Goal: Task Accomplishment & Management: Manage account settings

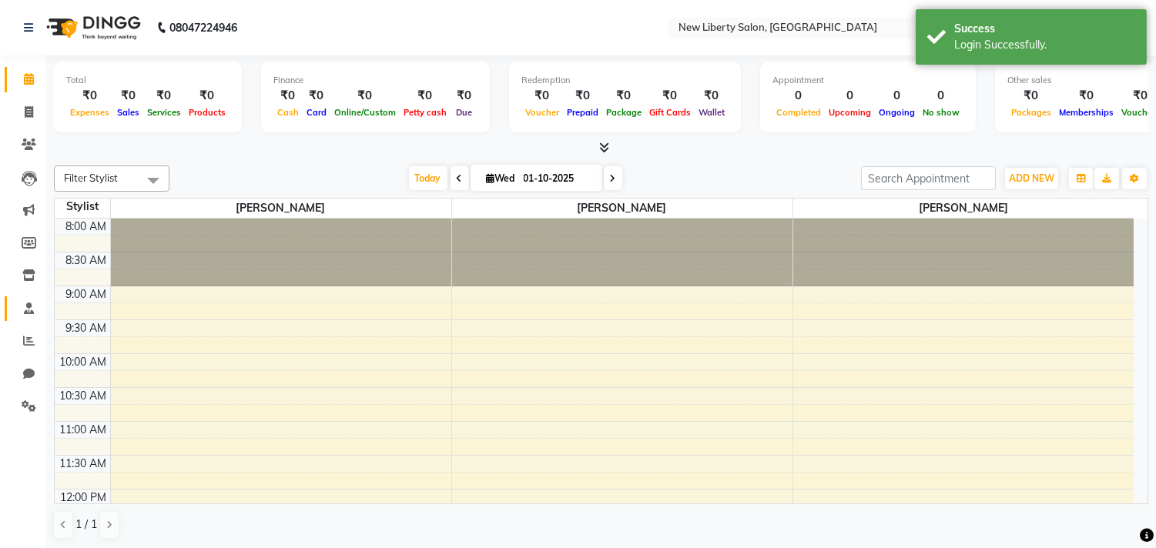
click at [24, 318] on link "Staff" at bounding box center [23, 309] width 37 height 25
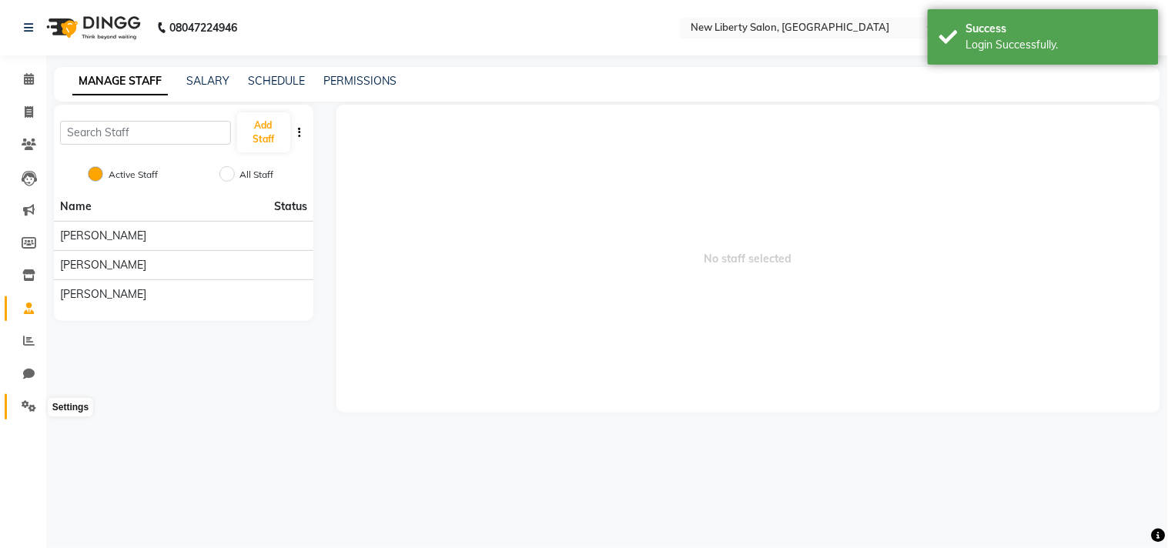
click at [22, 411] on icon at bounding box center [29, 406] width 15 height 12
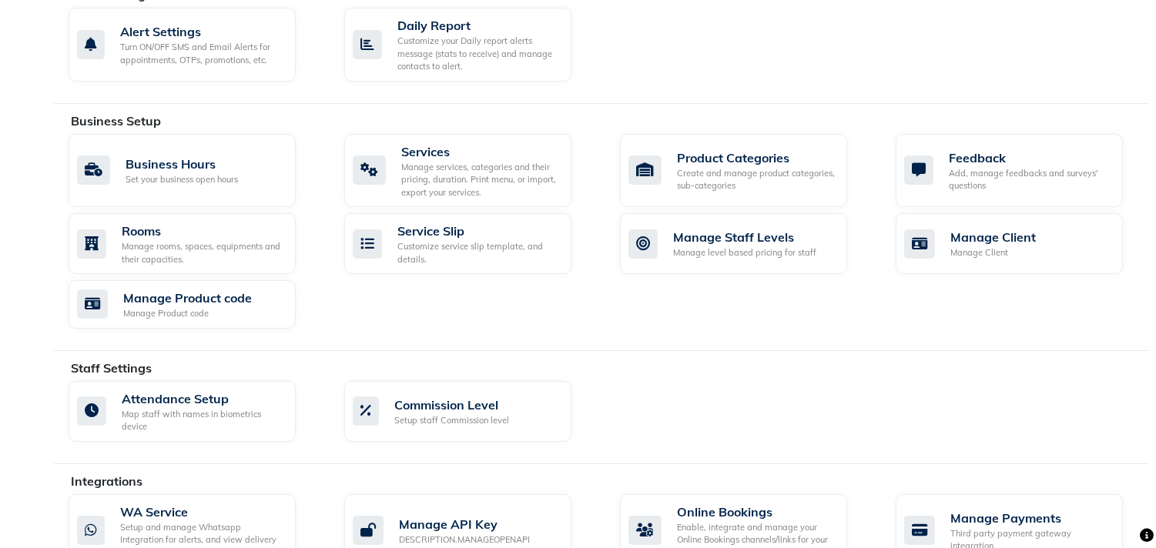
scroll to position [512, 0]
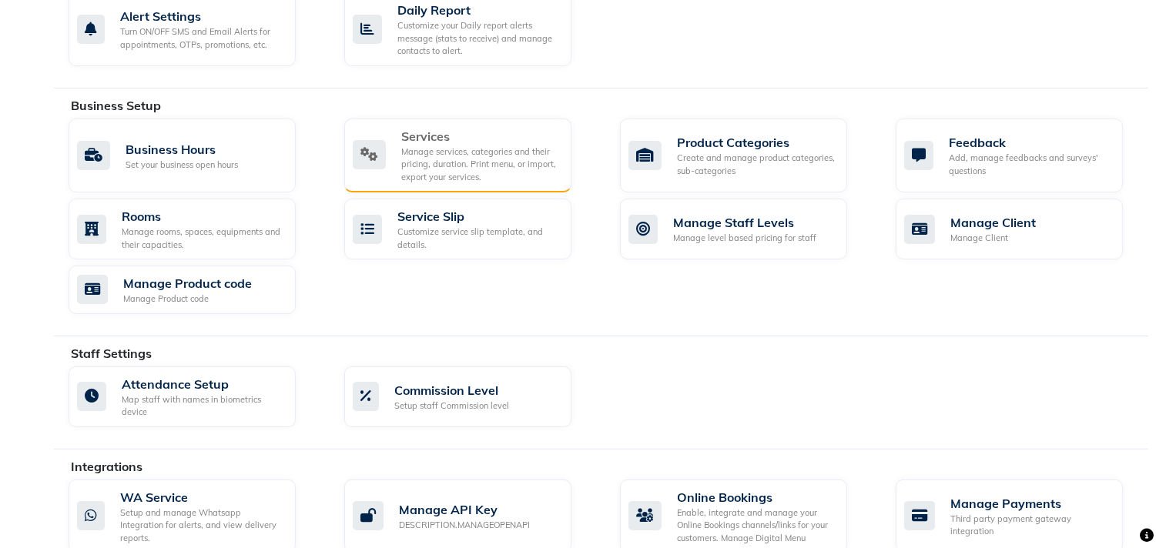
click at [431, 160] on div "Manage services, categories and their pricing, duration. Print menu, or import,…" at bounding box center [480, 165] width 158 height 39
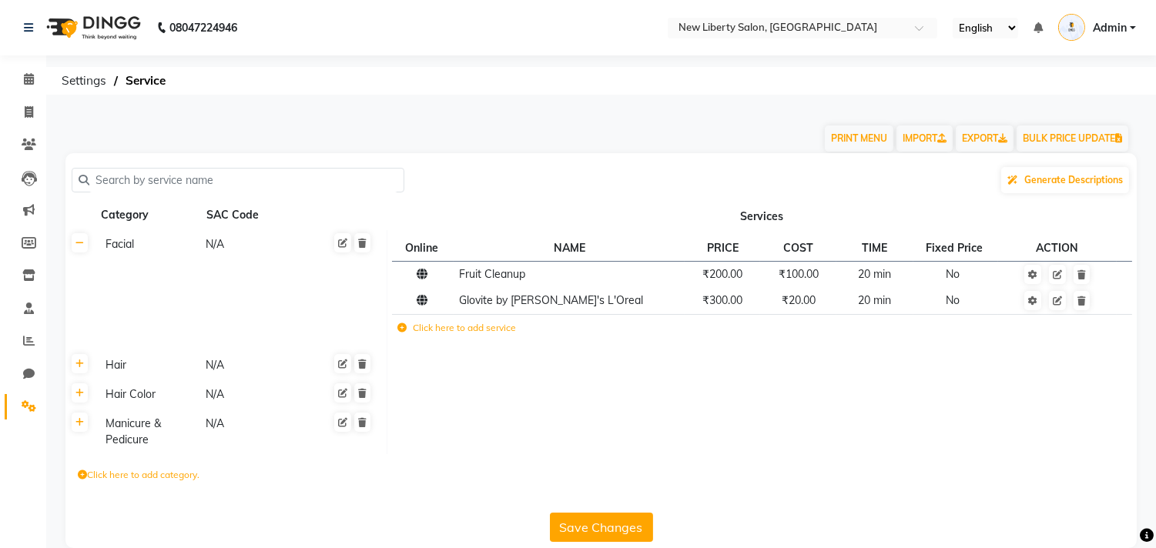
click at [365, 254] on td "Facial N/A" at bounding box center [241, 290] width 293 height 121
click at [365, 246] on icon at bounding box center [362, 243] width 8 height 9
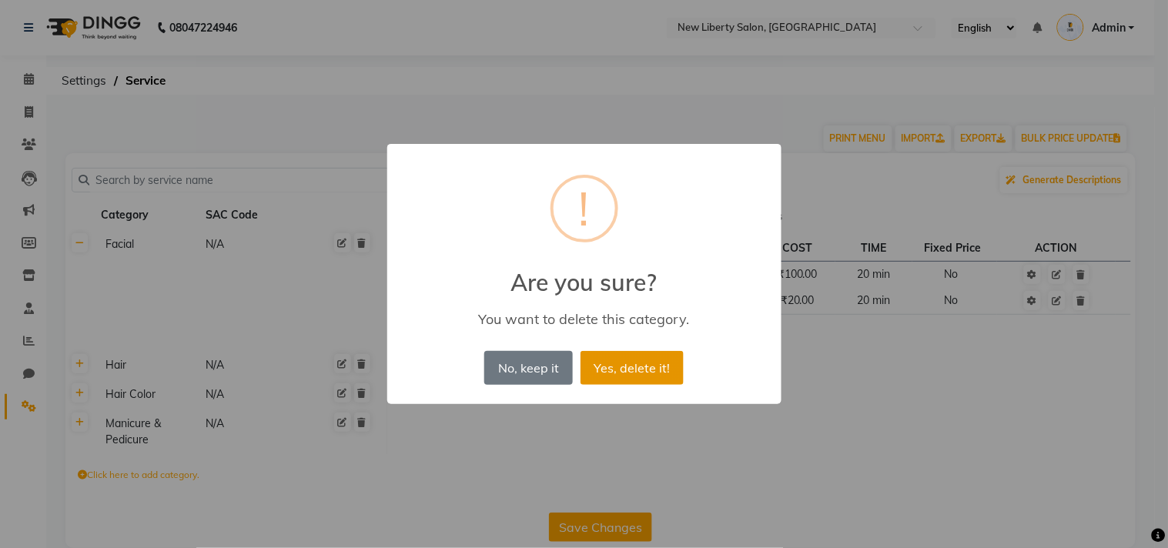
click at [581, 363] on button "Yes, delete it!" at bounding box center [632, 368] width 103 height 34
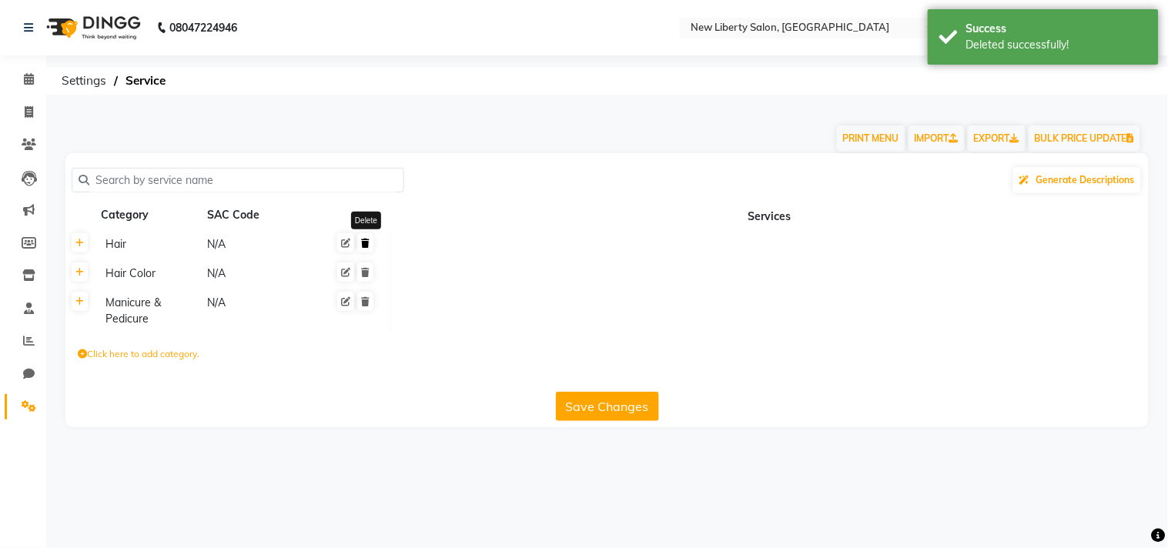
click at [367, 245] on icon at bounding box center [365, 243] width 8 height 9
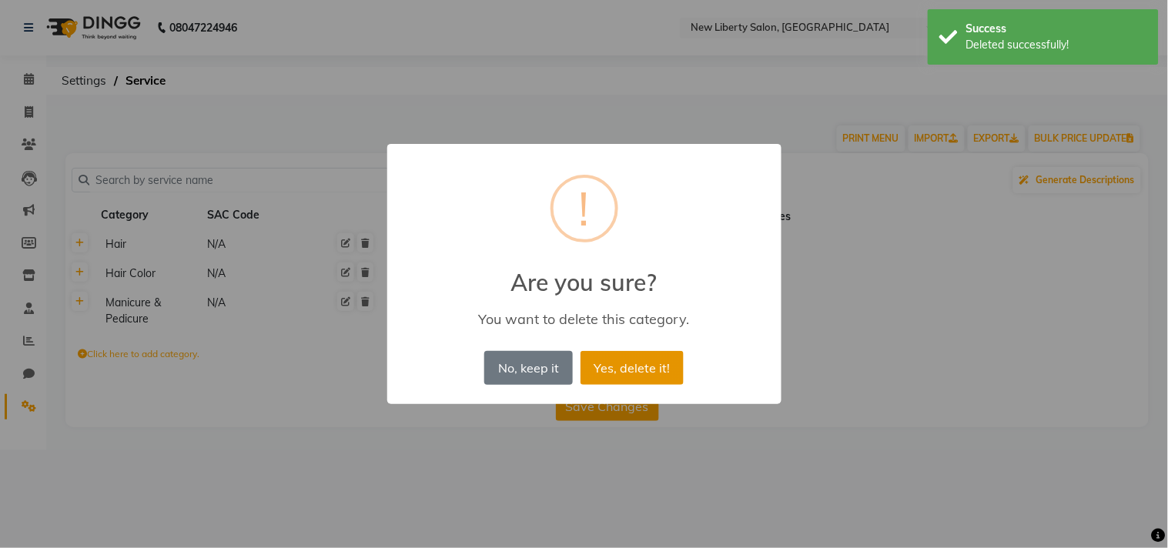
click at [644, 365] on button "Yes, delete it!" at bounding box center [632, 368] width 103 height 34
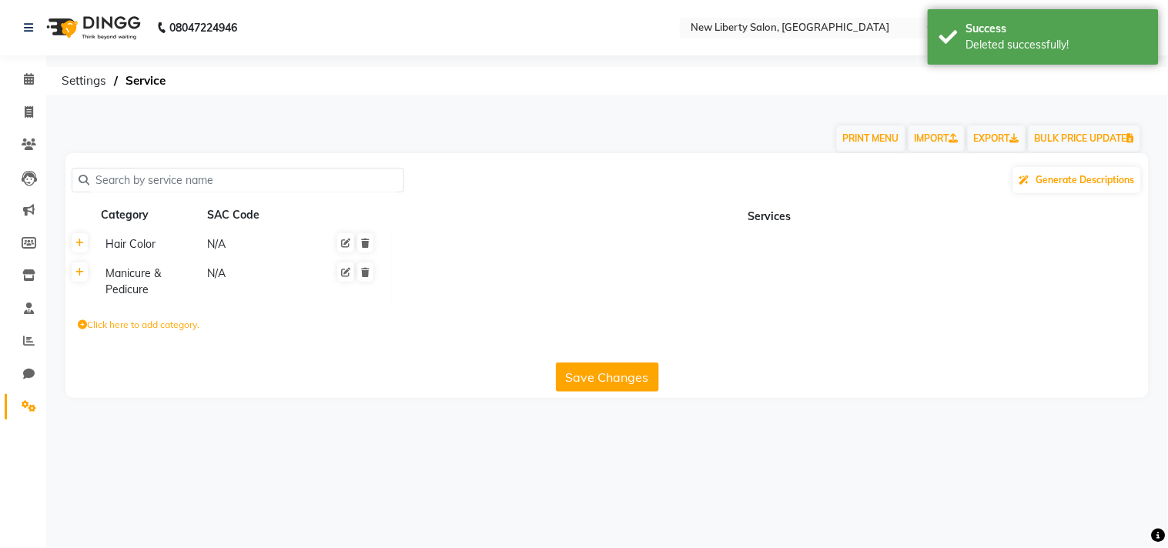
click at [213, 260] on td "Manicure & Pedicure N/A" at bounding box center [243, 282] width 296 height 45
click at [85, 248] on link at bounding box center [80, 242] width 16 height 19
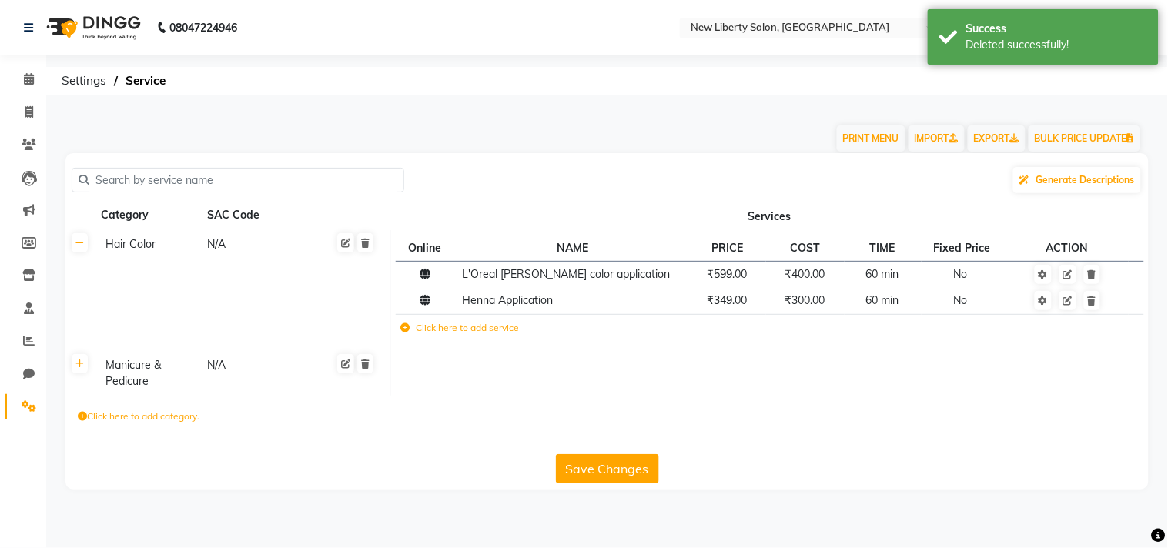
click at [370, 254] on td "Hair Color N/A" at bounding box center [243, 290] width 296 height 121
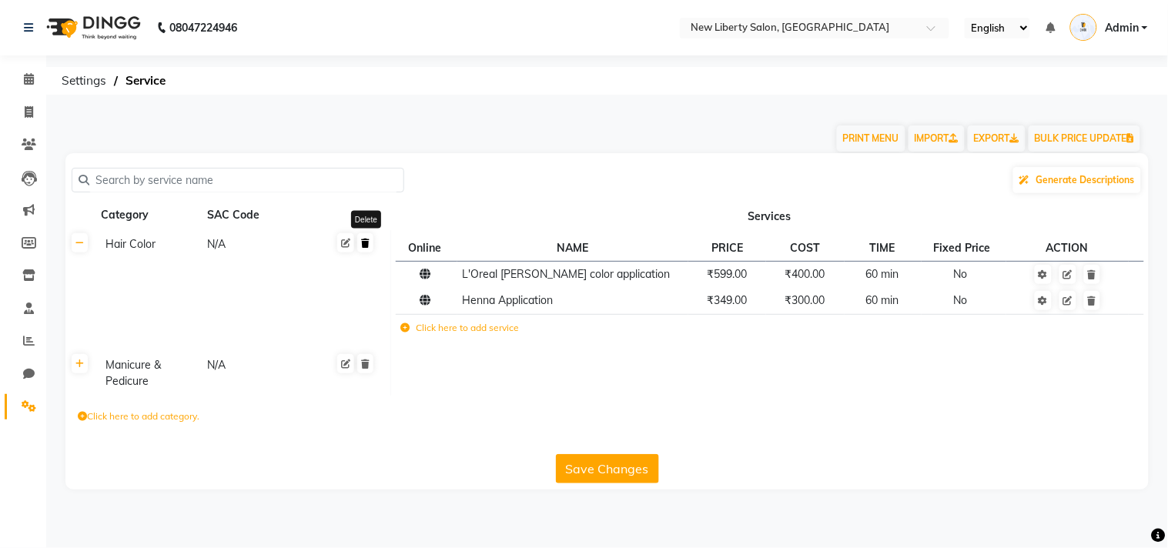
click at [366, 250] on link at bounding box center [365, 242] width 16 height 19
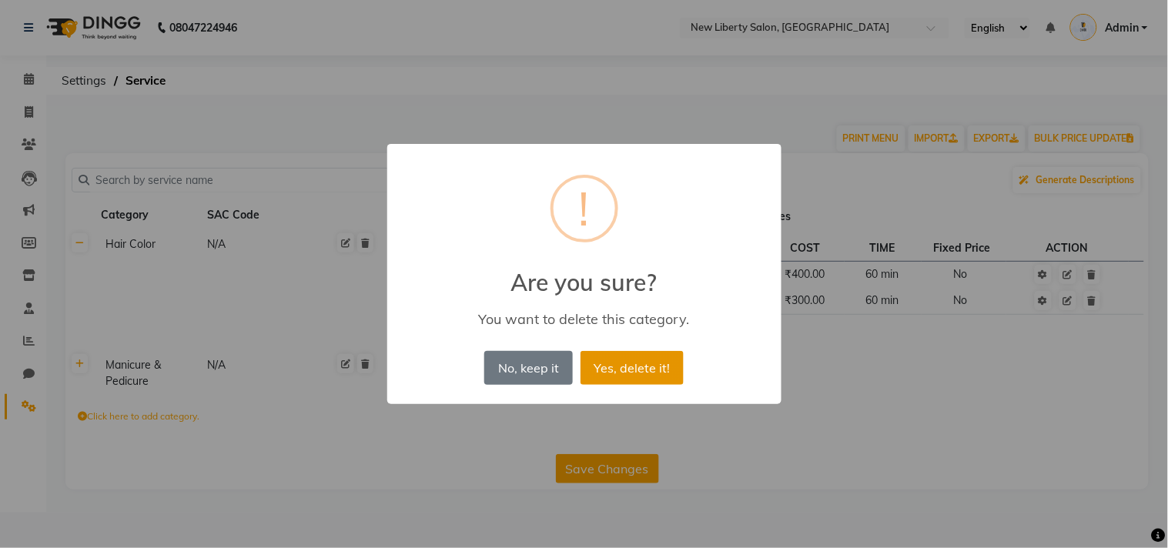
click at [618, 351] on button "Yes, delete it!" at bounding box center [632, 368] width 103 height 34
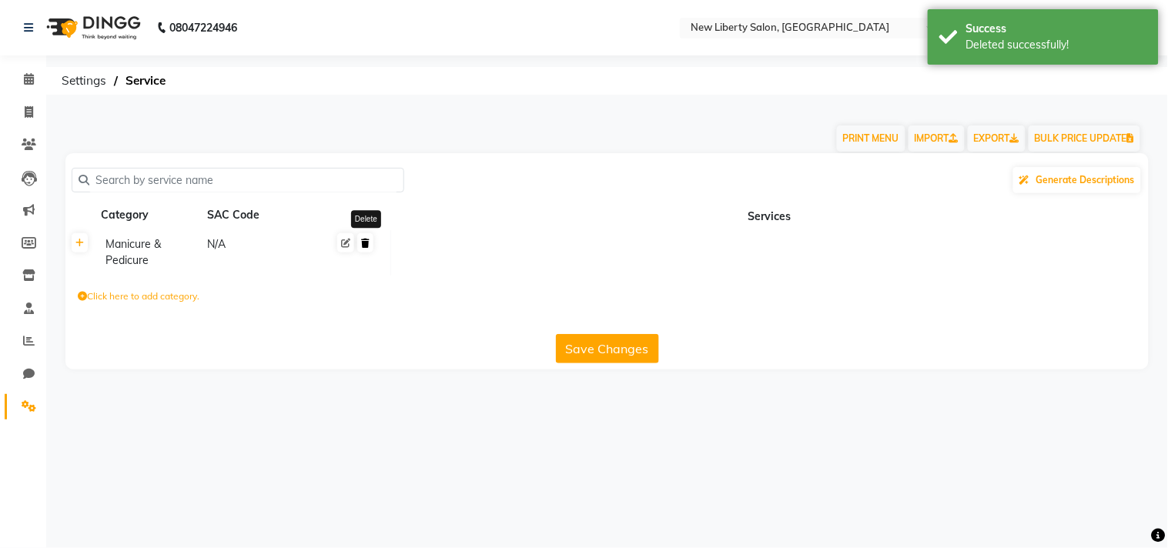
click at [367, 251] on link at bounding box center [365, 242] width 16 height 19
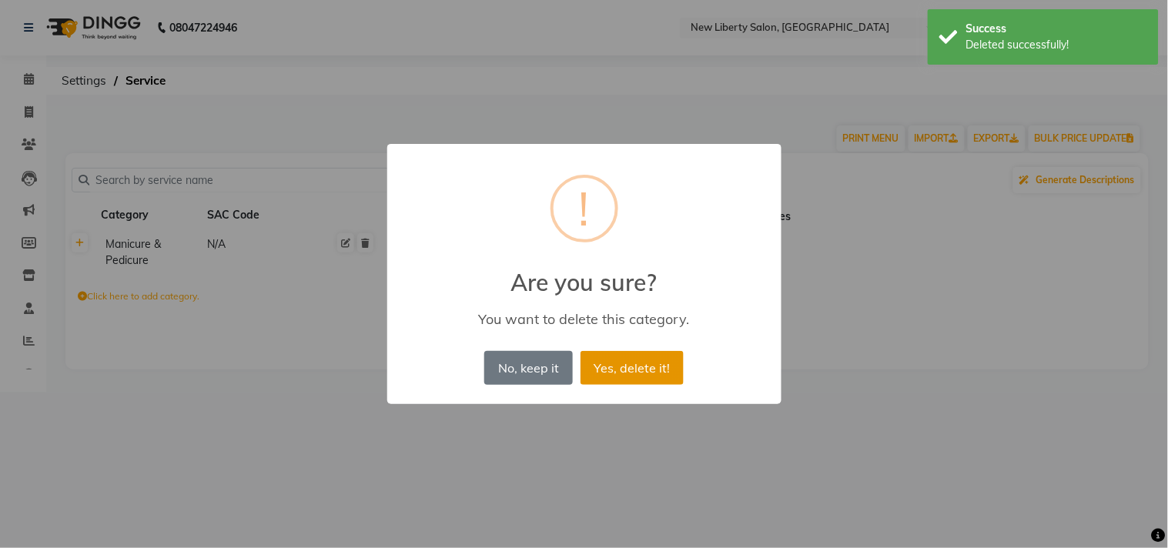
click at [657, 367] on button "Yes, delete it!" at bounding box center [632, 368] width 103 height 34
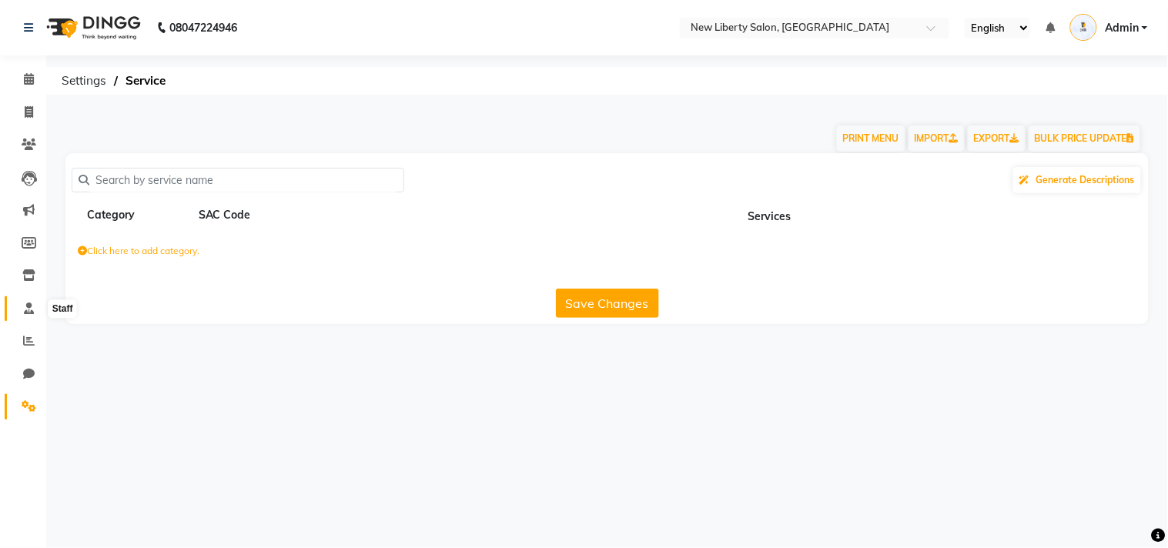
click at [28, 304] on icon at bounding box center [29, 309] width 10 height 12
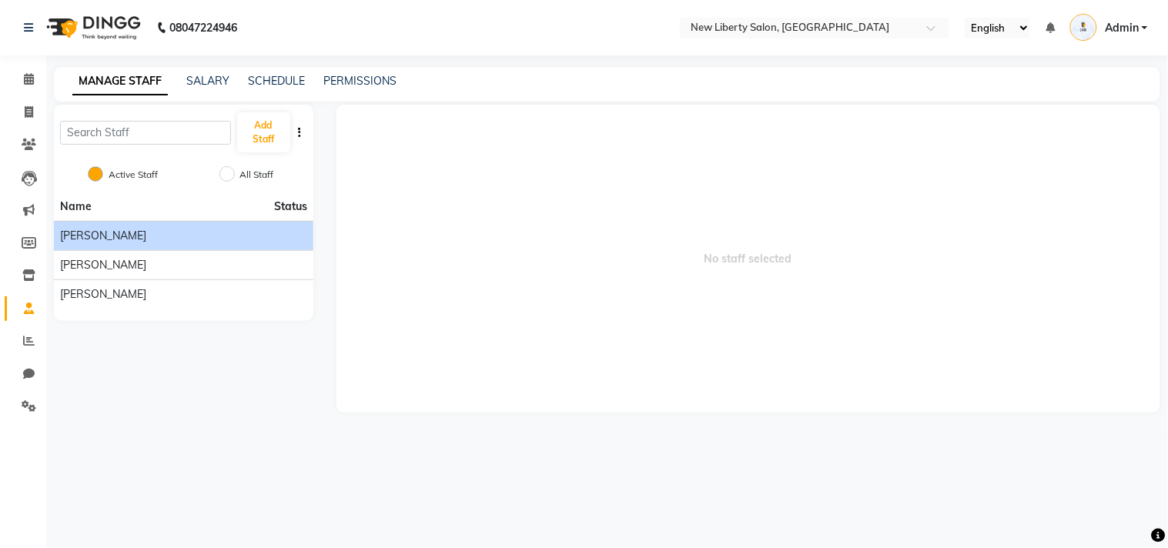
click at [221, 243] on div "John Dyer" at bounding box center [183, 236] width 247 height 16
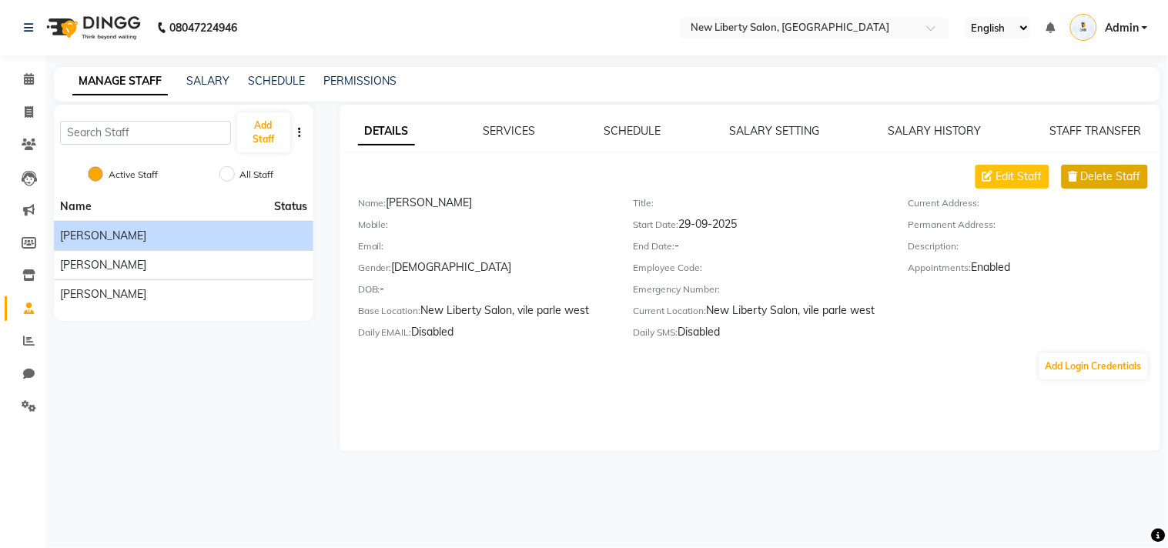
click at [1097, 179] on span "Delete Staff" at bounding box center [1111, 177] width 60 height 16
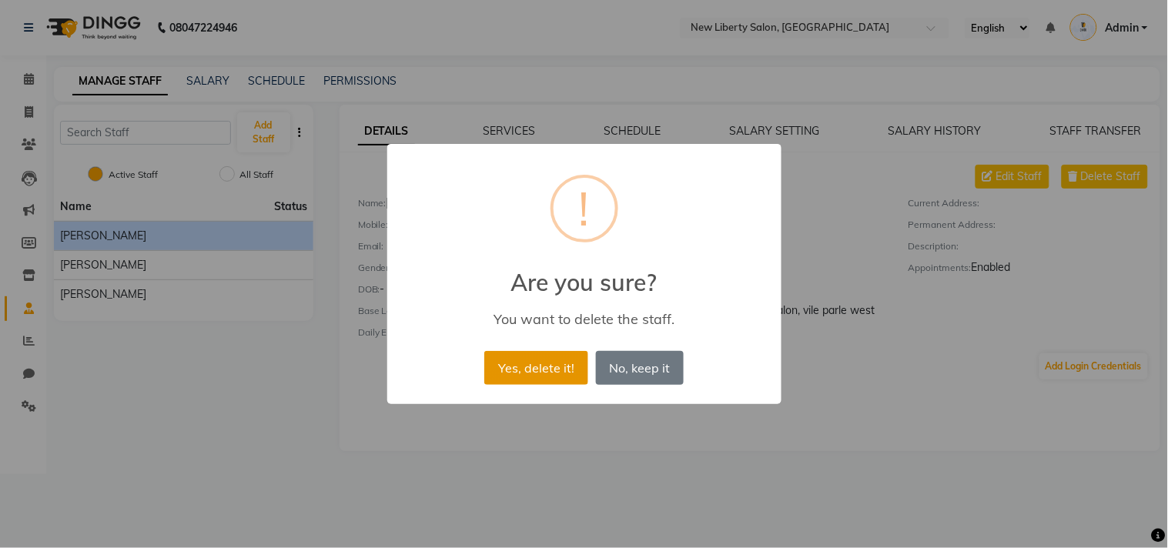
click at [528, 368] on button "Yes, delete it!" at bounding box center [535, 368] width 103 height 34
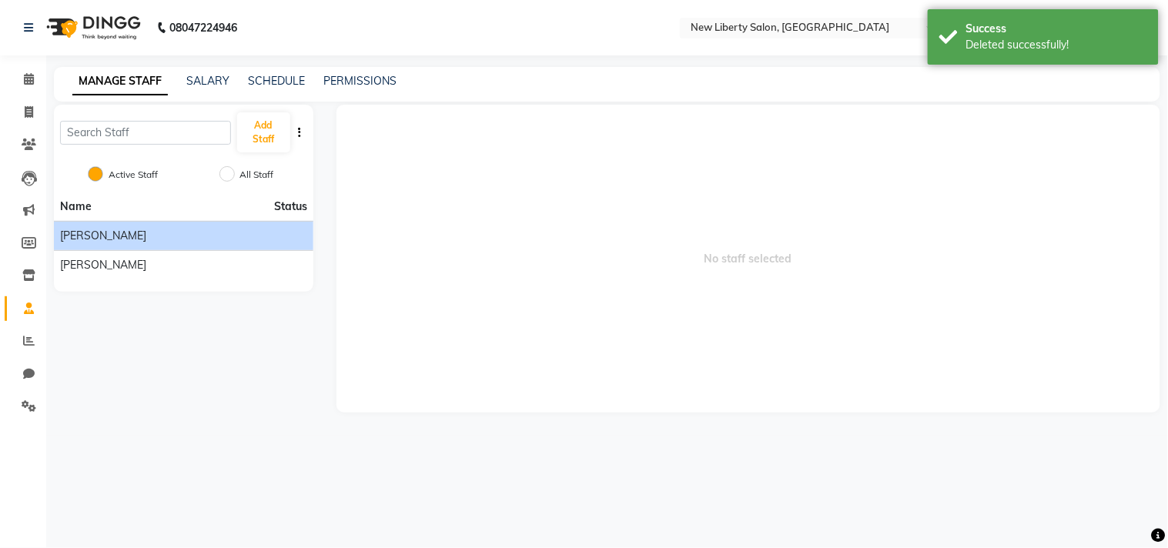
click at [139, 235] on div "Julia Smith" at bounding box center [183, 236] width 247 height 16
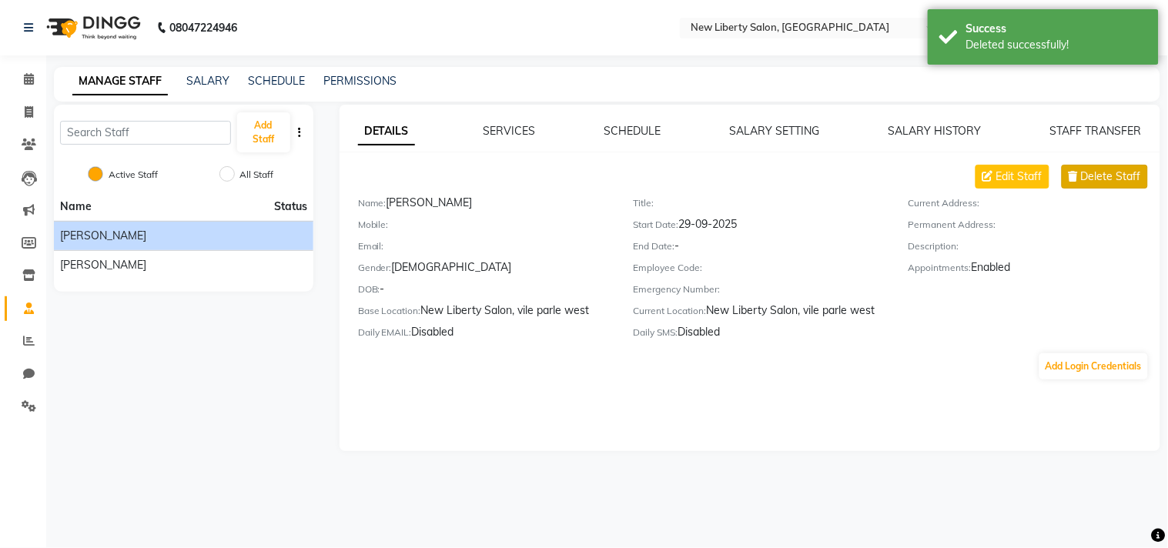
click at [1110, 176] on span "Delete Staff" at bounding box center [1111, 177] width 60 height 16
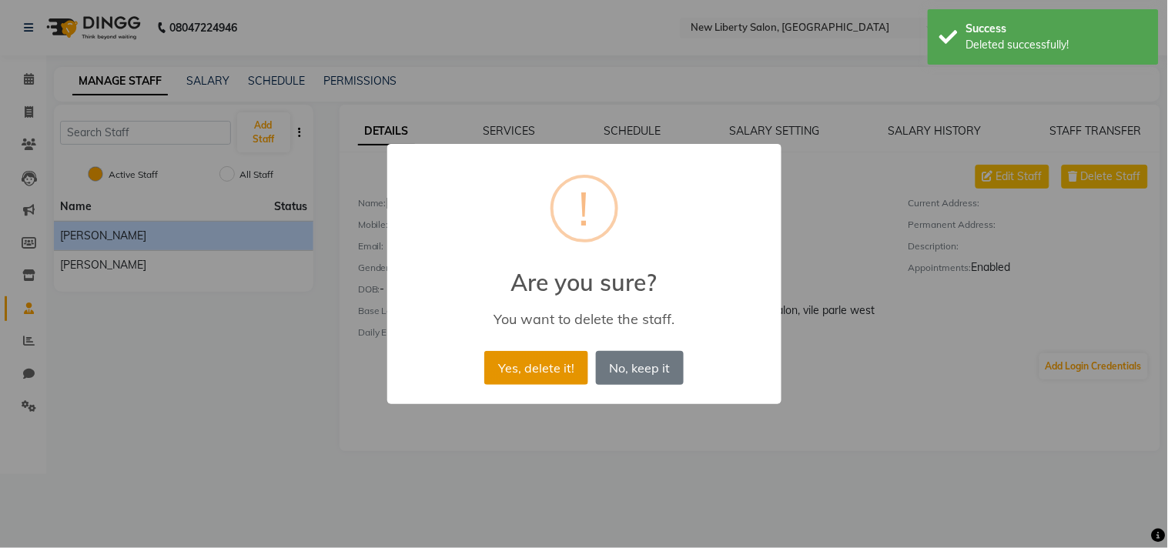
click at [551, 367] on button "Yes, delete it!" at bounding box center [535, 368] width 103 height 34
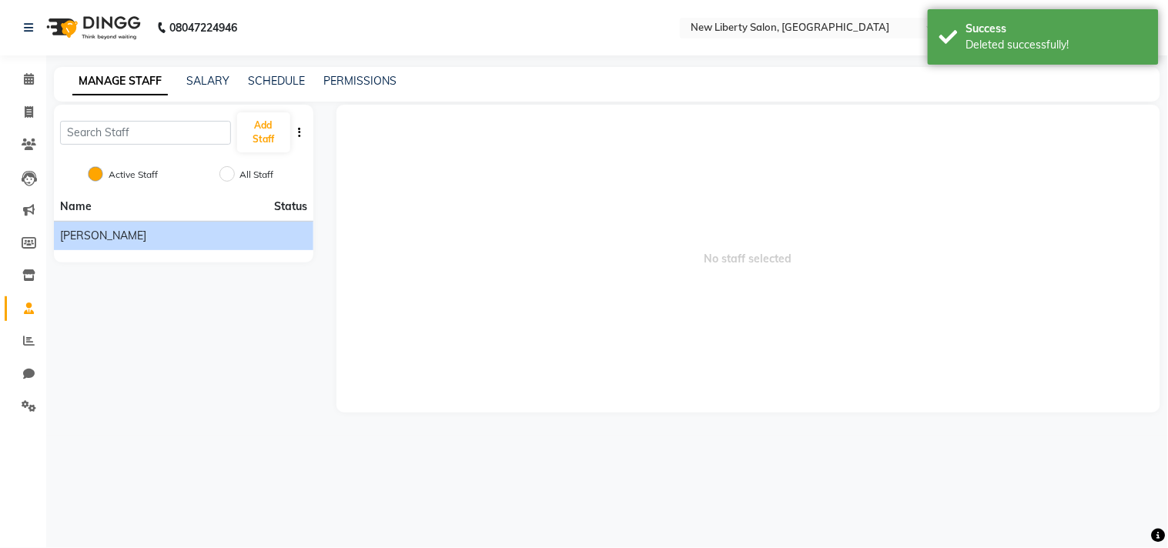
click at [241, 249] on li "Nancy Gill" at bounding box center [184, 235] width 260 height 29
click at [270, 243] on div "Nancy Gill" at bounding box center [183, 236] width 247 height 16
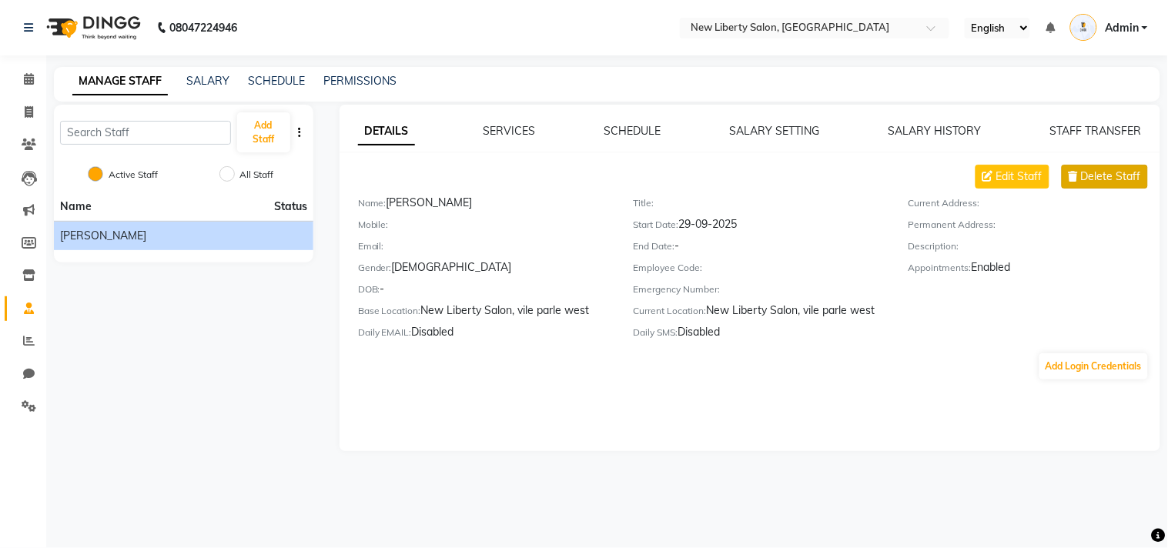
click at [1117, 177] on span "Delete Staff" at bounding box center [1111, 177] width 60 height 16
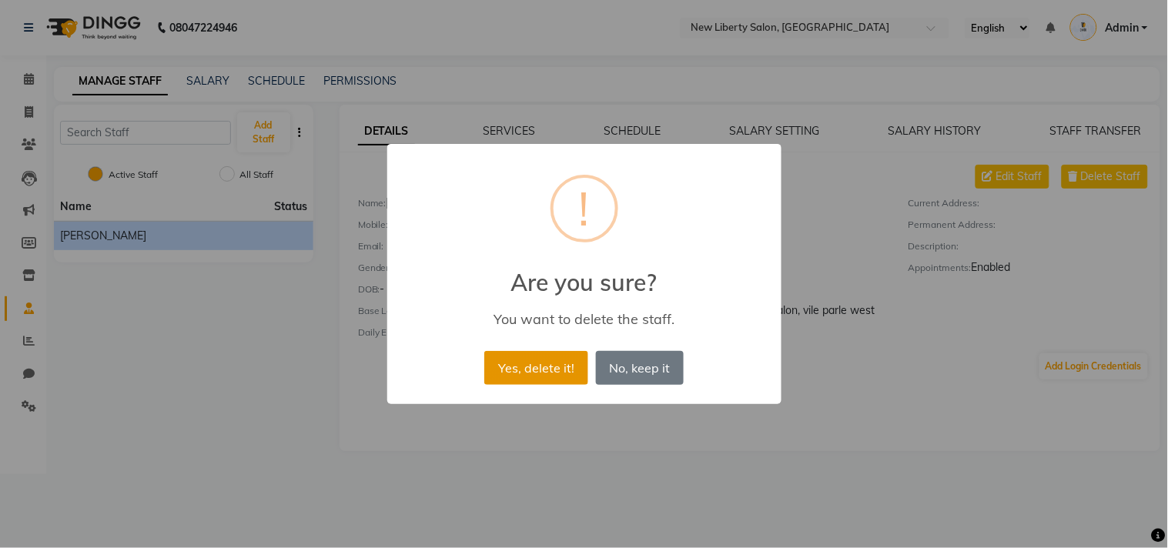
click at [522, 359] on button "Yes, delete it!" at bounding box center [535, 368] width 103 height 34
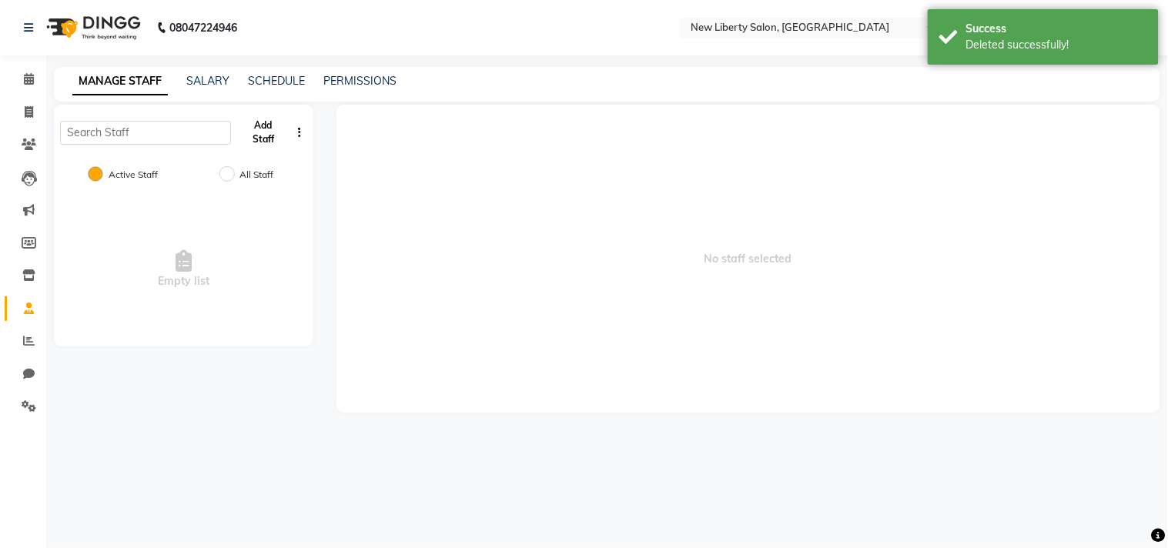
click at [256, 127] on button "Add Staff" at bounding box center [263, 132] width 53 height 40
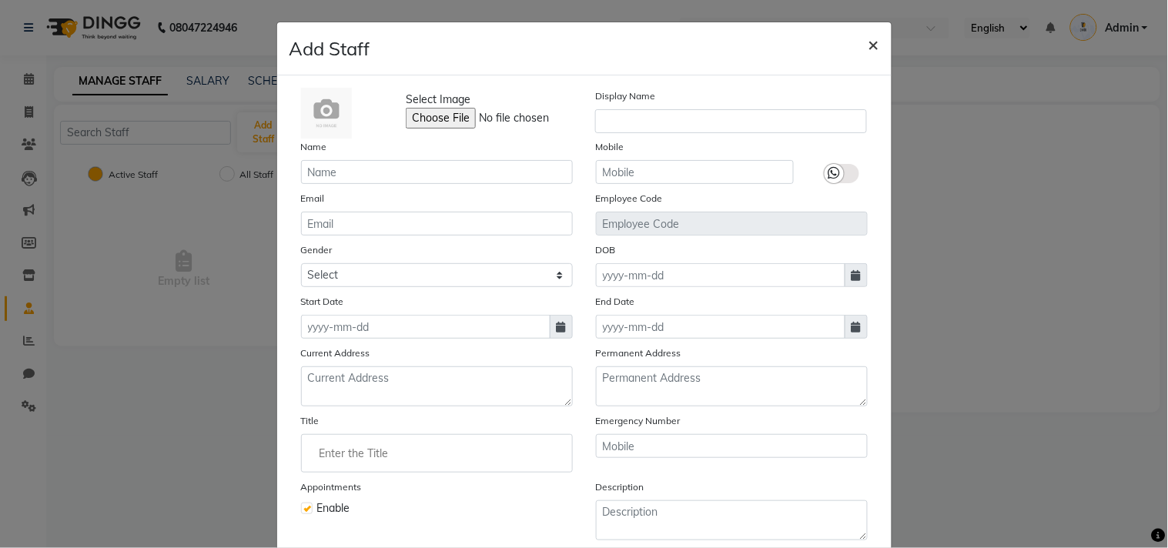
click at [869, 42] on span "×" at bounding box center [874, 43] width 11 height 23
checkbox input "false"
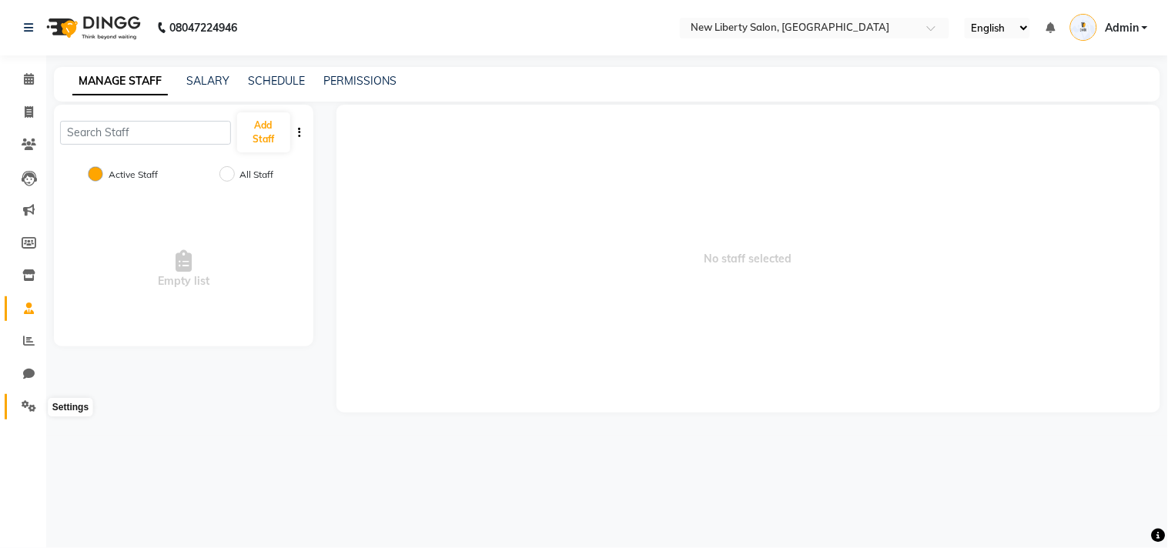
click at [16, 404] on span at bounding box center [28, 407] width 27 height 18
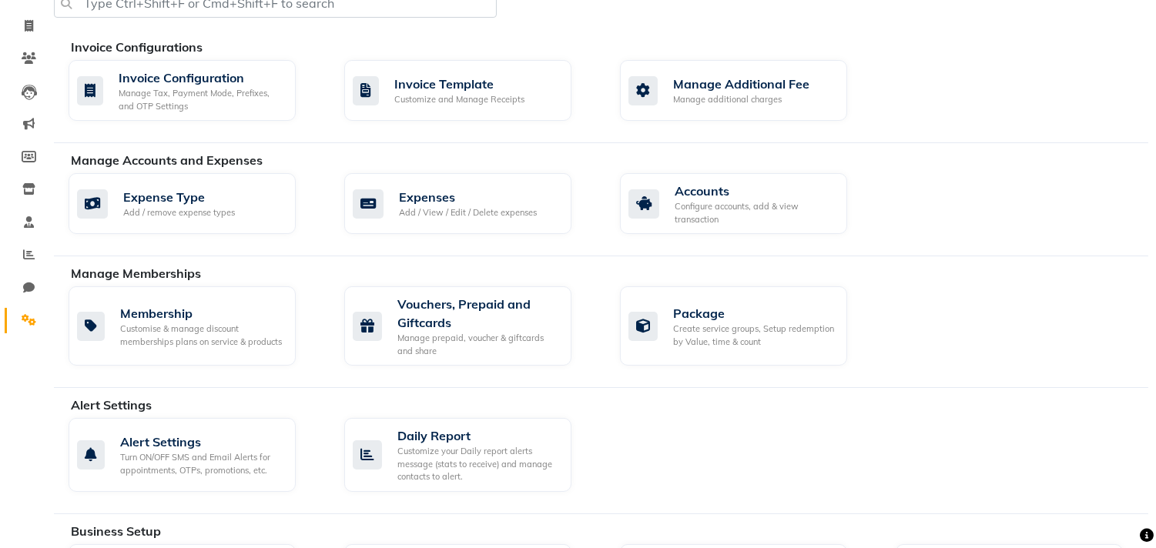
scroll to position [313, 0]
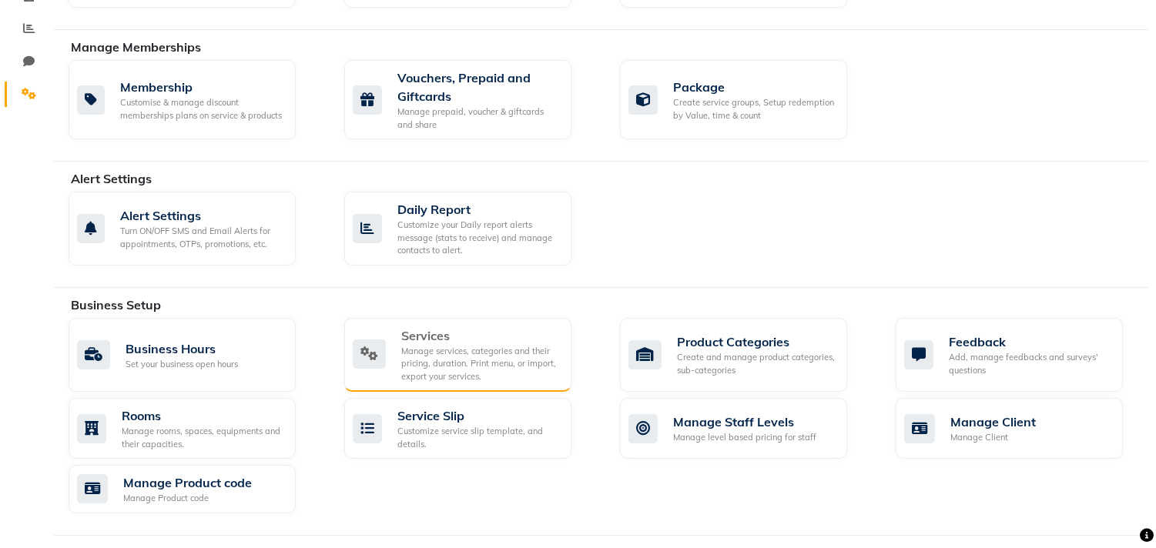
click at [480, 349] on div "Manage services, categories and their pricing, duration. Print menu, or import,…" at bounding box center [480, 364] width 158 height 39
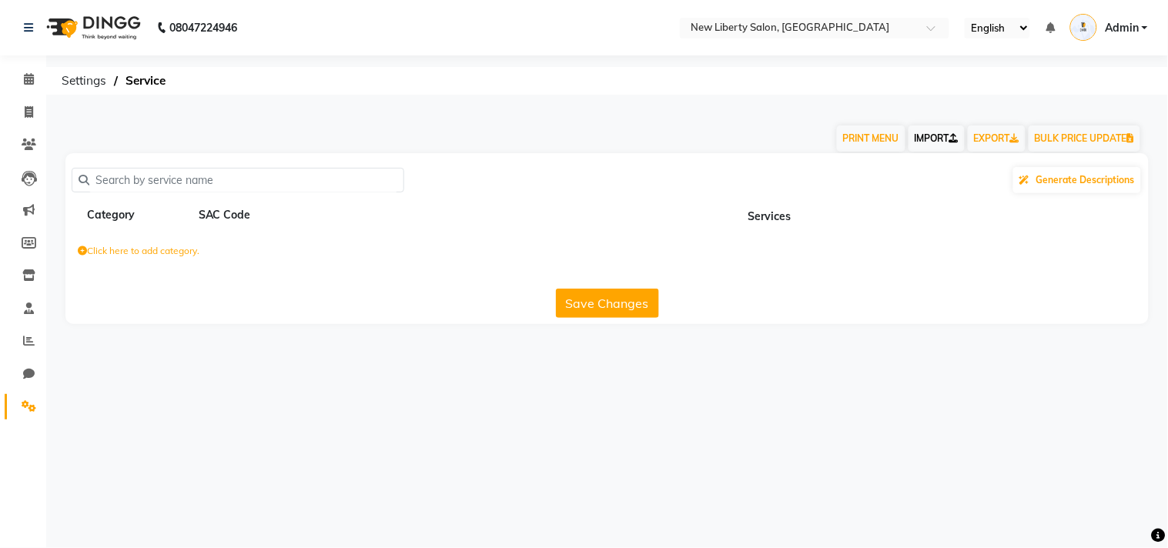
click at [938, 132] on link "IMPORT" at bounding box center [937, 139] width 56 height 26
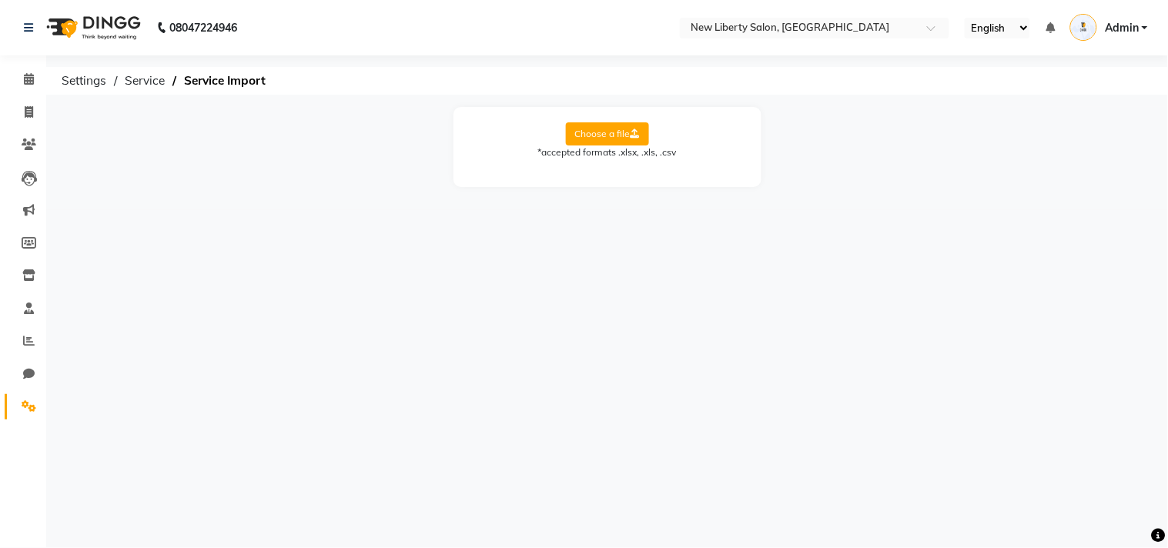
click at [599, 128] on label "Choose a file" at bounding box center [607, 133] width 83 height 23
click at [0, 0] on input "Choose a file" at bounding box center [0, 0] width 0 height 0
click at [665, 188] on select "Select Sheet Sheet1" at bounding box center [677, 184] width 116 height 24
select select "Sheet1"
click at [619, 172] on select "Select Sheet Sheet1" at bounding box center [677, 184] width 116 height 24
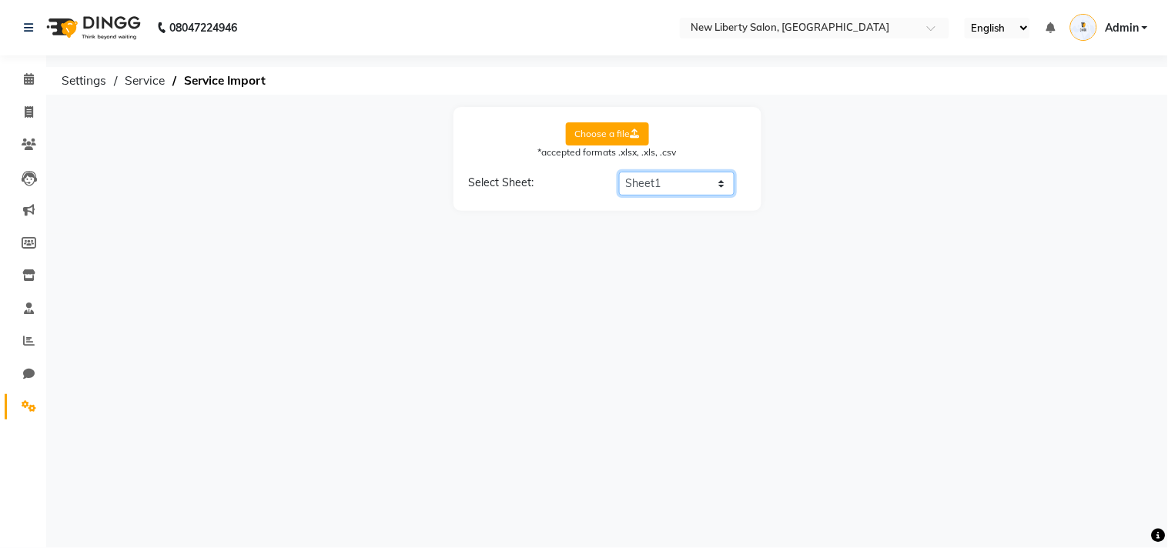
select select "Category Name"
select select "Service Name"
select select "Duration"
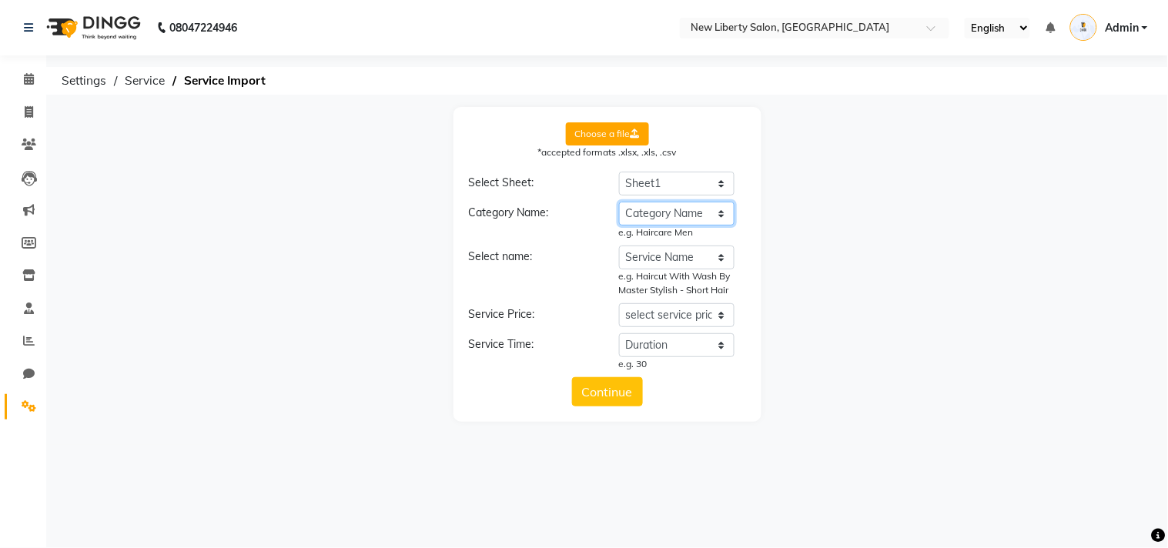
click at [634, 209] on select "select category name Category Name Service Name Retail Price Duration" at bounding box center [677, 214] width 116 height 24
click at [619, 202] on select "select category name Category Name Service Name Retail Price Duration" at bounding box center [677, 214] width 116 height 24
click at [642, 260] on select "select service name Category Name Service Name Retail Price Duration" at bounding box center [677, 258] width 116 height 24
click at [619, 246] on select "select service name Category Name Service Name Retail Price Duration" at bounding box center [677, 258] width 116 height 24
click at [642, 308] on select "select service price Category Name Service Name Retail Price Duration" at bounding box center [677, 315] width 116 height 24
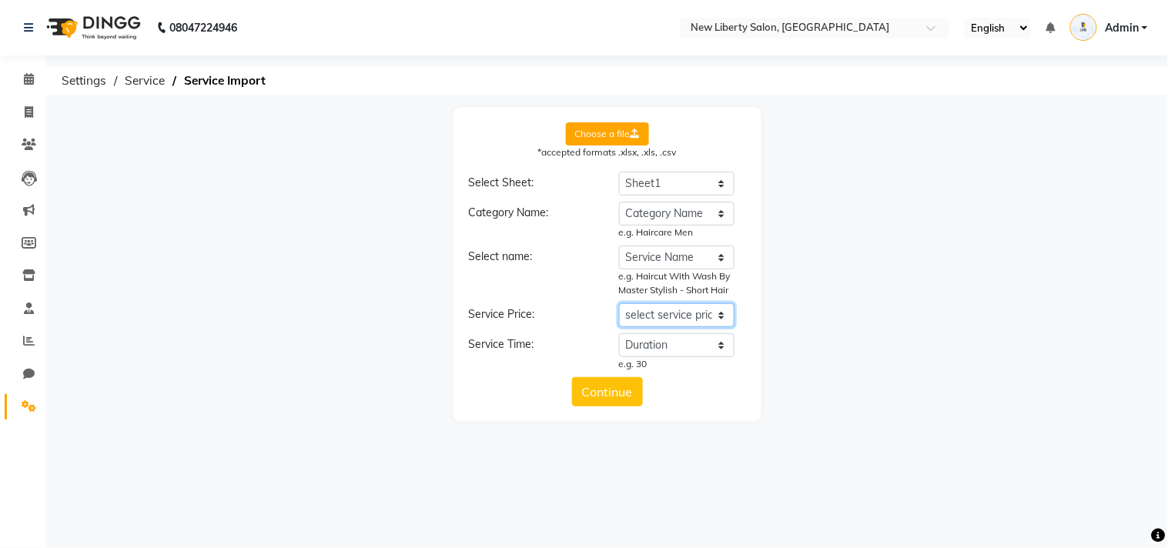
select select "Retail Price"
click at [619, 303] on select "select service price Category Name Service Name Retail Price Duration" at bounding box center [677, 315] width 116 height 24
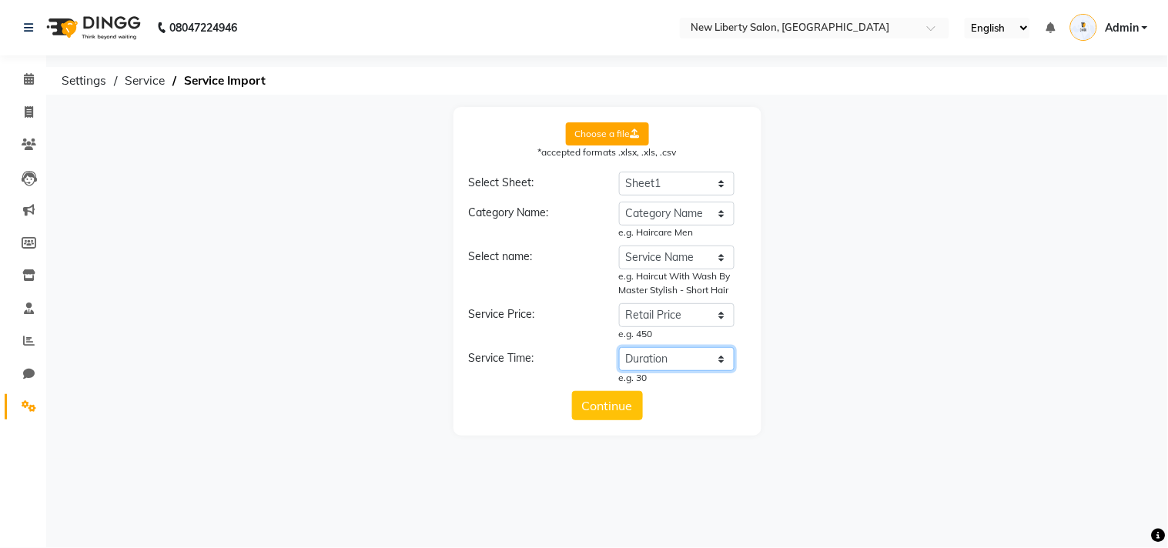
click at [647, 349] on select "select service time Category Name Service Name Retail Price Duration" at bounding box center [677, 359] width 116 height 24
click at [619, 347] on select "select service time Category Name Service Name Retail Price Duration" at bounding box center [677, 359] width 116 height 24
click at [598, 397] on button "Continue" at bounding box center [607, 405] width 71 height 29
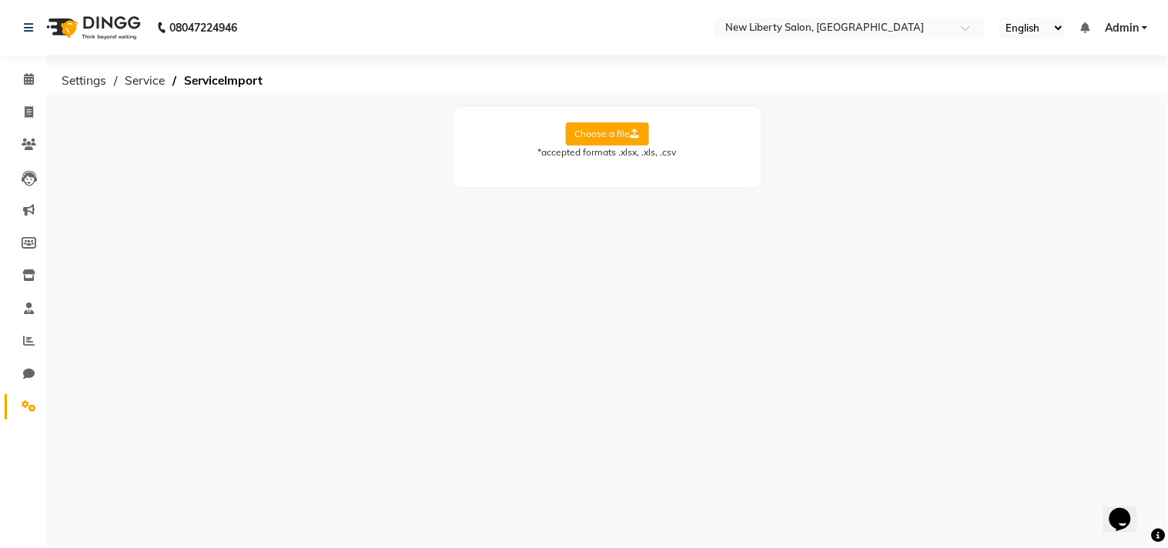
click at [617, 127] on label "Choose a file" at bounding box center [607, 133] width 83 height 23
click at [0, 0] on input "Choose a file" at bounding box center [0, 0] width 0 height 0
click at [665, 181] on select "Select Sheet Sheet1" at bounding box center [677, 184] width 116 height 24
select select "Sheet1"
click at [619, 172] on select "Select Sheet Sheet1" at bounding box center [677, 184] width 116 height 24
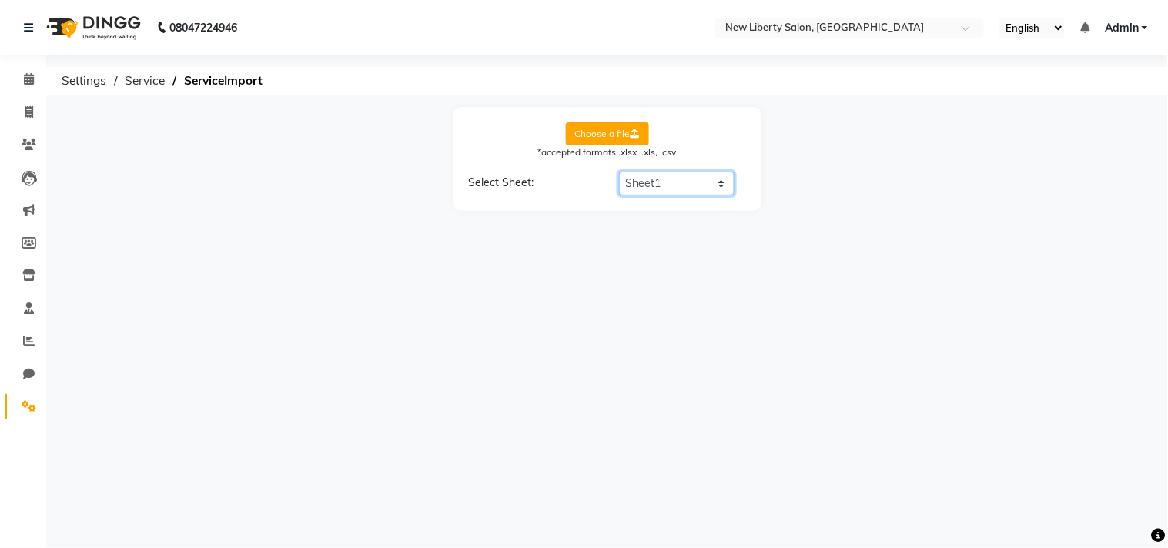
select select "Category Name"
select select "Service Name"
select select "Duration"
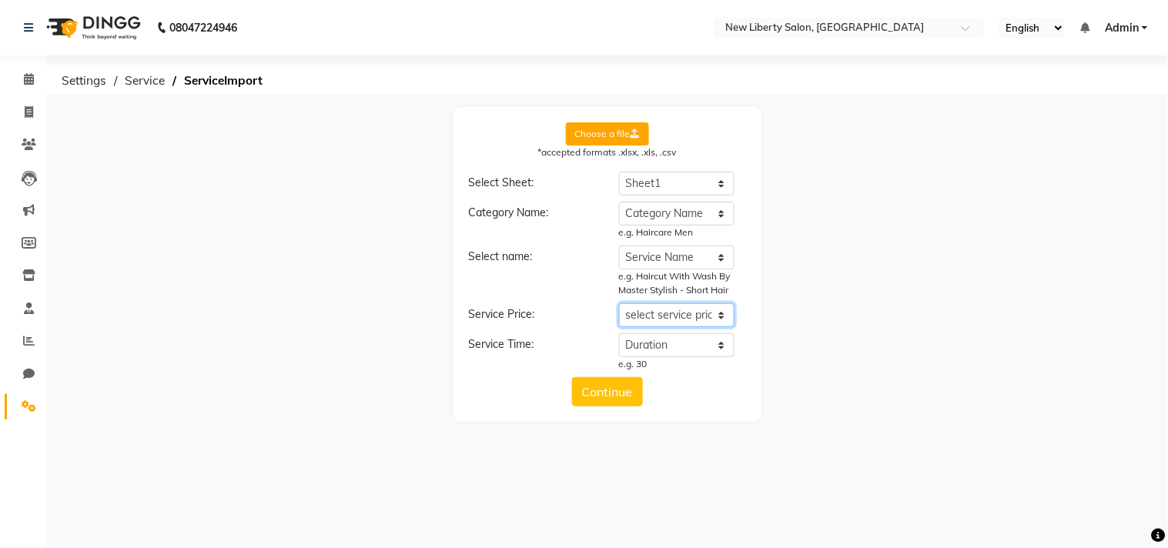
click at [658, 314] on select "select service price Category Name Service Name Retail Price Duration" at bounding box center [677, 315] width 116 height 24
select select "Retail Price"
click at [619, 303] on select "select service price Category Name Service Name Retail Price Duration" at bounding box center [677, 315] width 116 height 24
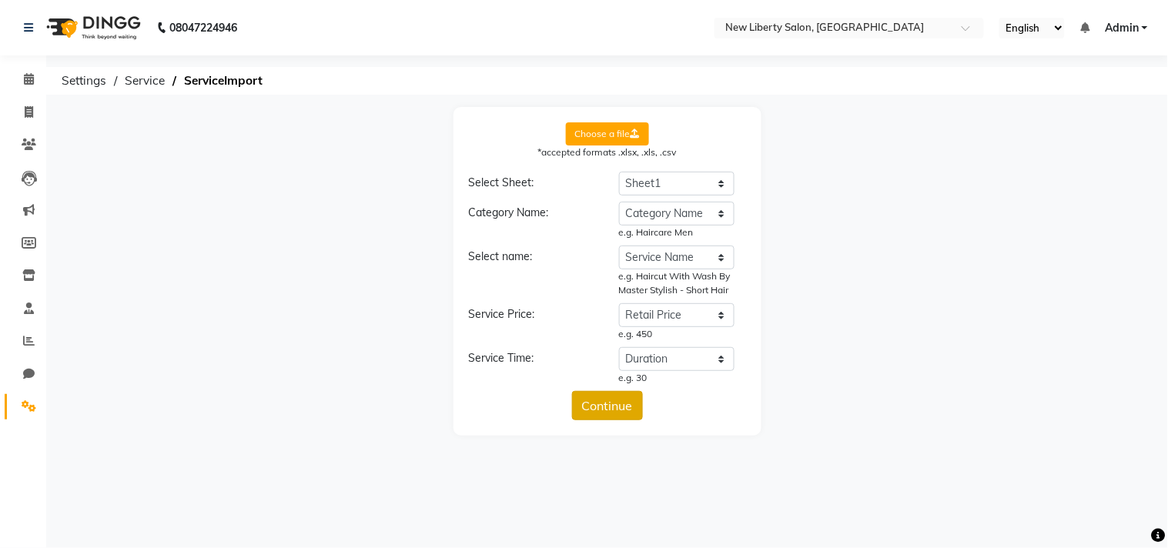
click at [586, 404] on button "Continue" at bounding box center [607, 405] width 71 height 29
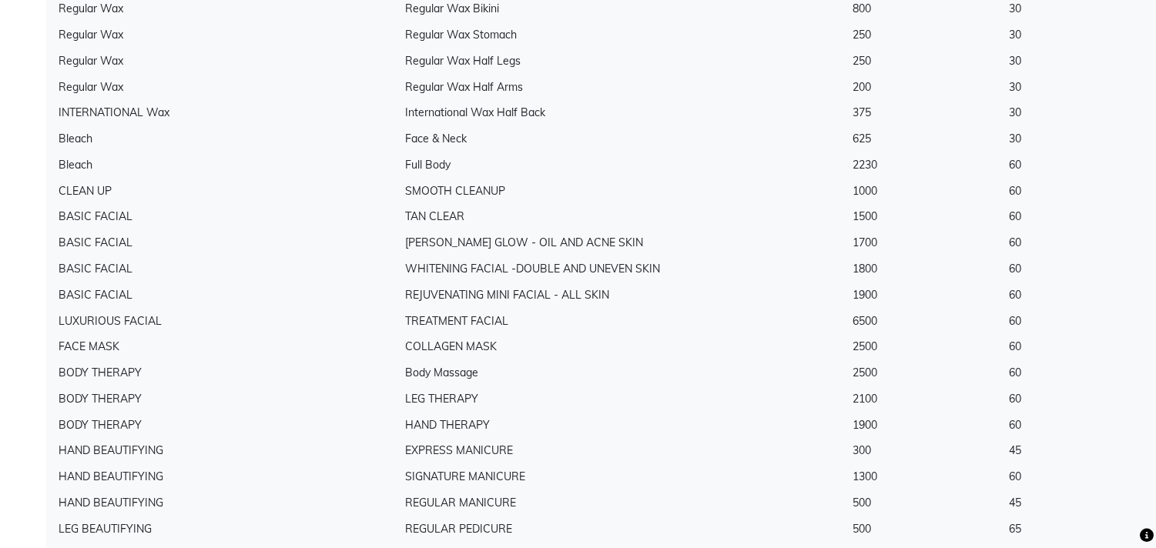
scroll to position [1680, 0]
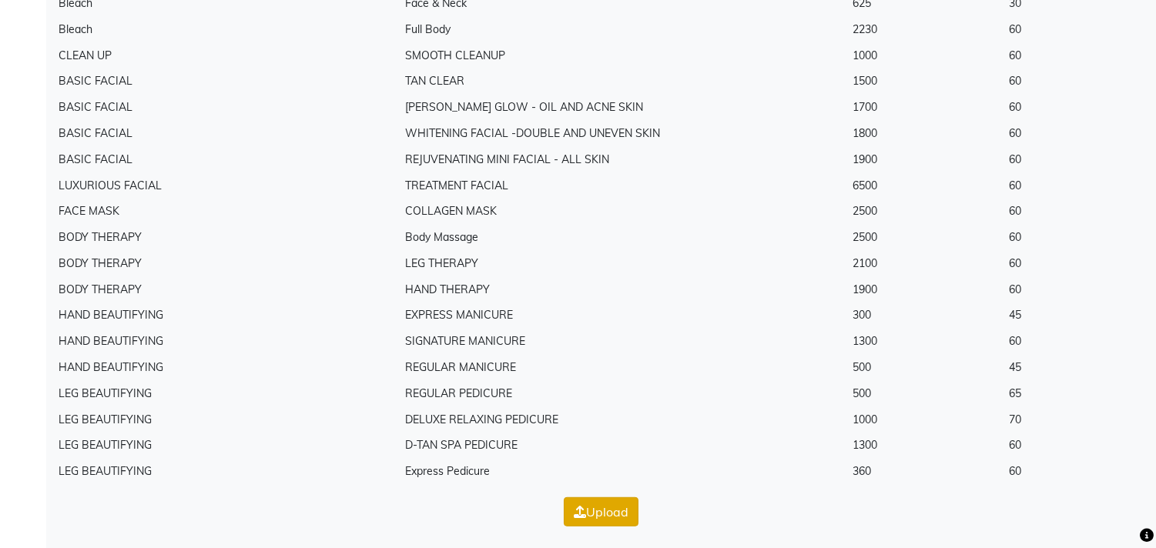
click at [565, 506] on button "Upload" at bounding box center [601, 512] width 75 height 29
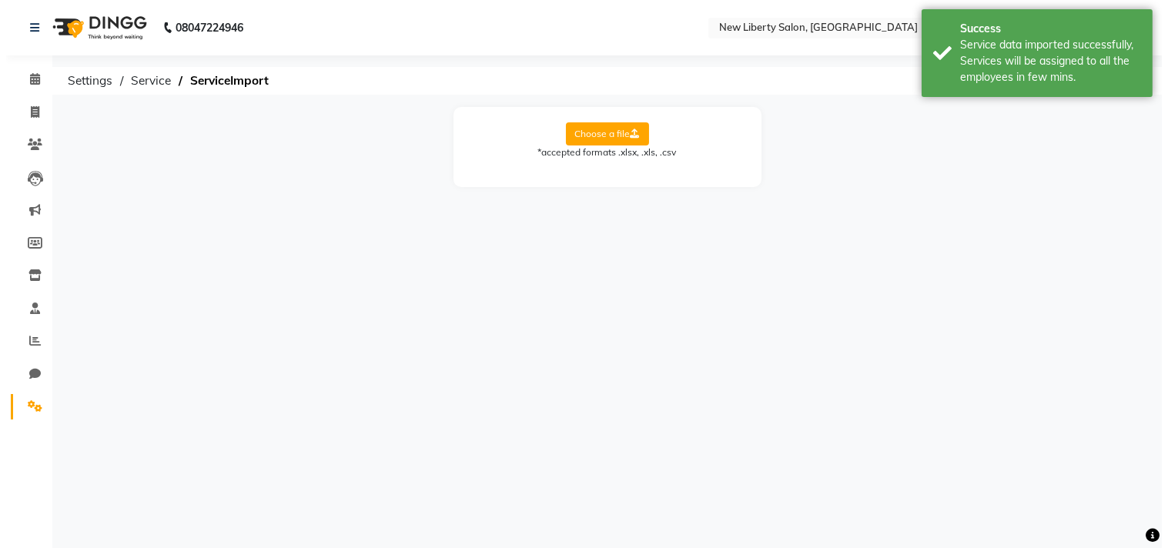
scroll to position [0, 0]
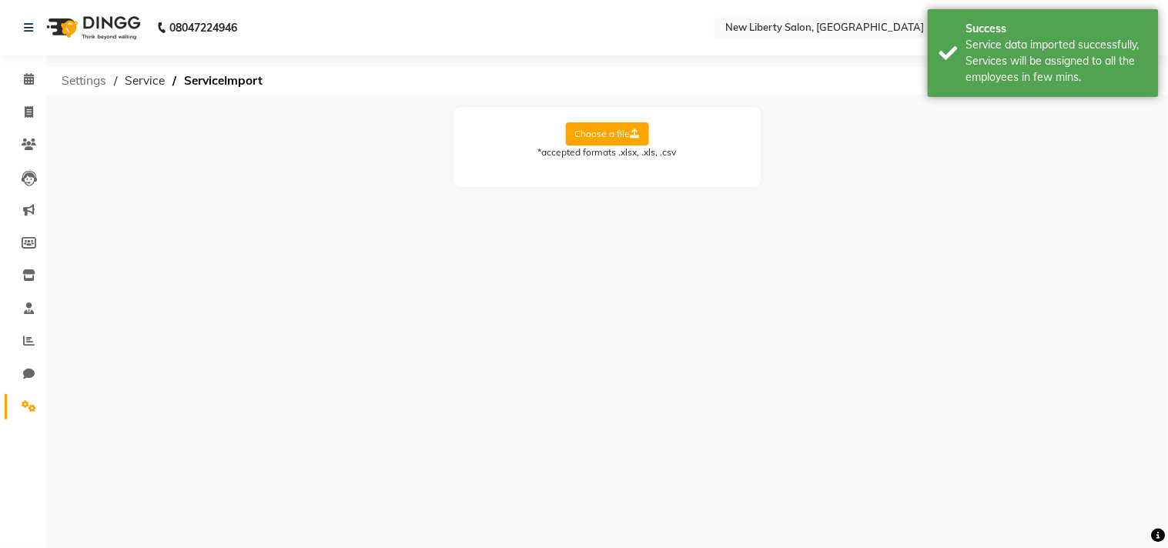
click at [72, 75] on span "Settings" at bounding box center [84, 81] width 60 height 28
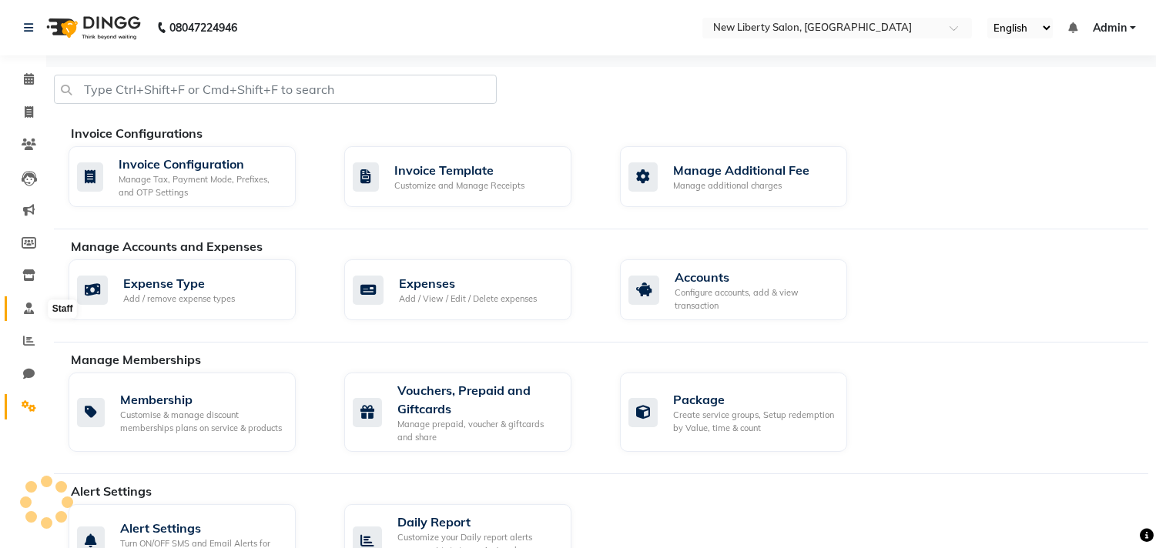
click at [32, 310] on icon at bounding box center [29, 309] width 10 height 12
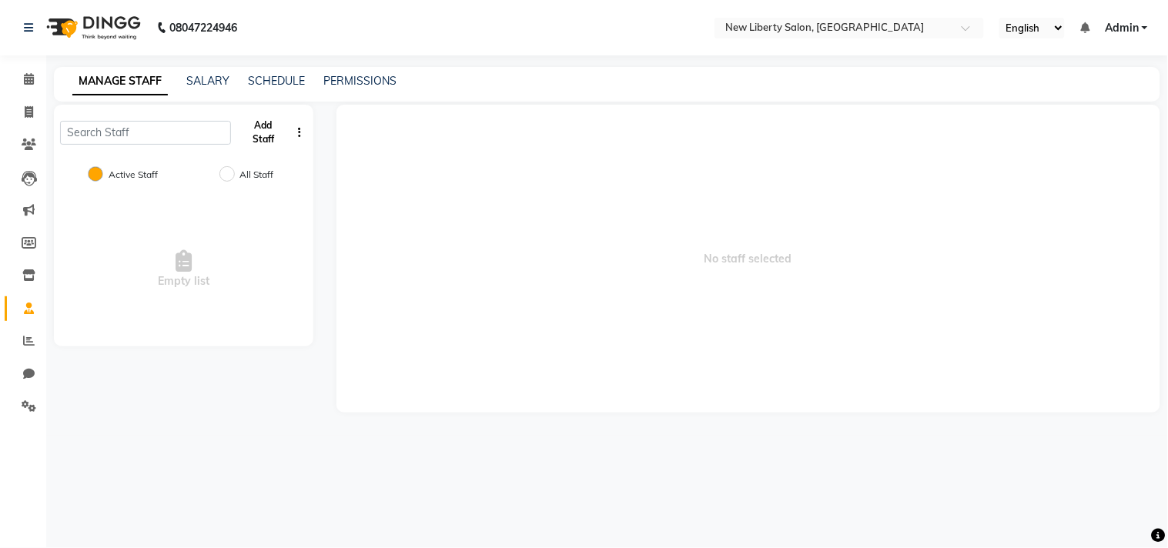
click at [246, 119] on button "Add Staff" at bounding box center [263, 132] width 53 height 40
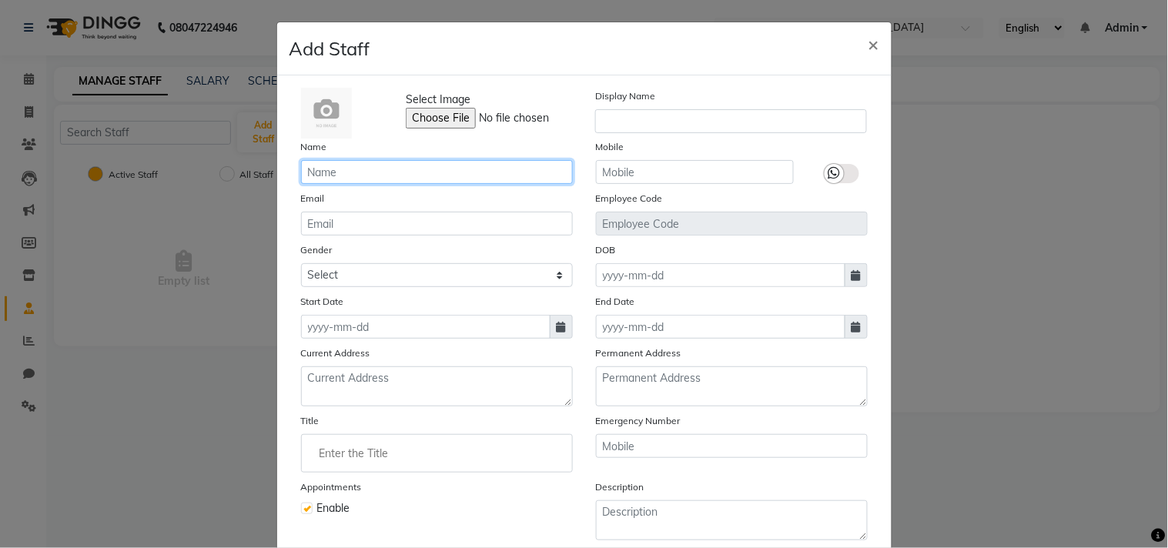
click at [357, 166] on input "text" at bounding box center [437, 172] width 272 height 24
paste input "Mr.Khan - Nail Therapist"
type input "Mr.Khan - Nail Therapist"
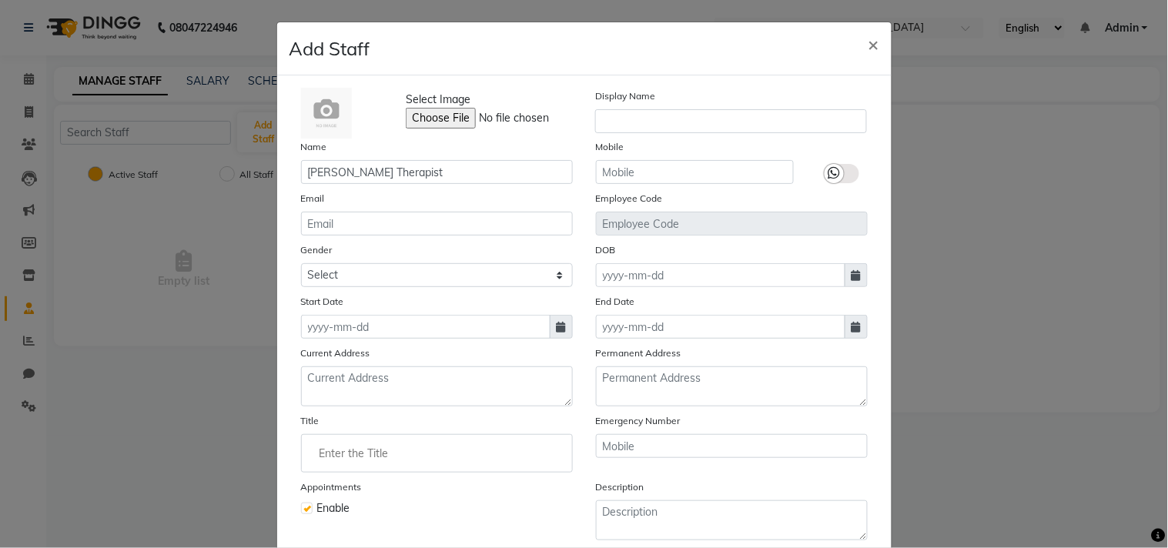
click at [340, 464] on input "Enter the Title" at bounding box center [437, 453] width 258 height 31
paste input "Nail Therapist"
type input "Nail Therapist"
click at [455, 172] on div at bounding box center [584, 274] width 1168 height 548
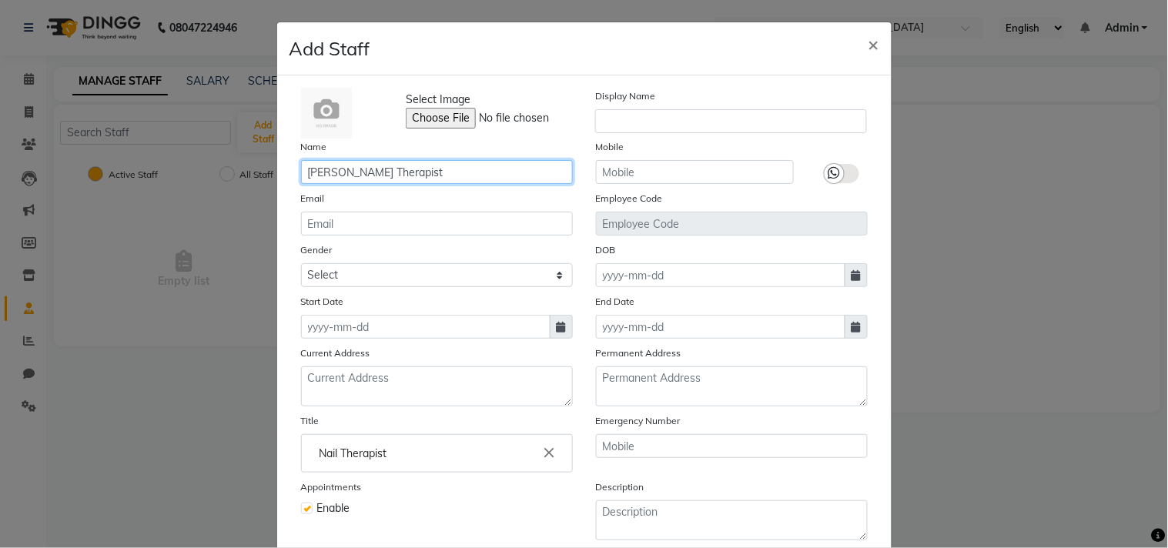
click at [455, 172] on input "Mr.Khan - Nail Therapist" at bounding box center [437, 172] width 272 height 24
click at [316, 174] on input "Mr.Khan" at bounding box center [437, 172] width 272 height 24
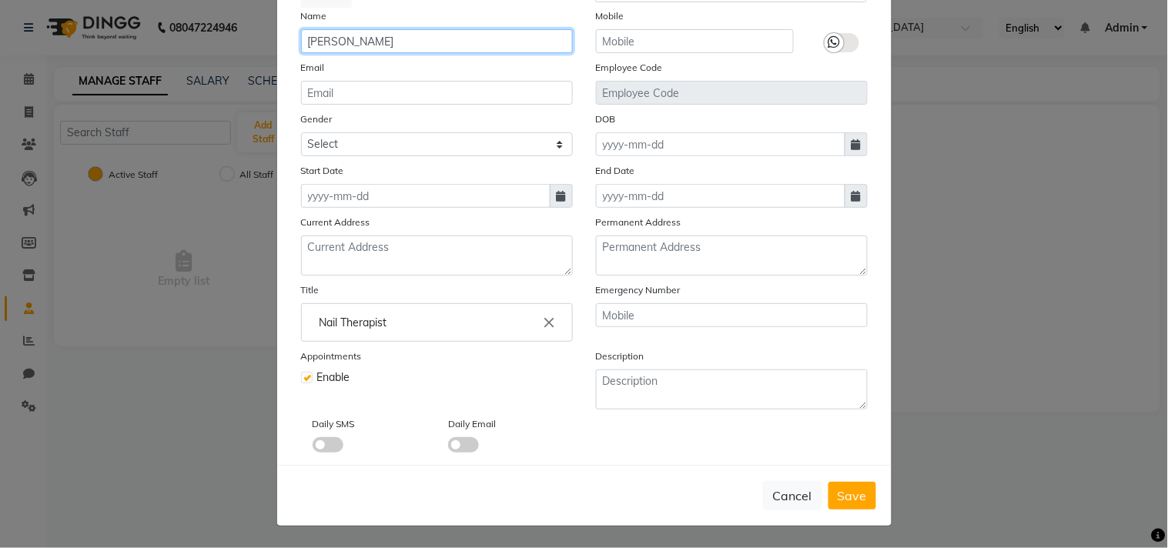
scroll to position [132, 0]
type input "Mr. Khan"
click at [842, 497] on span "Save" at bounding box center [852, 495] width 29 height 15
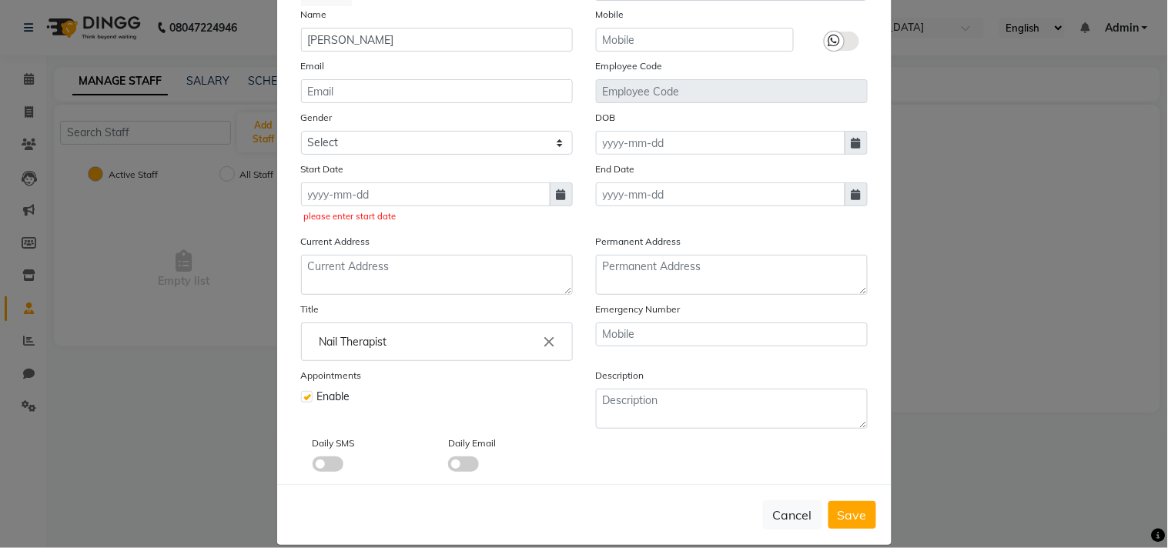
click at [557, 191] on icon at bounding box center [561, 194] width 9 height 11
select select "10"
select select "2025"
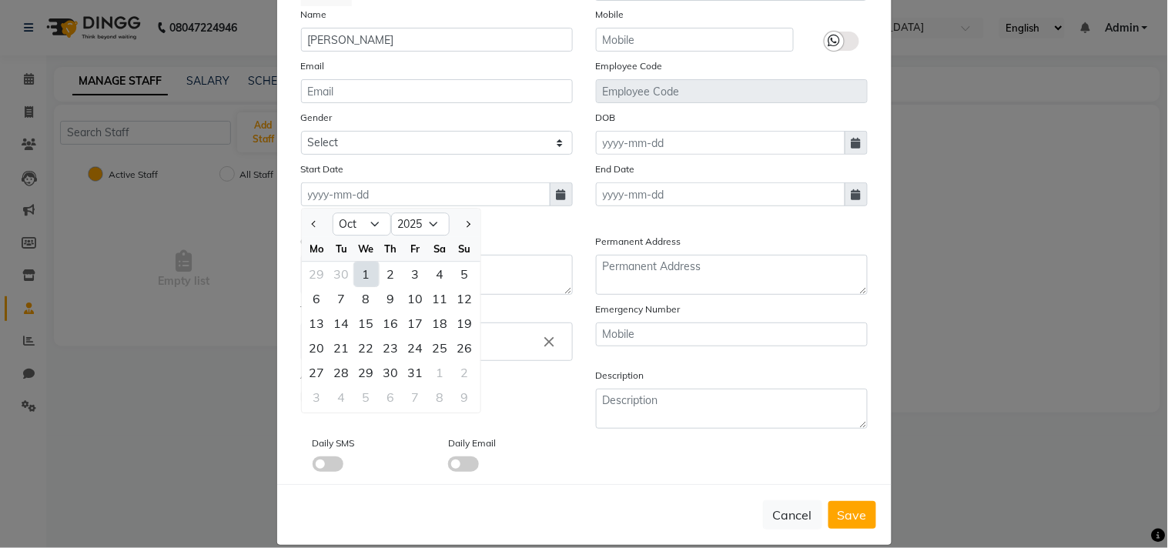
click at [354, 270] on div "1" at bounding box center [366, 274] width 25 height 25
type input "01-10-2025"
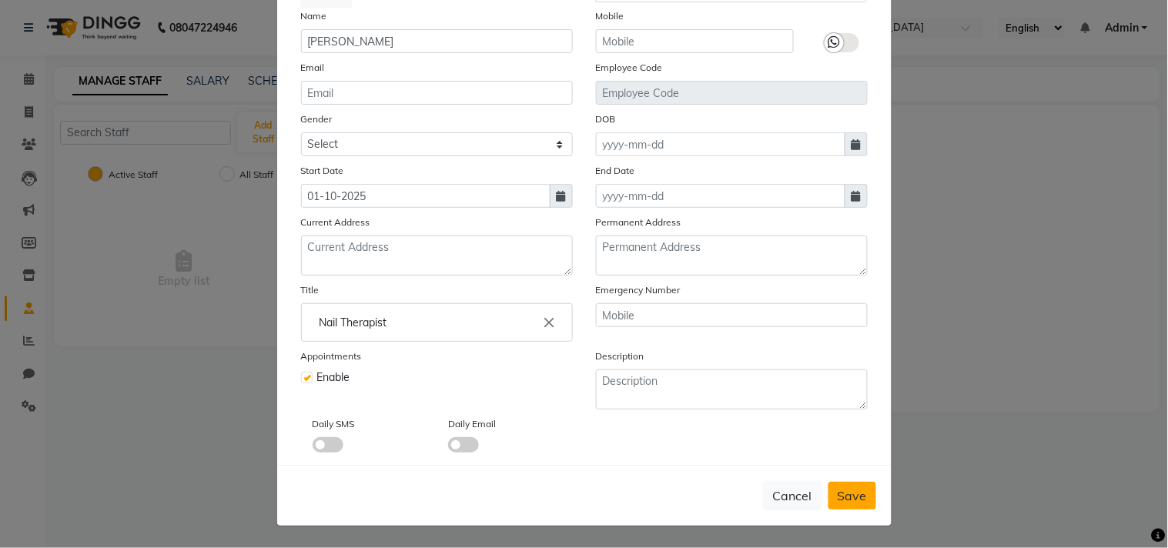
click at [840, 498] on span "Save" at bounding box center [852, 495] width 29 height 15
checkbox input "false"
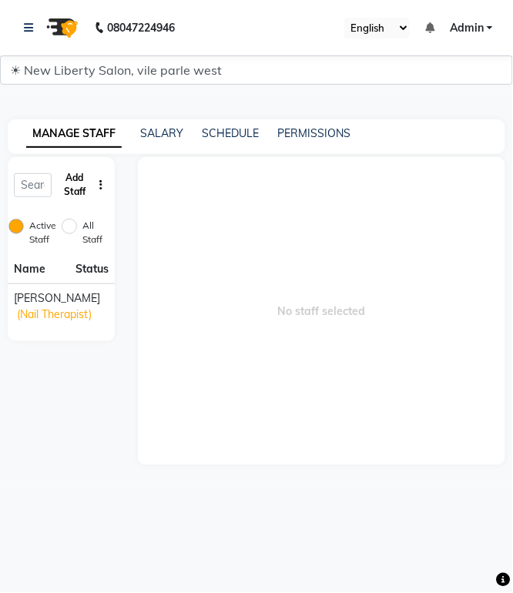
click at [62, 182] on button "Add Staff" at bounding box center [75, 185] width 34 height 40
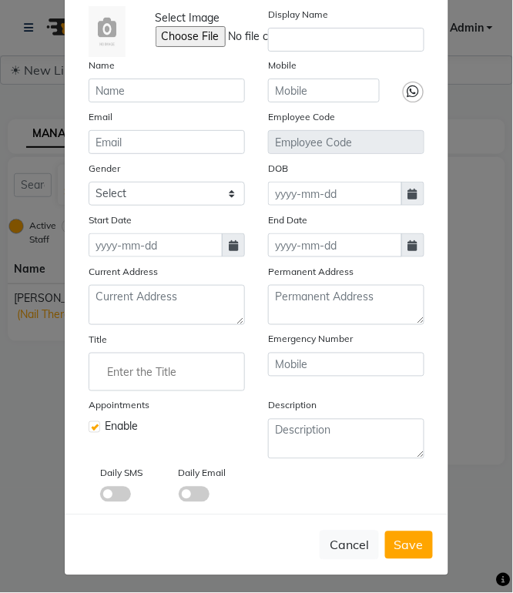
scroll to position [81, 0]
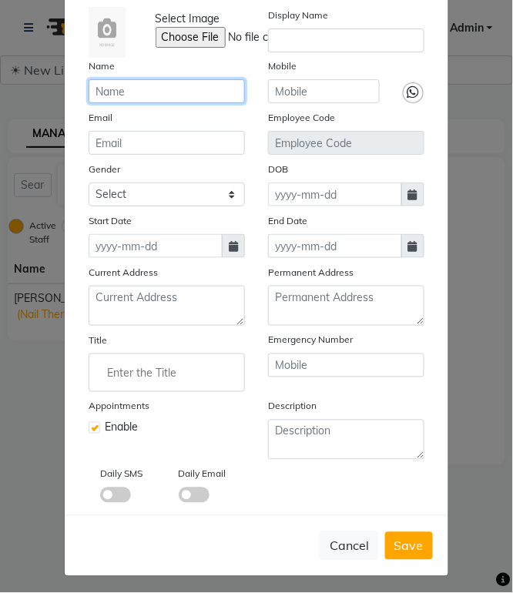
click at [141, 88] on input "text" at bounding box center [167, 91] width 156 height 24
paste input "Shanu Sir"
type input "Shanu Sir"
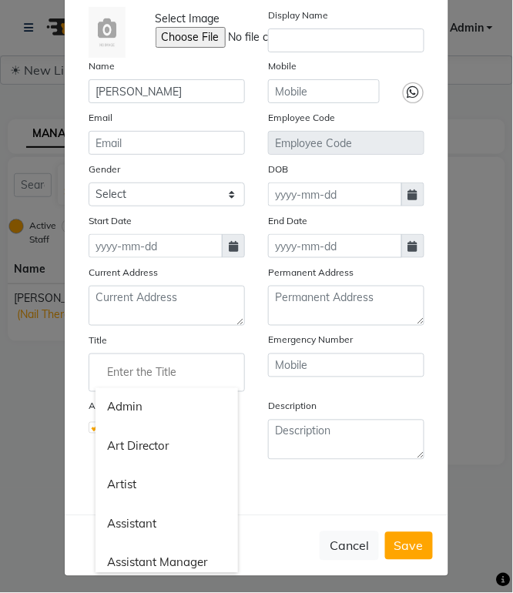
click at [113, 376] on input "Enter the Title" at bounding box center [166, 372] width 142 height 31
paste input "Senior Hairstylist"
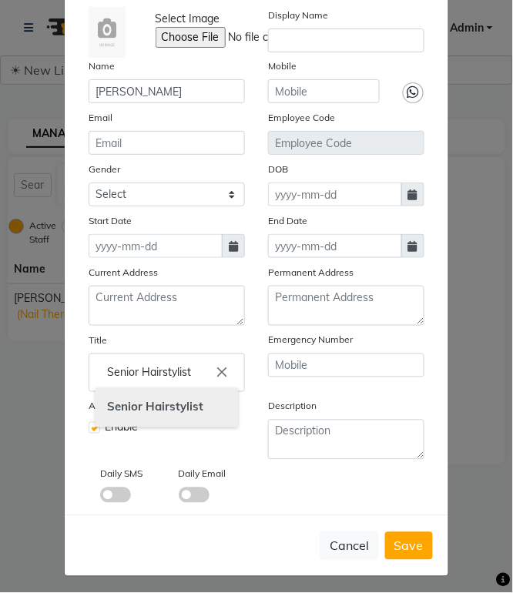
type input "Senior Hairstylist"
click at [151, 413] on b "Hairstylist" at bounding box center [175, 407] width 58 height 15
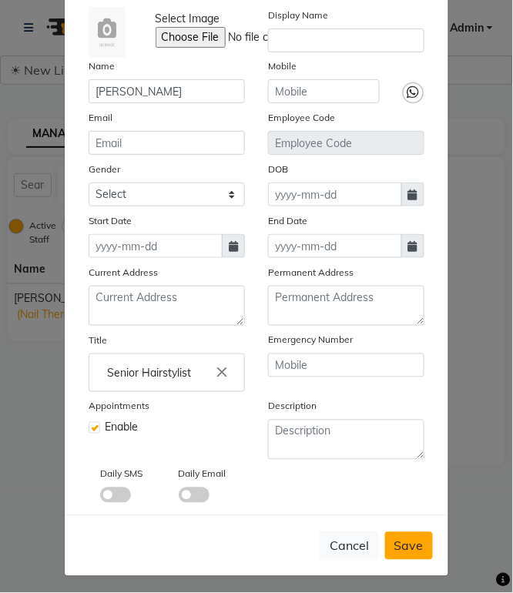
click at [394, 538] on span "Save" at bounding box center [408, 545] width 29 height 15
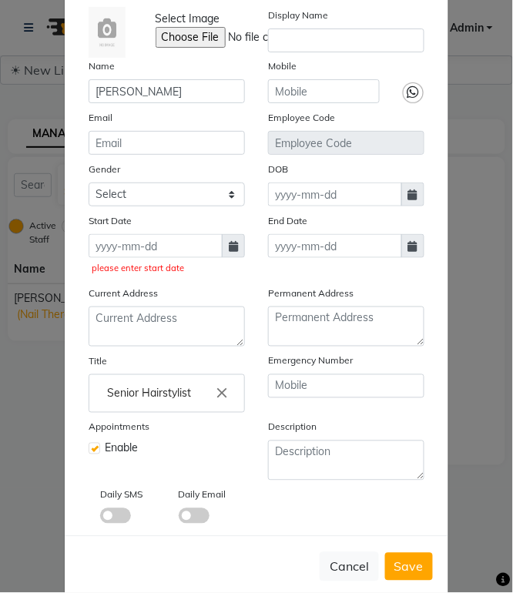
click at [233, 251] on span at bounding box center [233, 246] width 23 height 24
select select "10"
select select "2025"
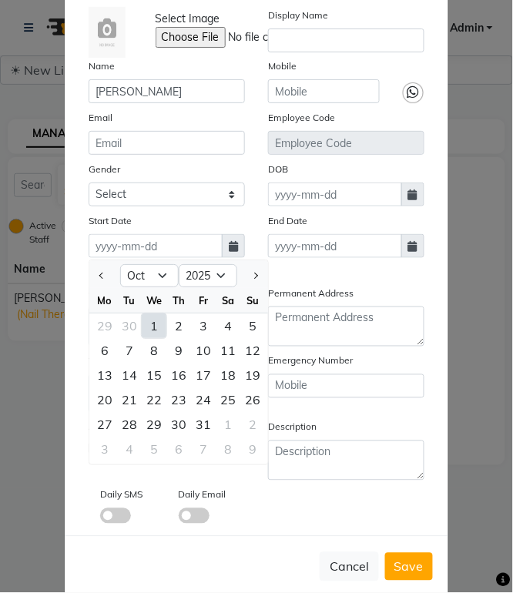
click at [149, 322] on div "1" at bounding box center [154, 325] width 25 height 25
type input "01-10-2025"
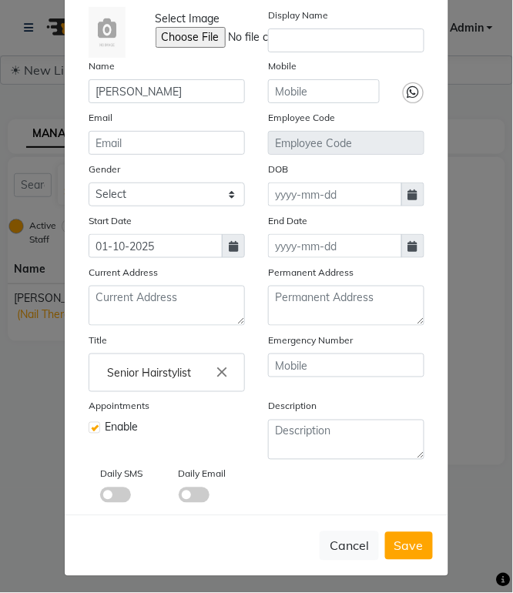
scroll to position [88, 0]
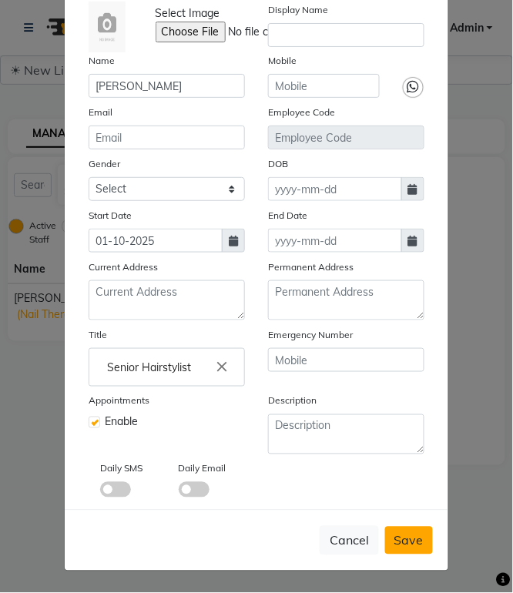
click at [399, 534] on span "Save" at bounding box center [408, 540] width 29 height 15
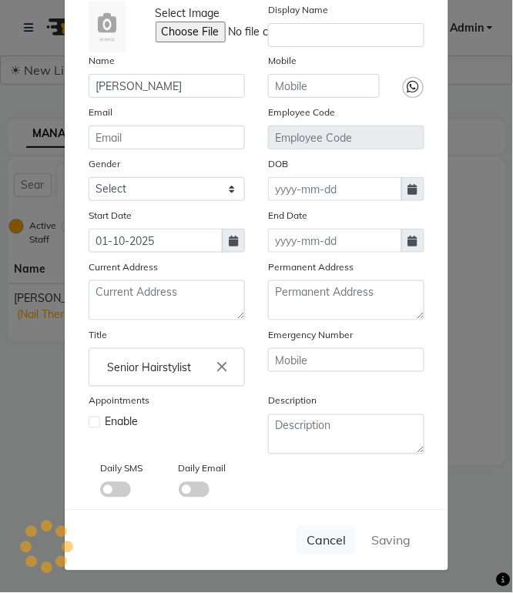
checkbox input "false"
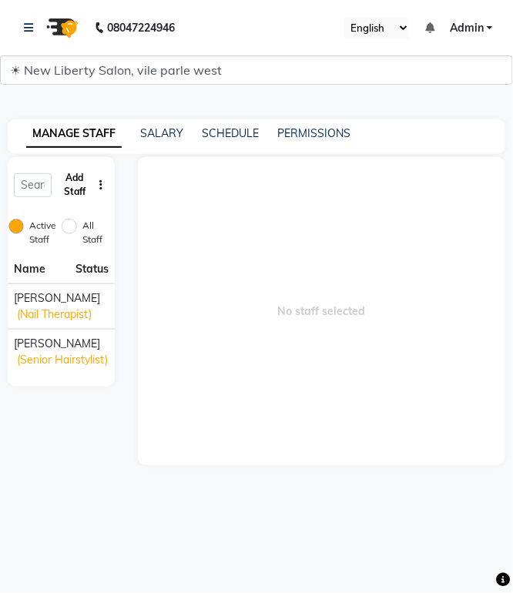
click at [75, 171] on button "Add Staff" at bounding box center [75, 185] width 34 height 40
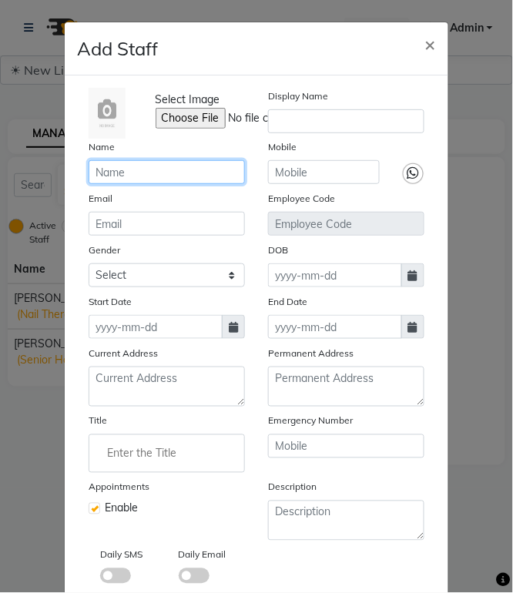
click at [150, 174] on input "text" at bounding box center [167, 172] width 156 height 24
paste input "Sahil Sir"
type input "Sahil Sir"
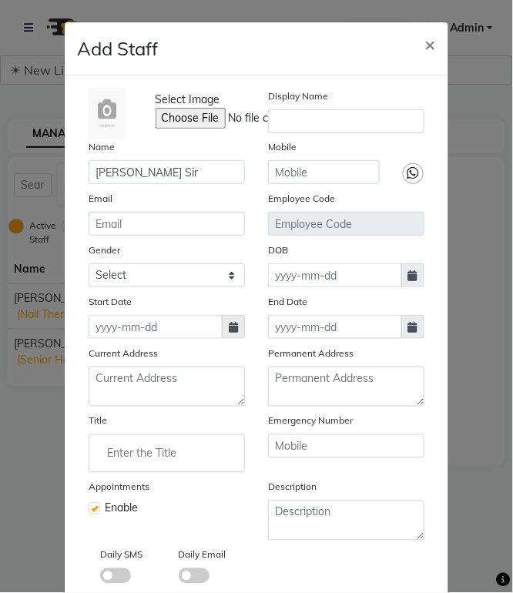
click at [121, 443] on input "Enter the Title" at bounding box center [166, 453] width 142 height 31
paste input "Senior Hairstylist"
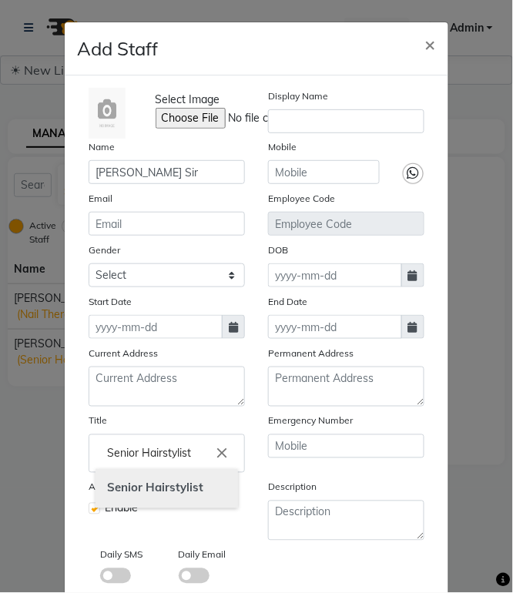
type input "Senior Hairstylist"
click at [147, 498] on link "Senior Hairstylist" at bounding box center [166, 488] width 142 height 39
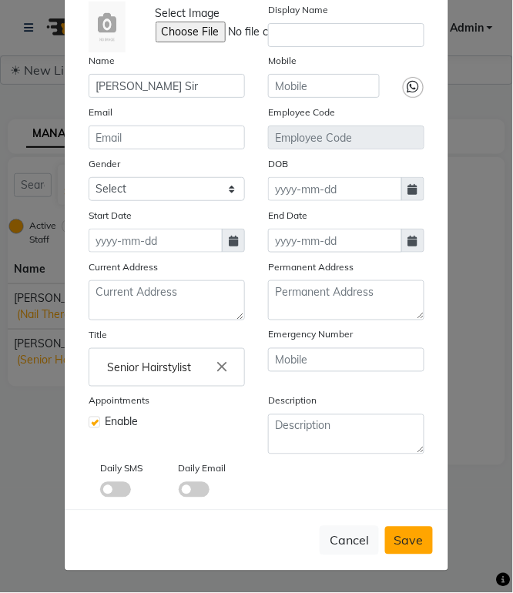
click at [388, 529] on button "Save" at bounding box center [409, 541] width 48 height 28
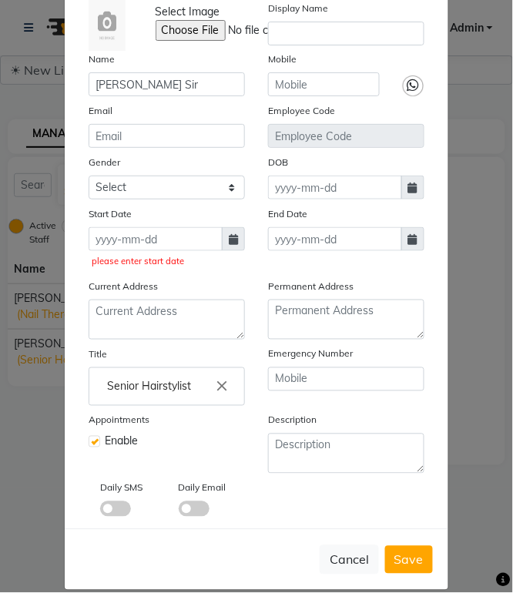
click at [222, 232] on span at bounding box center [233, 239] width 23 height 24
select select "10"
select select "2025"
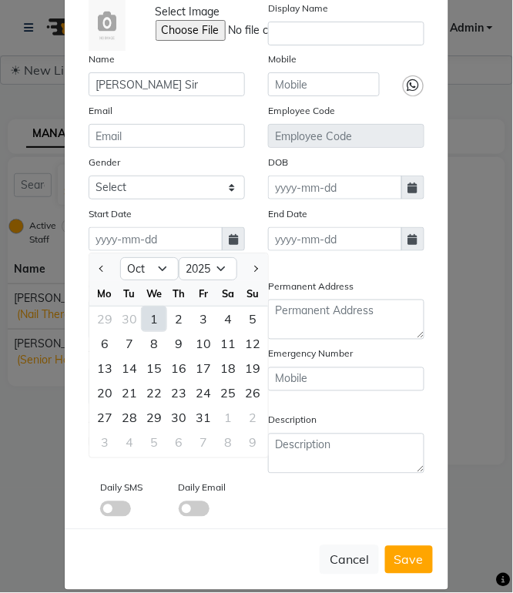
click at [143, 322] on div "1" at bounding box center [154, 319] width 25 height 25
type input "01-10-2025"
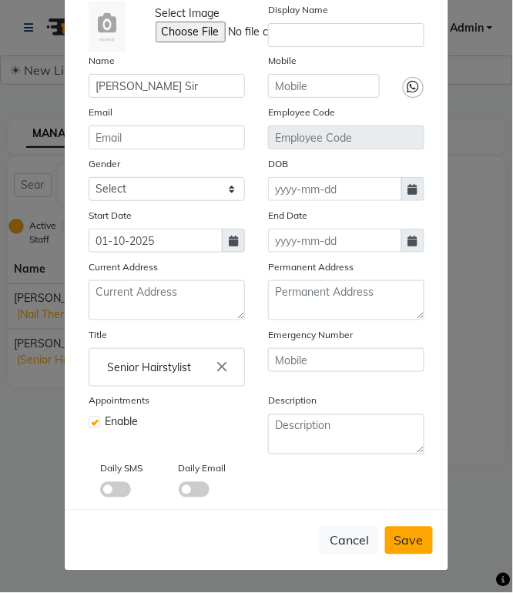
click at [394, 527] on button "Save" at bounding box center [409, 541] width 48 height 28
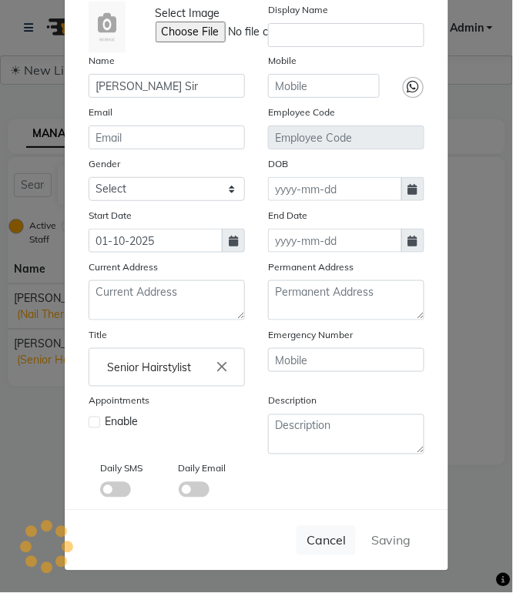
checkbox input "false"
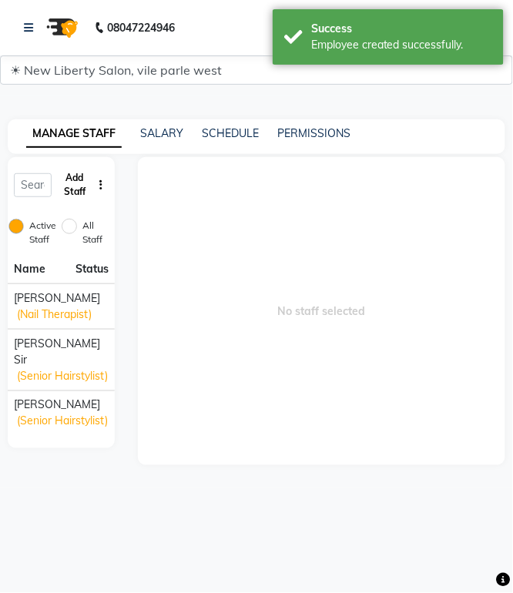
click at [72, 179] on button "Add Staff" at bounding box center [75, 185] width 34 height 40
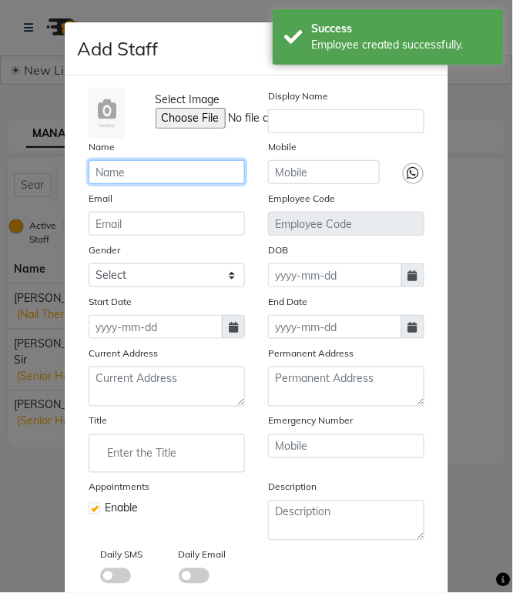
click at [149, 179] on input "text" at bounding box center [167, 172] width 156 height 24
paste input "Munaf"
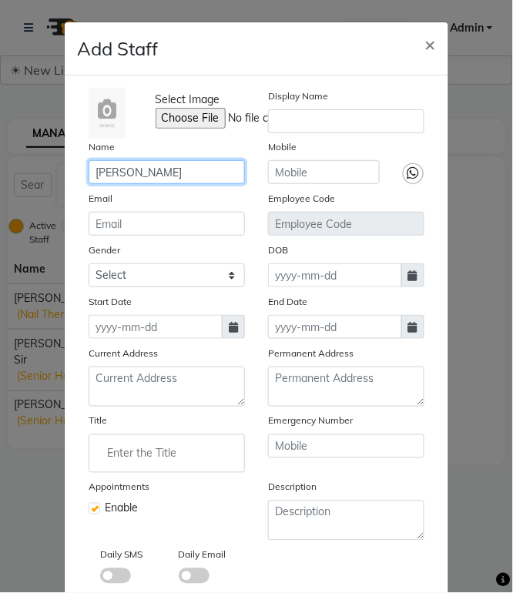
type input "Munaf"
click at [129, 445] on input "Enter the Title" at bounding box center [166, 453] width 142 height 31
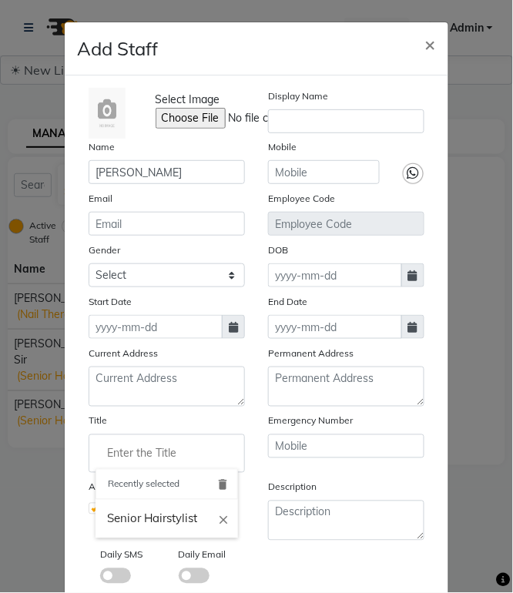
paste input "Senior Hairstylist"
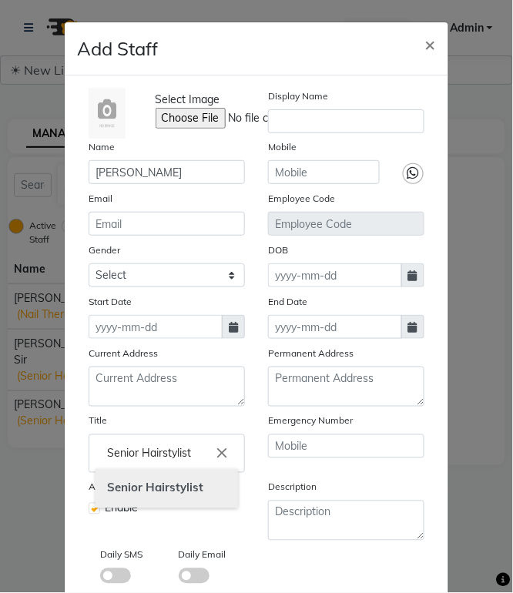
type input "Senior Hairstylist"
click at [129, 489] on b "Senior" at bounding box center [124, 488] width 35 height 15
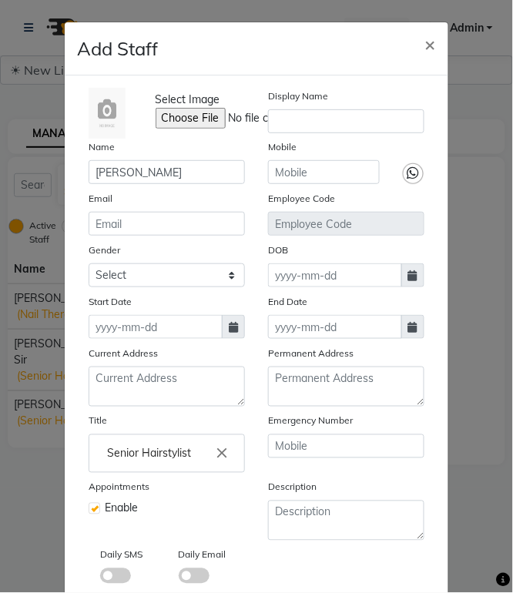
click at [226, 333] on span at bounding box center [233, 327] width 23 height 24
select select "10"
select select "2025"
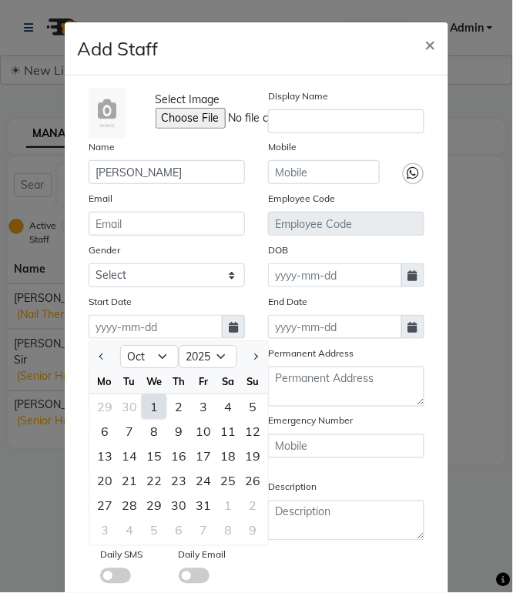
click at [142, 409] on div "1" at bounding box center [154, 406] width 25 height 25
type input "01-10-2025"
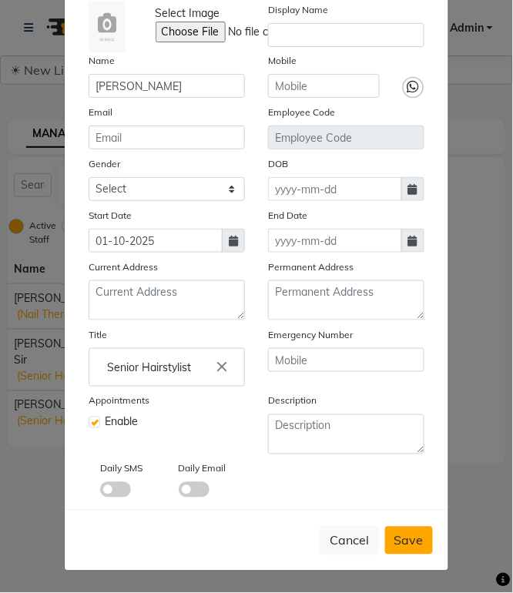
click at [409, 536] on span "Save" at bounding box center [408, 540] width 29 height 15
checkbox input "false"
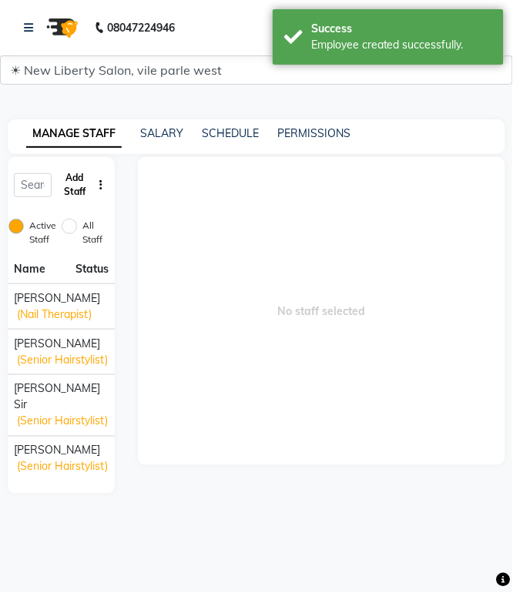
click at [72, 181] on button "Add Staff" at bounding box center [75, 185] width 34 height 40
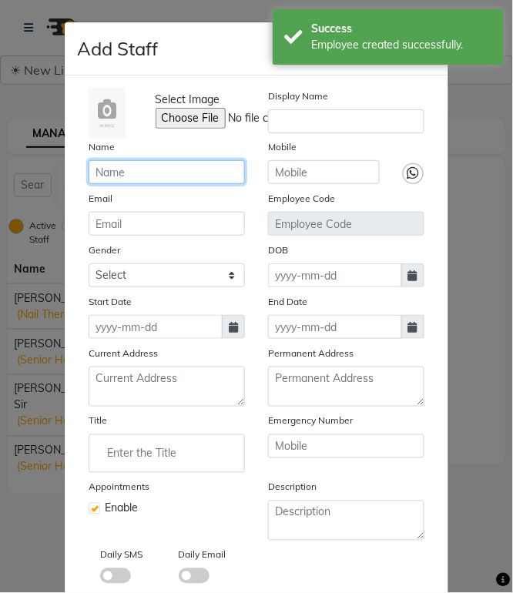
click at [149, 170] on input "text" at bounding box center [167, 172] width 156 height 24
paste input "Jeetu"
type input "Jeetu"
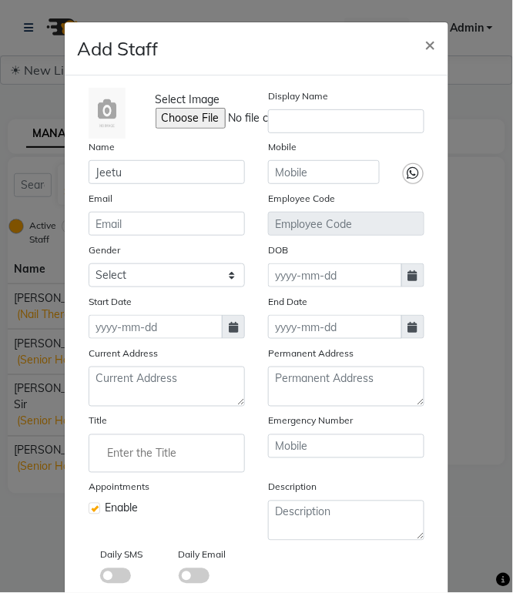
click at [229, 332] on icon at bounding box center [233, 327] width 9 height 11
select select "10"
select select "2025"
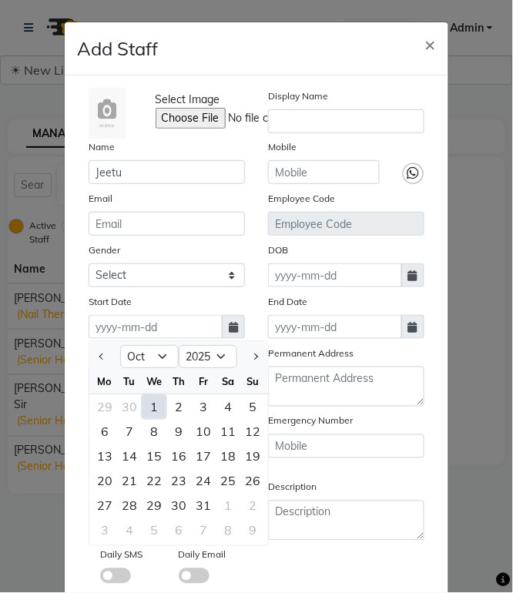
click at [149, 408] on div "1" at bounding box center [154, 406] width 25 height 25
type input "01-10-2025"
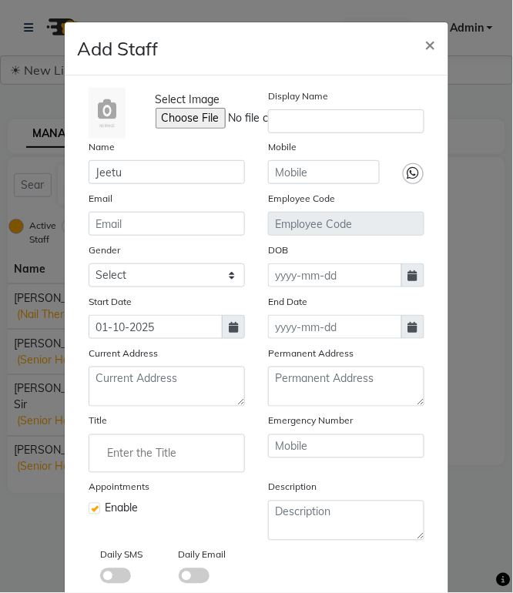
click at [156, 449] on input "Enter the Title" at bounding box center [166, 453] width 142 height 31
paste input "Master Hairstylist"
type input "Master Hairstylist"
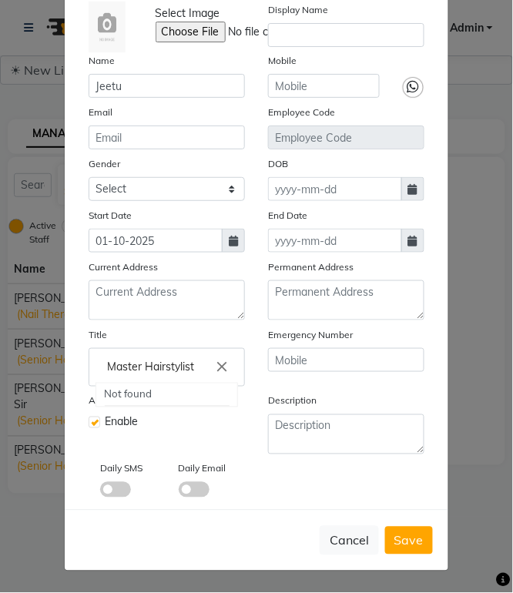
click at [414, 536] on div at bounding box center [256, 296] width 513 height 593
click at [399, 533] on span "Save" at bounding box center [408, 540] width 29 height 15
checkbox input "false"
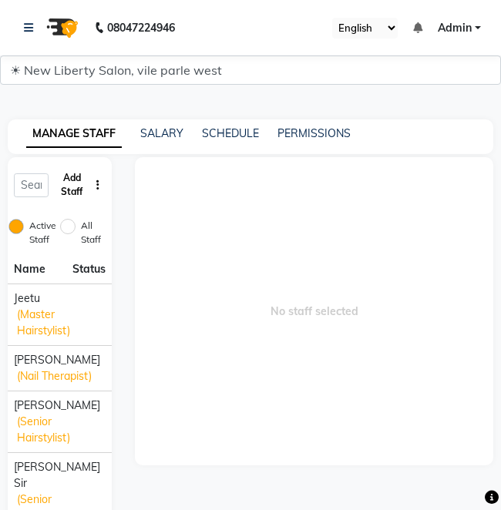
click at [68, 171] on button "Add Staff" at bounding box center [72, 185] width 34 height 40
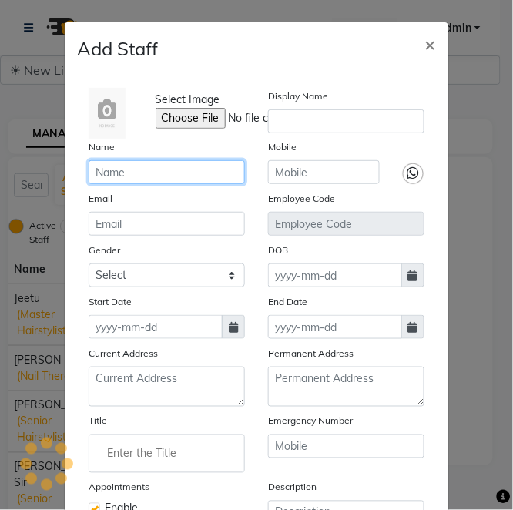
click at [174, 168] on input "text" at bounding box center [167, 172] width 156 height 24
paste input "Gaurav"
type input "Gaurav"
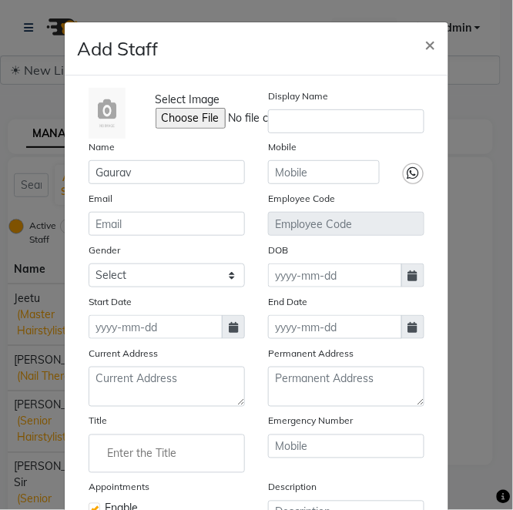
click at [208, 461] on input "Enter the Title" at bounding box center [166, 453] width 142 height 31
paste input "Master Hairstylist"
type input "Master Hairstylist"
click at [231, 332] on div at bounding box center [256, 255] width 513 height 510
click at [233, 329] on span at bounding box center [233, 327] width 23 height 24
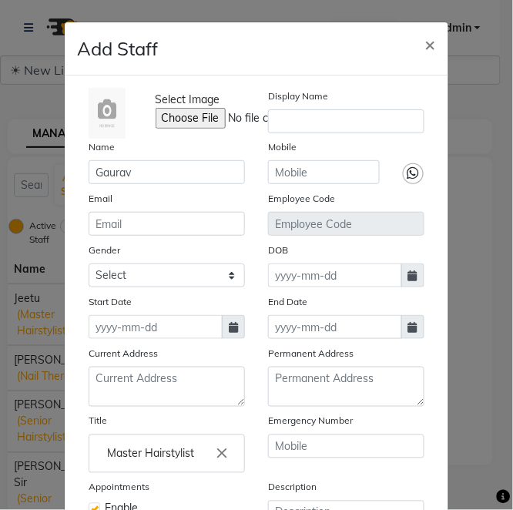
select select "10"
select select "2025"
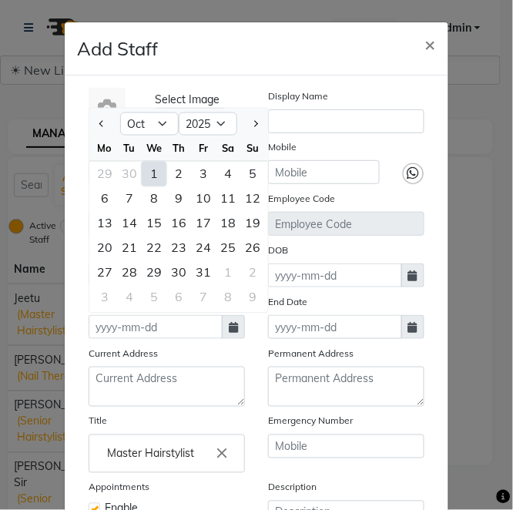
click at [149, 180] on div "1" at bounding box center [154, 174] width 25 height 25
type input "01-10-2025"
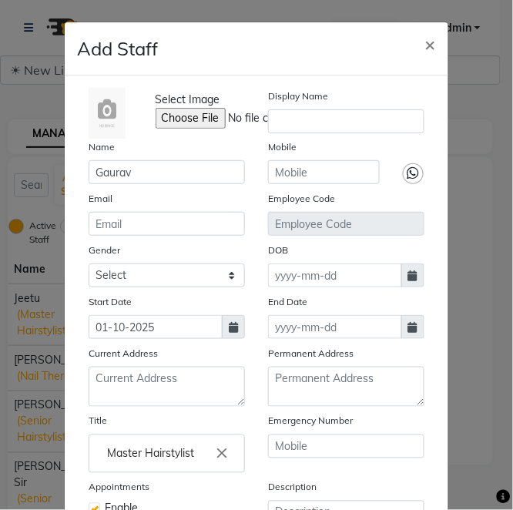
scroll to position [171, 0]
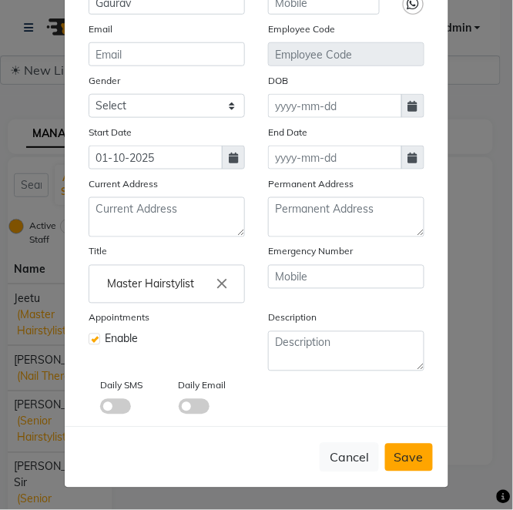
click at [410, 463] on span "Save" at bounding box center [408, 457] width 29 height 15
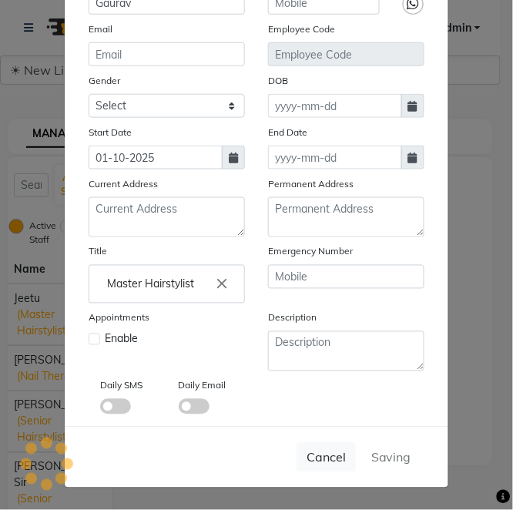
checkbox input "false"
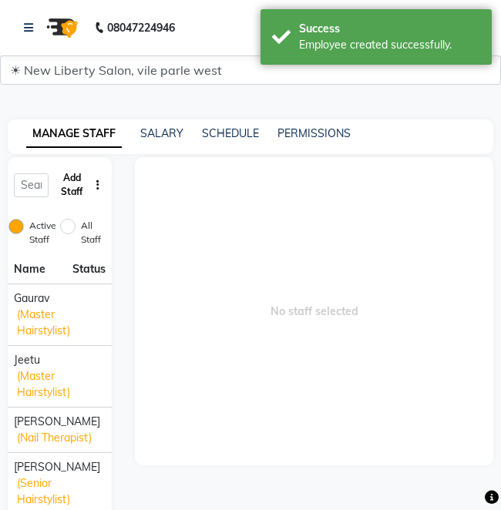
click at [63, 181] on button "Add Staff" at bounding box center [72, 185] width 34 height 40
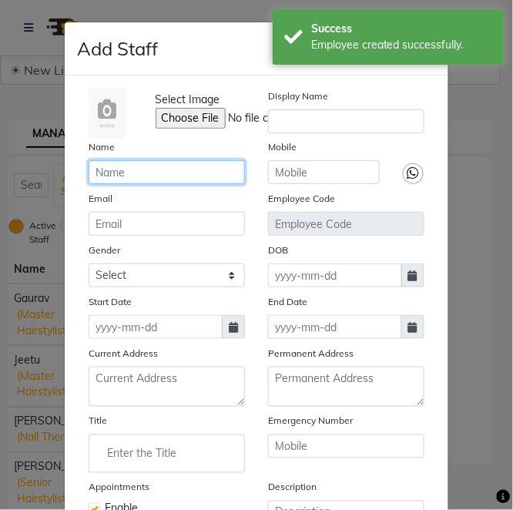
click at [137, 179] on input "text" at bounding box center [167, 172] width 156 height 24
paste input "Adil"
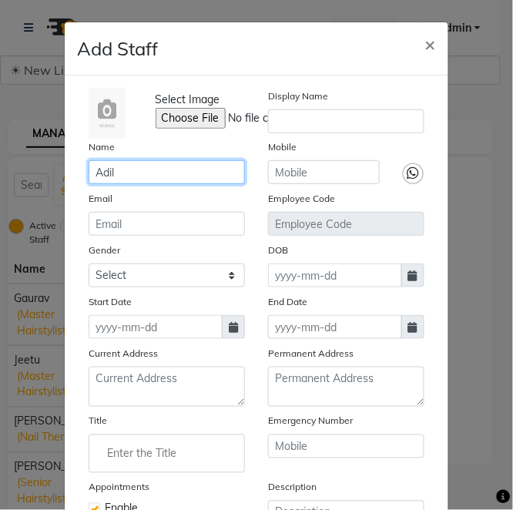
type input "Adil"
click at [144, 467] on input "Enter the Title" at bounding box center [166, 453] width 142 height 31
paste input "Master Hairstylist"
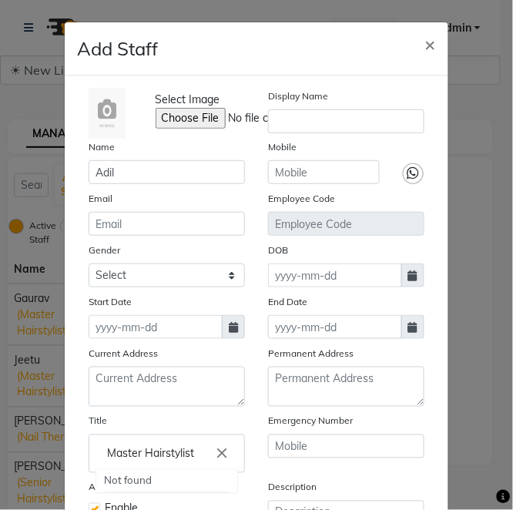
type input "Master Hairstylist"
click at [226, 325] on div at bounding box center [256, 255] width 513 height 510
click at [229, 331] on icon at bounding box center [233, 327] width 9 height 11
select select "10"
select select "2025"
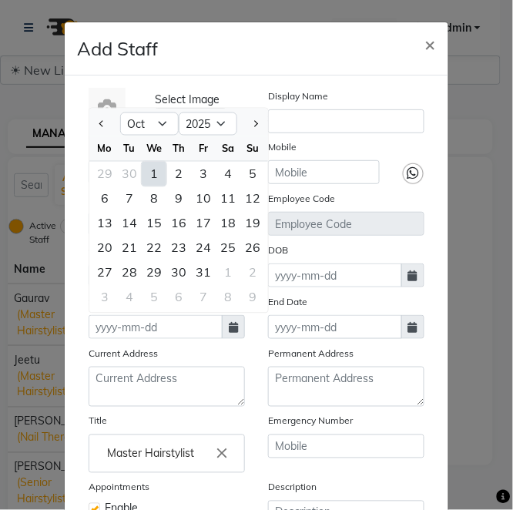
click at [147, 180] on div "1" at bounding box center [154, 174] width 25 height 25
type input "01-10-2025"
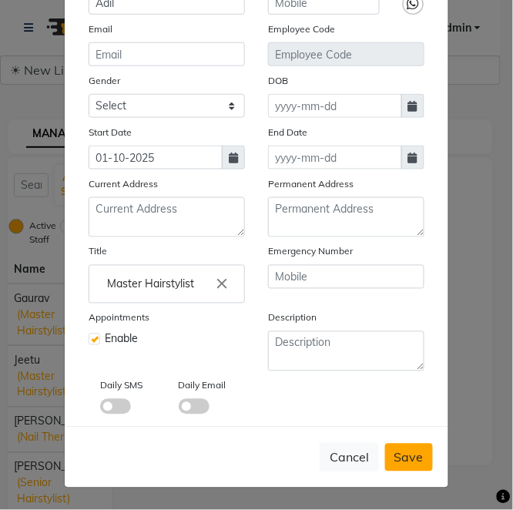
click at [404, 453] on span "Save" at bounding box center [408, 457] width 29 height 15
checkbox input "false"
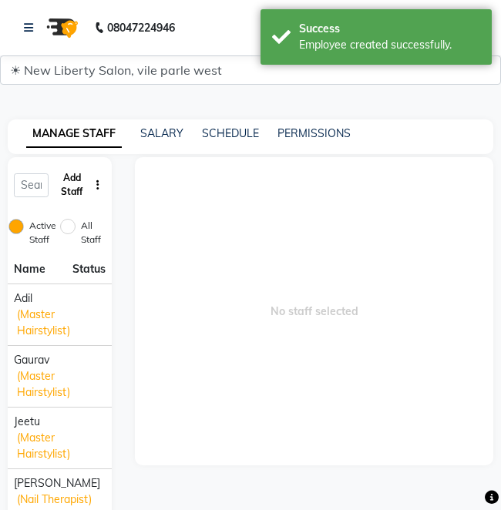
click at [75, 173] on button "Add Staff" at bounding box center [72, 185] width 34 height 40
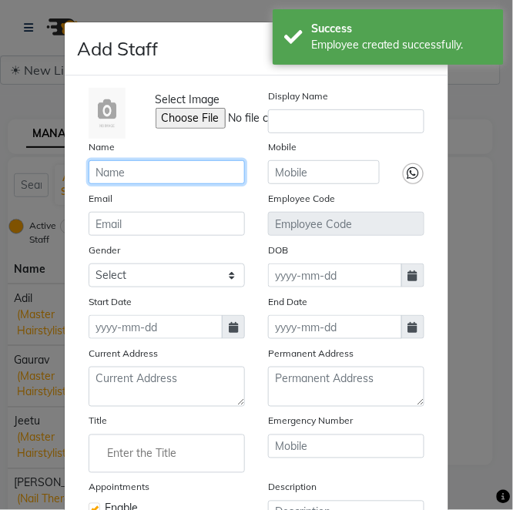
click at [174, 169] on input "text" at bounding box center [167, 172] width 156 height 24
paste input "Kaif"
type input "Kaif"
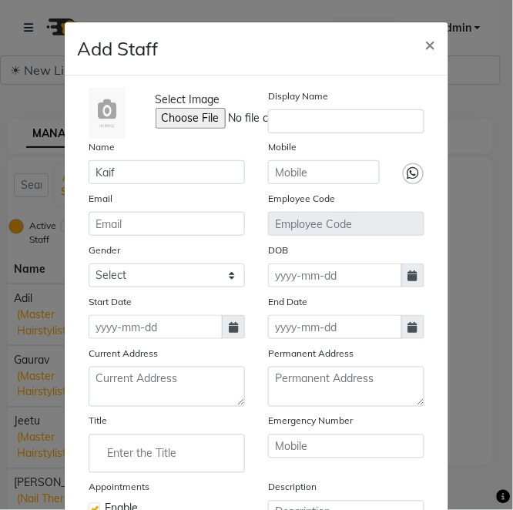
click at [230, 327] on icon at bounding box center [233, 327] width 9 height 11
select select "10"
select select "2025"
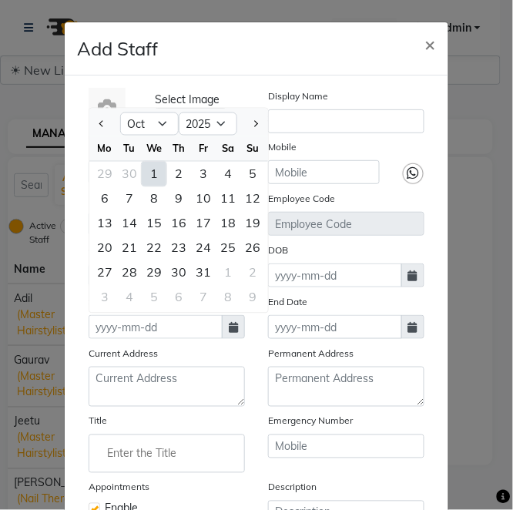
click at [152, 173] on div "1" at bounding box center [154, 174] width 25 height 25
type input "01-10-2025"
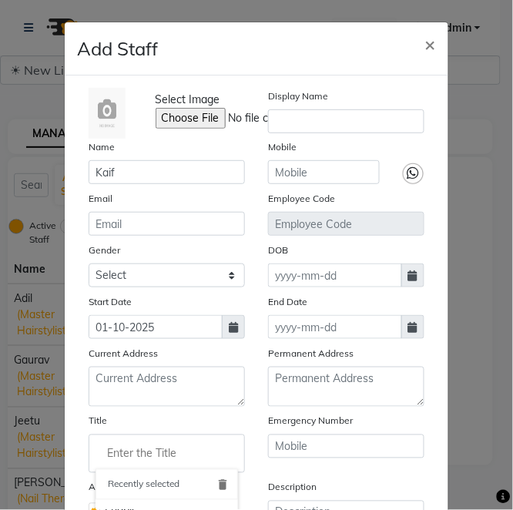
click at [142, 458] on input "Enter the Title" at bounding box center [166, 453] width 142 height 31
paste input "Master Hairstylist"
type input "Master Hairstylist"
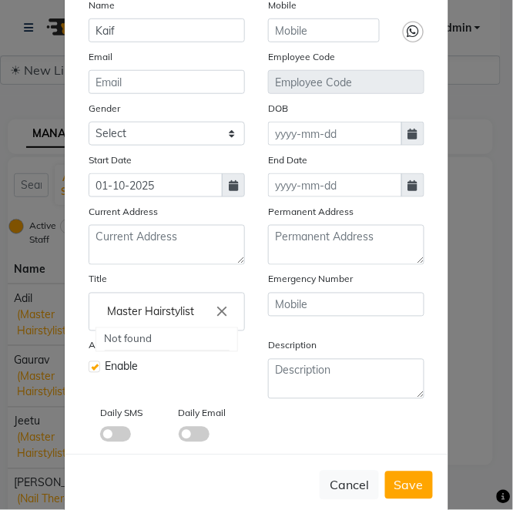
scroll to position [154, 0]
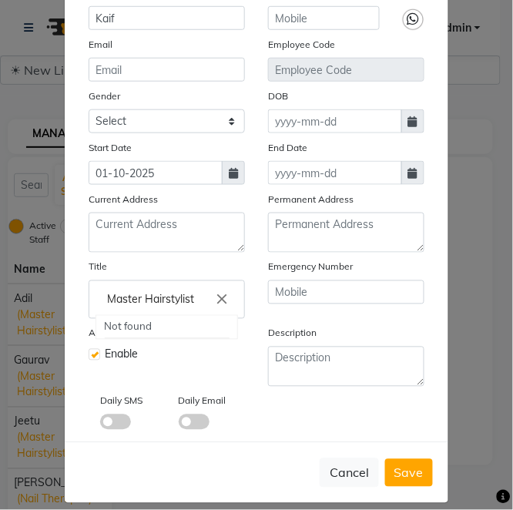
click at [408, 476] on div at bounding box center [256, 255] width 513 height 510
click at [402, 473] on span "Save" at bounding box center [408, 472] width 29 height 15
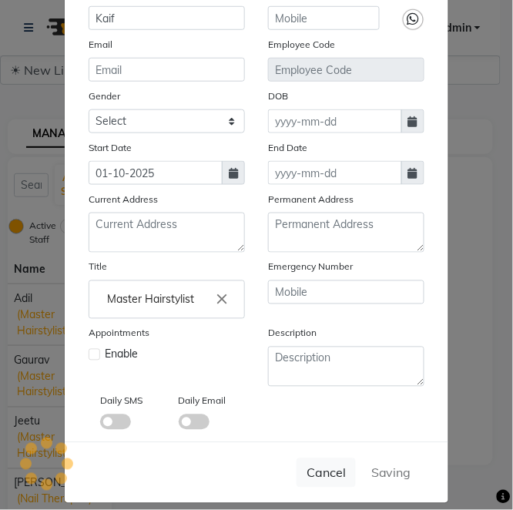
checkbox input "false"
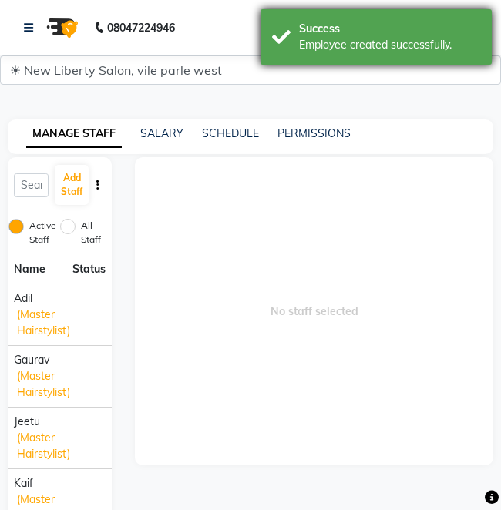
click at [333, 47] on div "Employee created successfully." at bounding box center [389, 45] width 181 height 16
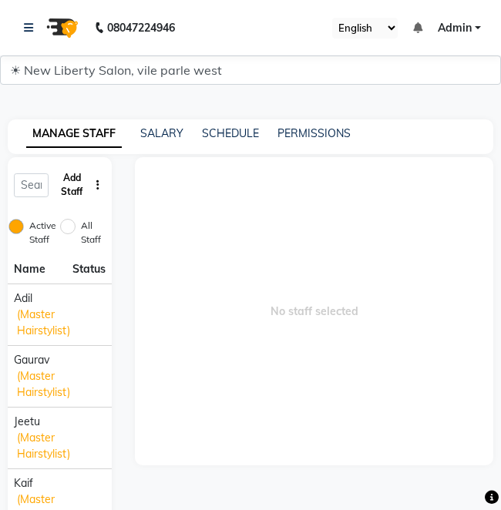
click at [71, 179] on button "Add Staff" at bounding box center [72, 185] width 34 height 40
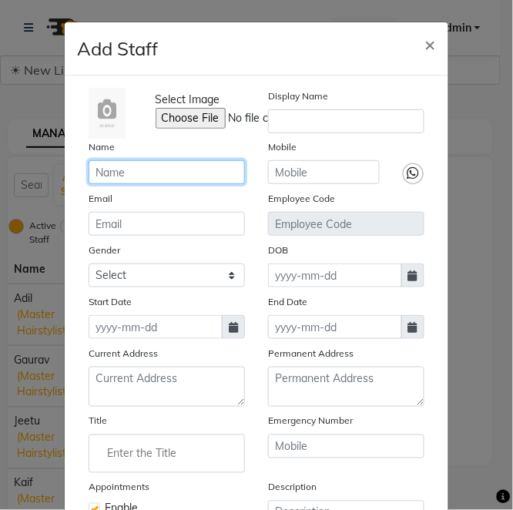
click at [146, 163] on input "text" at bounding box center [167, 172] width 156 height 24
paste input "Rasika"
type input "Rasika"
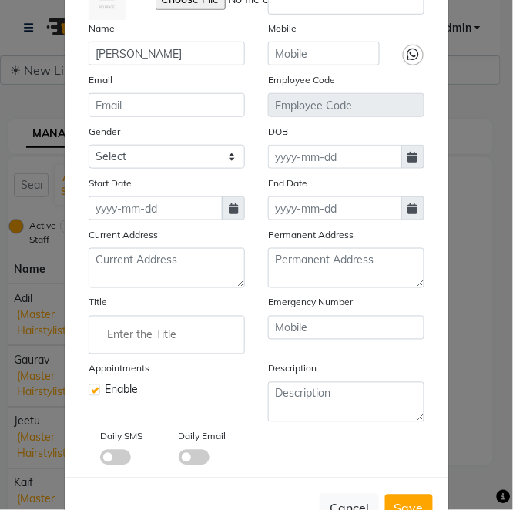
scroll to position [119, 0]
click at [118, 337] on input "Enter the Title" at bounding box center [166, 334] width 142 height 31
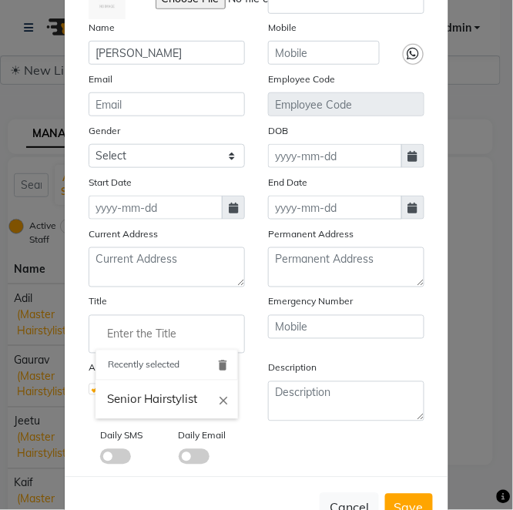
paste input "Beautician"
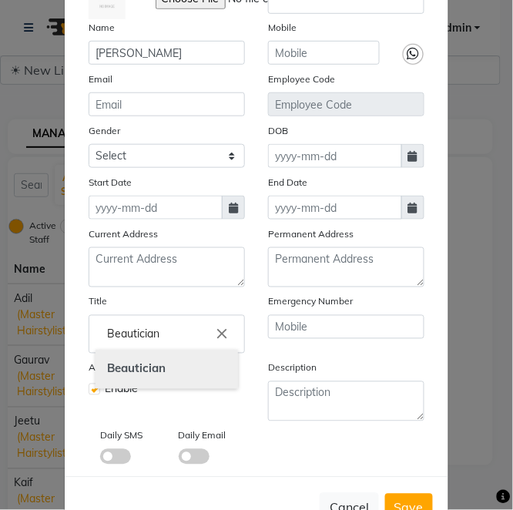
type input "Beautician"
click at [134, 364] on b "Beautician" at bounding box center [136, 368] width 59 height 15
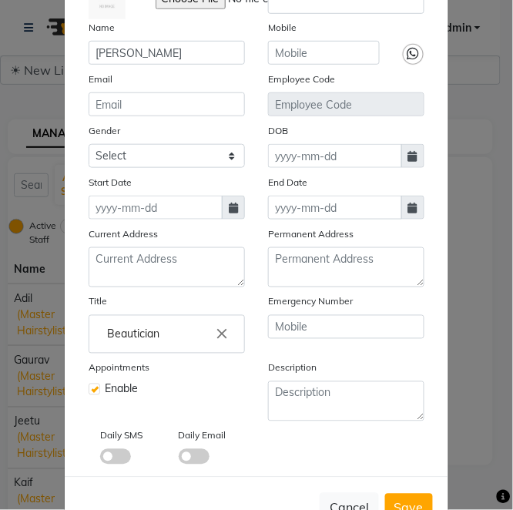
click at [222, 203] on span at bounding box center [233, 208] width 23 height 24
select select "10"
select select "2025"
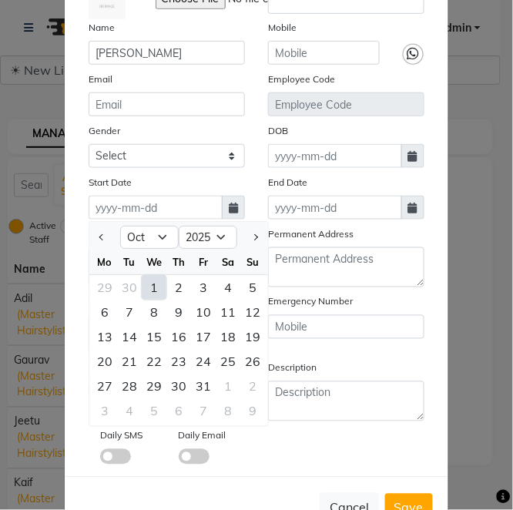
click at [142, 285] on div "1" at bounding box center [154, 287] width 25 height 25
type input "01-10-2025"
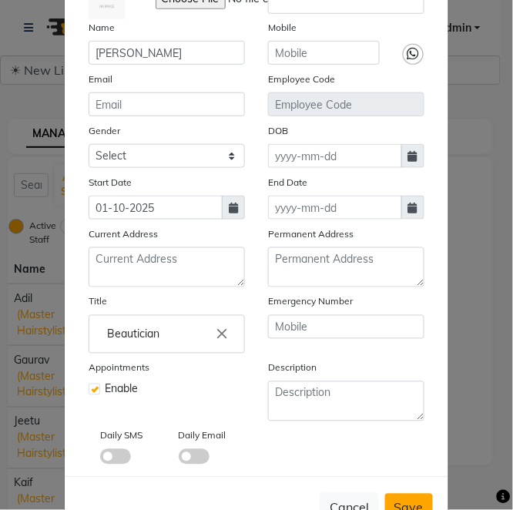
click at [396, 504] on span "Save" at bounding box center [408, 507] width 29 height 15
checkbox input "false"
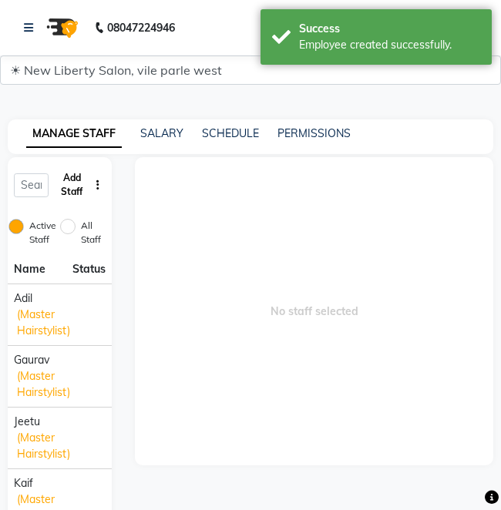
click at [67, 178] on button "Add Staff" at bounding box center [72, 185] width 34 height 40
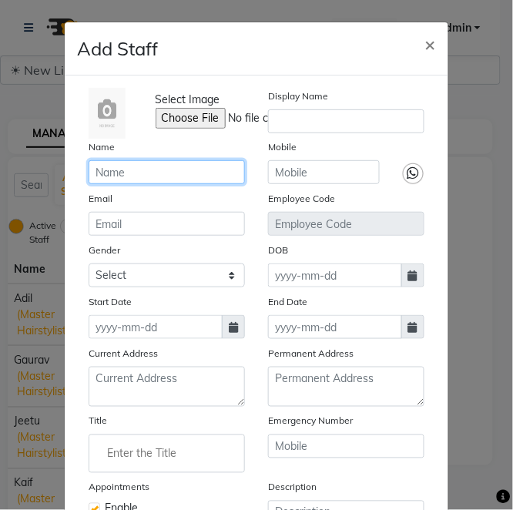
click at [134, 170] on input "text" at bounding box center [167, 172] width 156 height 24
paste input "Shweta"
type input "Shweta"
click at [229, 333] on icon at bounding box center [233, 327] width 9 height 11
select select "10"
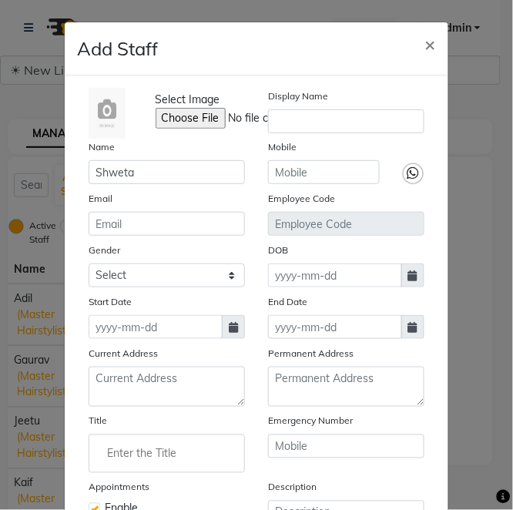
select select "2025"
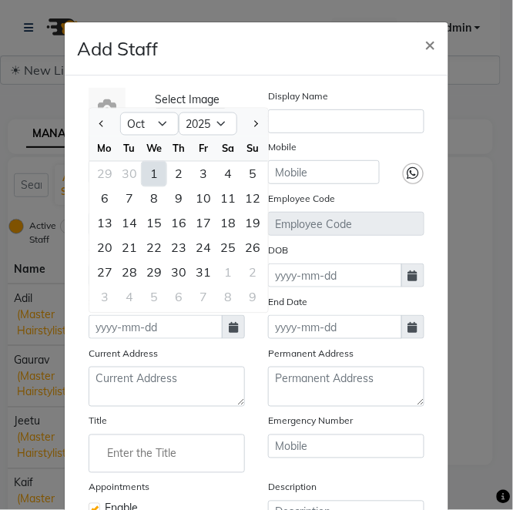
click at [148, 174] on div "1" at bounding box center [154, 174] width 25 height 25
type input "01-10-2025"
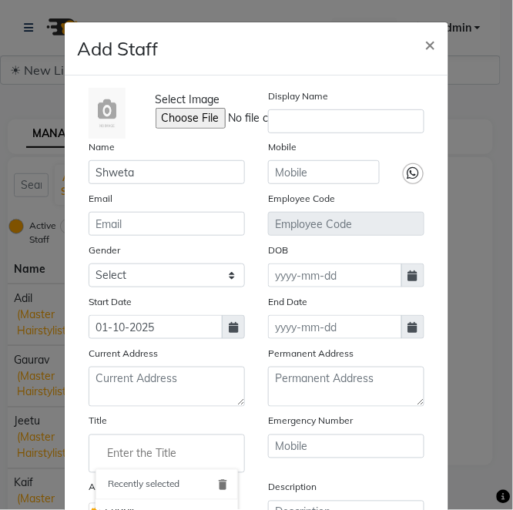
click at [125, 445] on input "Enter the Title" at bounding box center [166, 453] width 142 height 31
paste input "Beautician"
type input "Beautician"
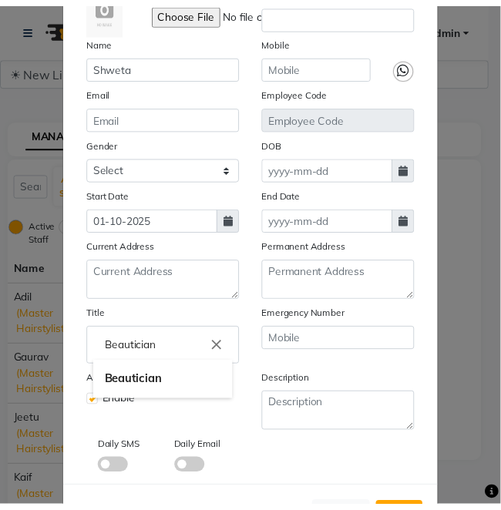
scroll to position [140, 0]
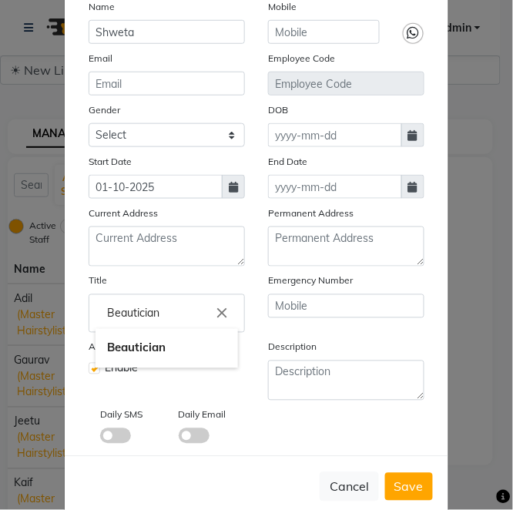
click at [405, 488] on div at bounding box center [256, 255] width 513 height 510
click at [403, 483] on span "Save" at bounding box center [408, 486] width 29 height 15
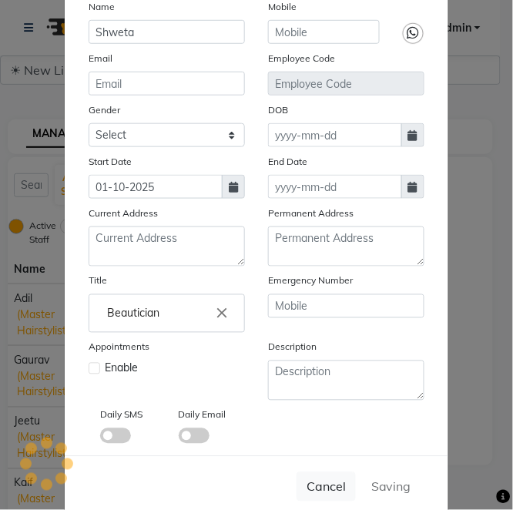
checkbox input "false"
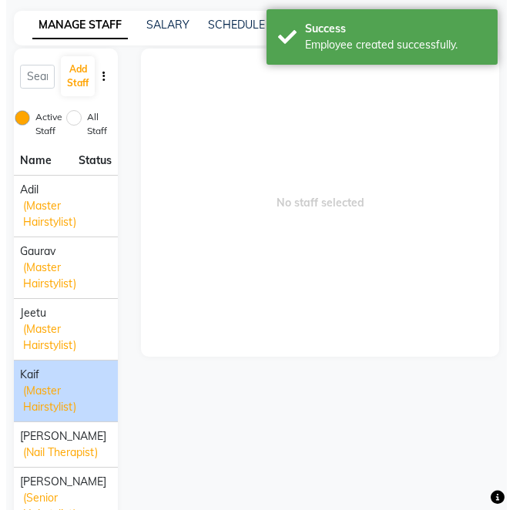
scroll to position [0, 0]
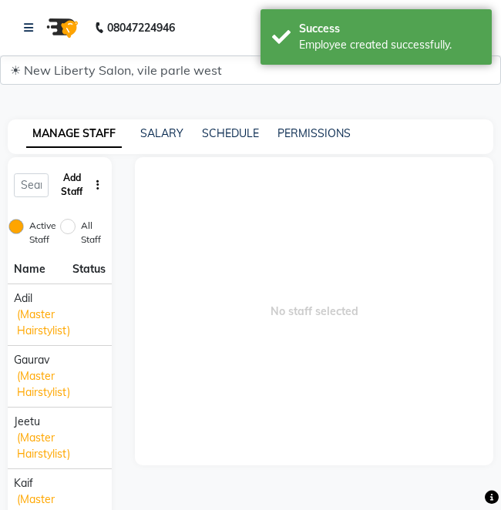
click at [78, 176] on button "Add Staff" at bounding box center [72, 185] width 34 height 40
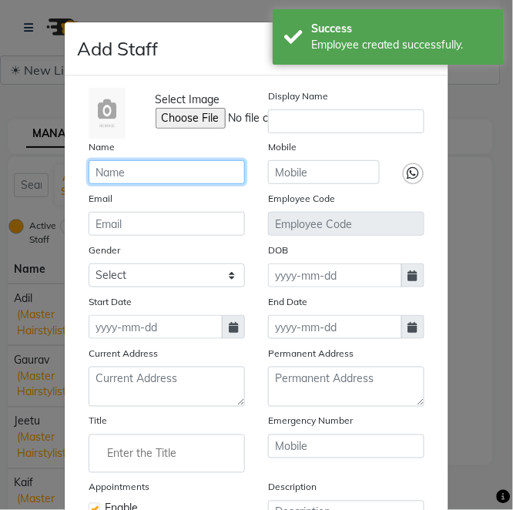
click at [134, 177] on input "text" at bounding box center [167, 172] width 156 height 24
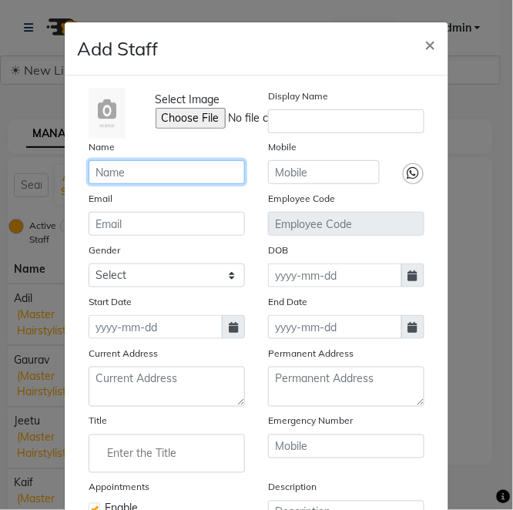
paste input "Seema"
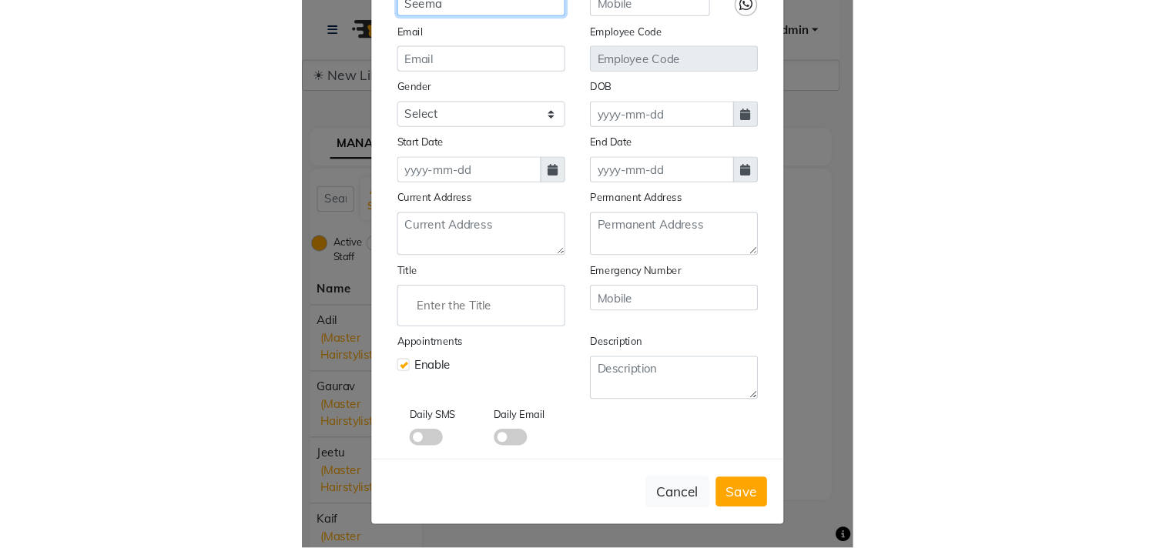
scroll to position [144, 0]
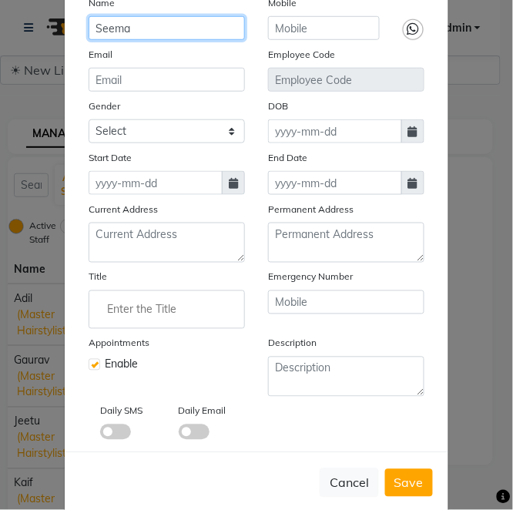
type input "Seema"
click at [229, 180] on icon at bounding box center [233, 183] width 9 height 11
select select "10"
select select "2025"
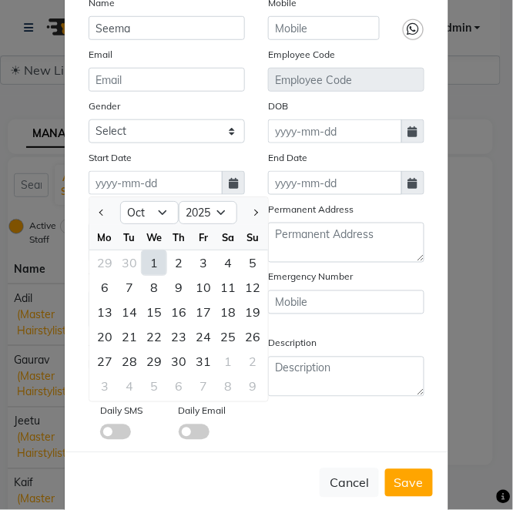
click at [142, 263] on div "1" at bounding box center [154, 262] width 25 height 25
type input "01-10-2025"
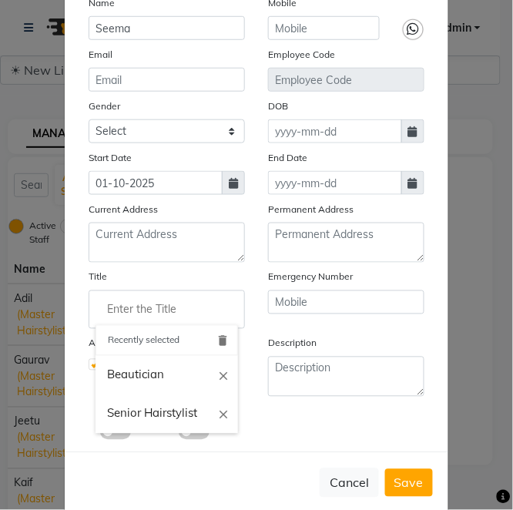
click at [120, 316] on input "Enter the Title" at bounding box center [166, 309] width 142 height 31
paste input "Beautician"
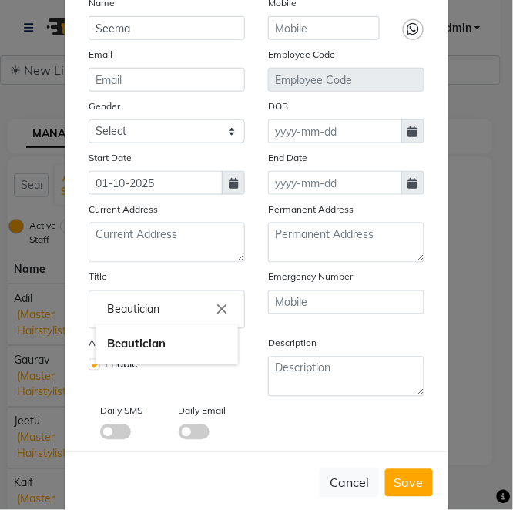
type input "Beautician"
click at [394, 483] on div at bounding box center [256, 255] width 513 height 510
click at [394, 483] on span "Save" at bounding box center [408, 482] width 29 height 15
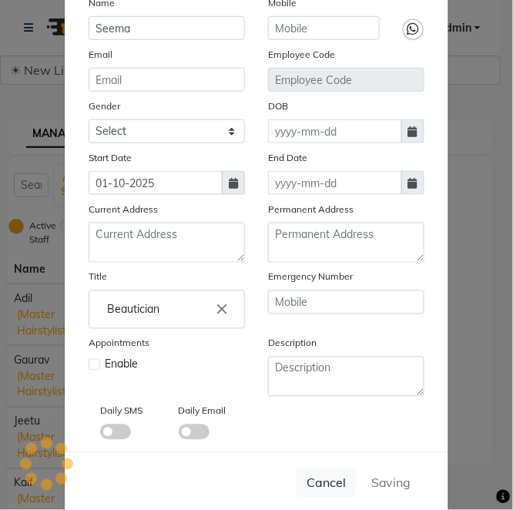
checkbox input "false"
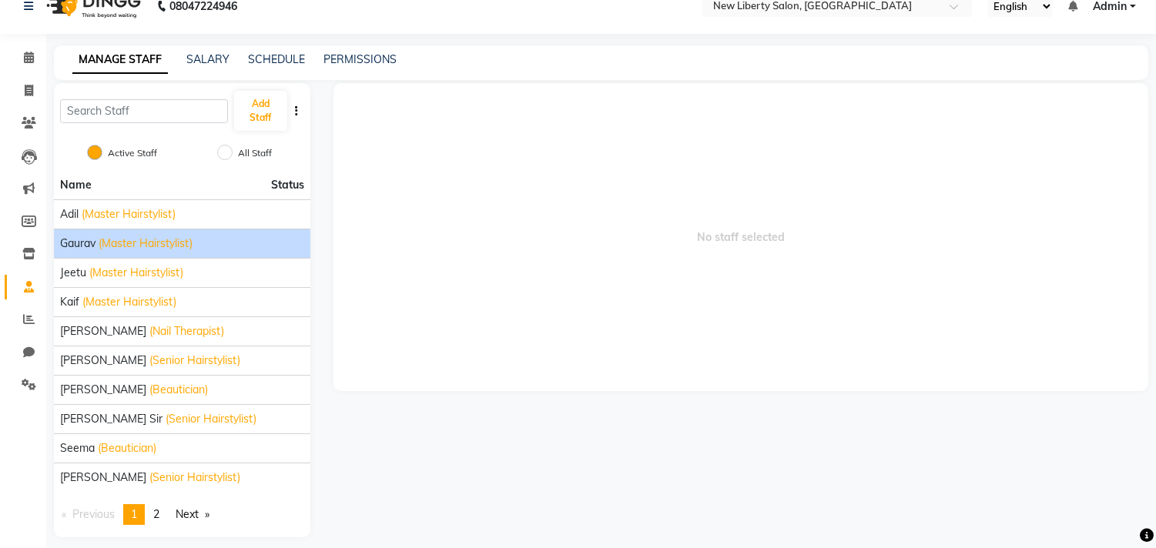
scroll to position [34, 0]
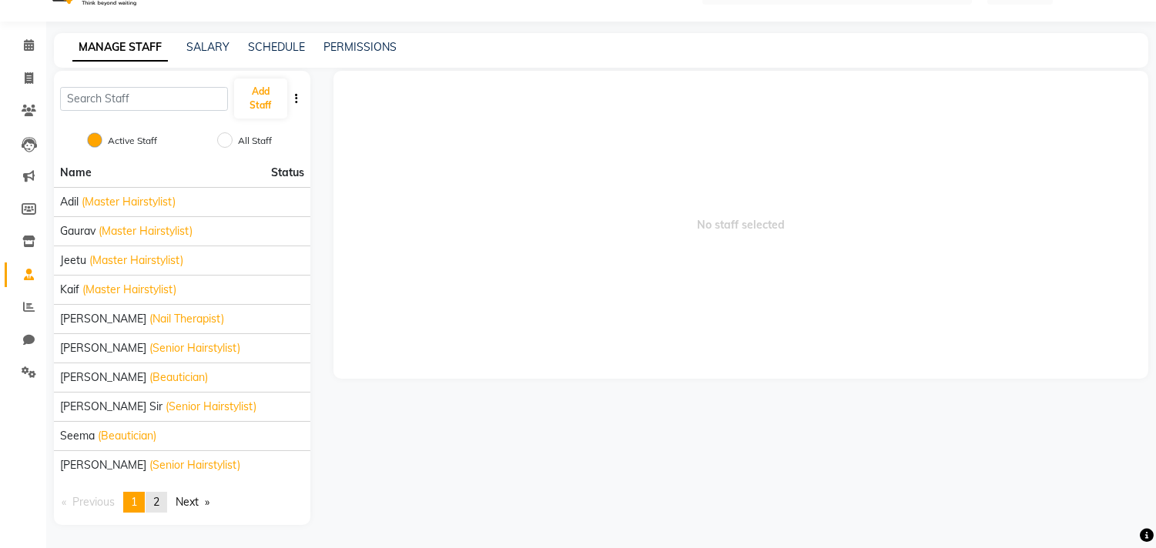
click at [159, 503] on span "2" at bounding box center [156, 502] width 6 height 14
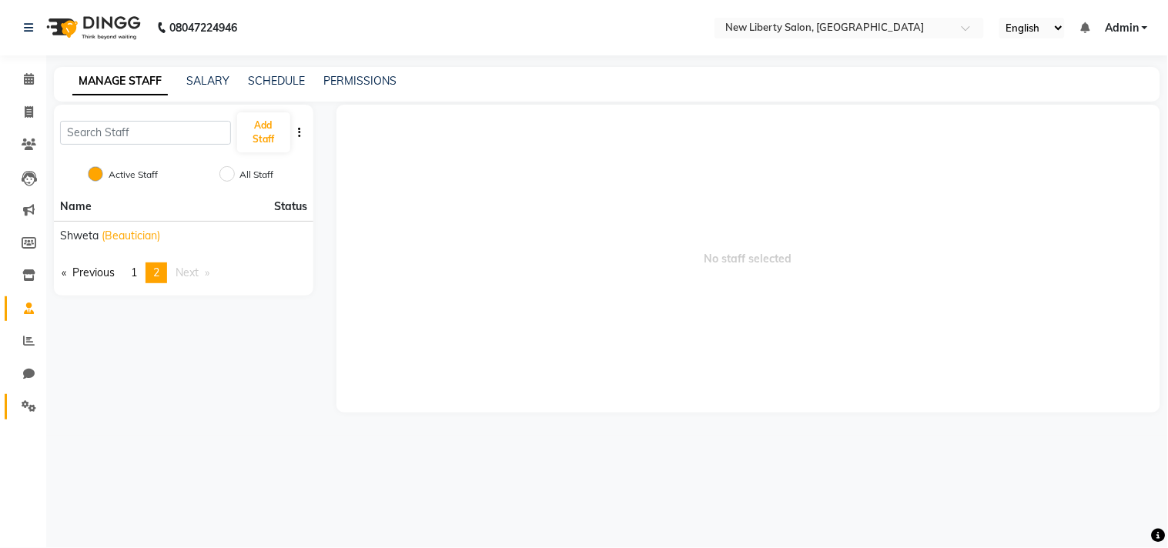
click at [28, 418] on link "Settings" at bounding box center [23, 406] width 37 height 25
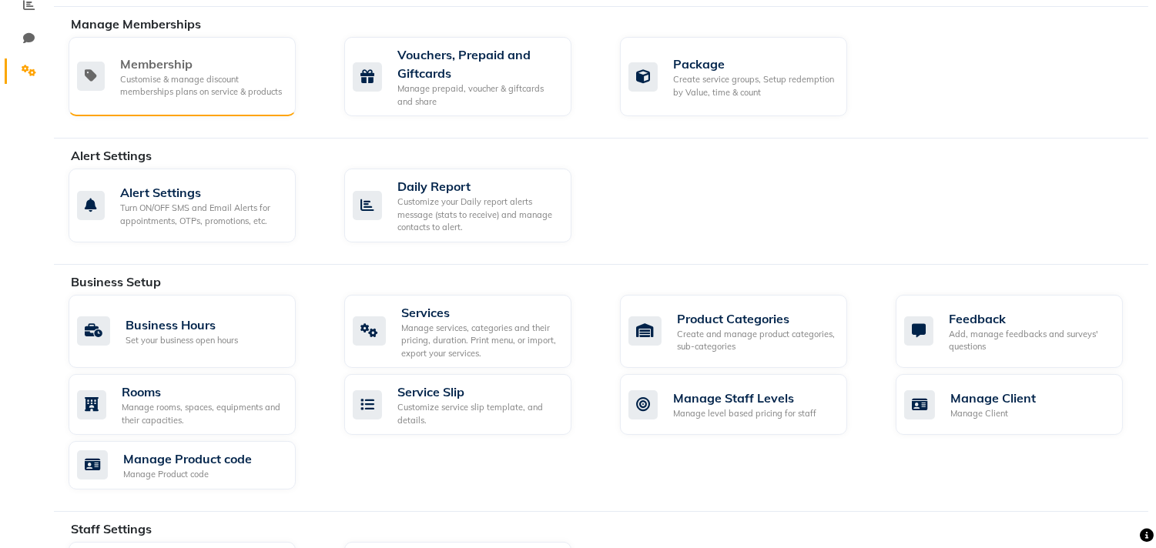
scroll to position [340, 0]
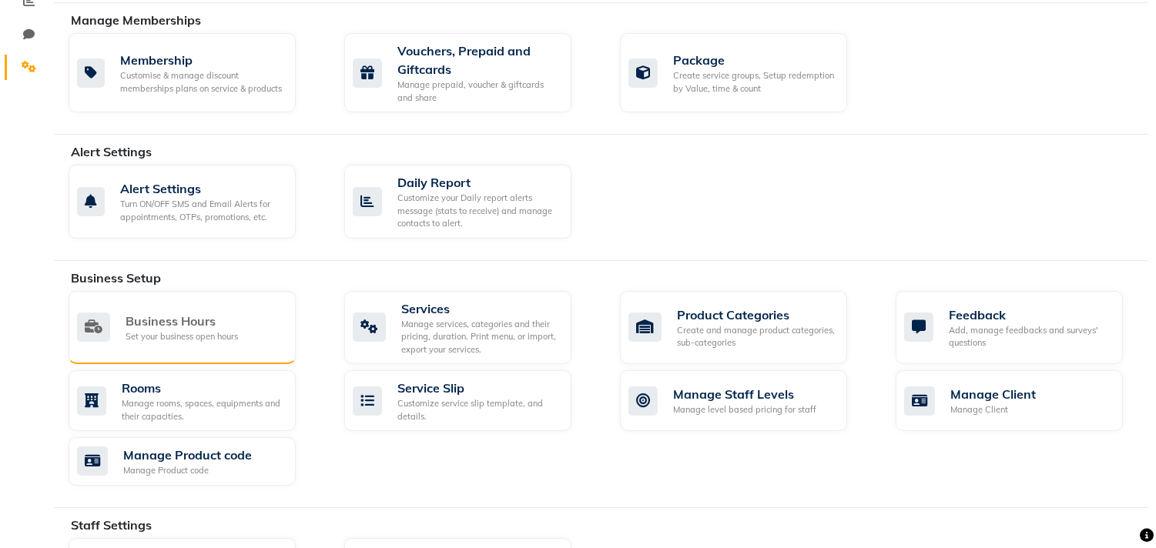
click at [163, 340] on div "Set your business open hours" at bounding box center [182, 336] width 112 height 13
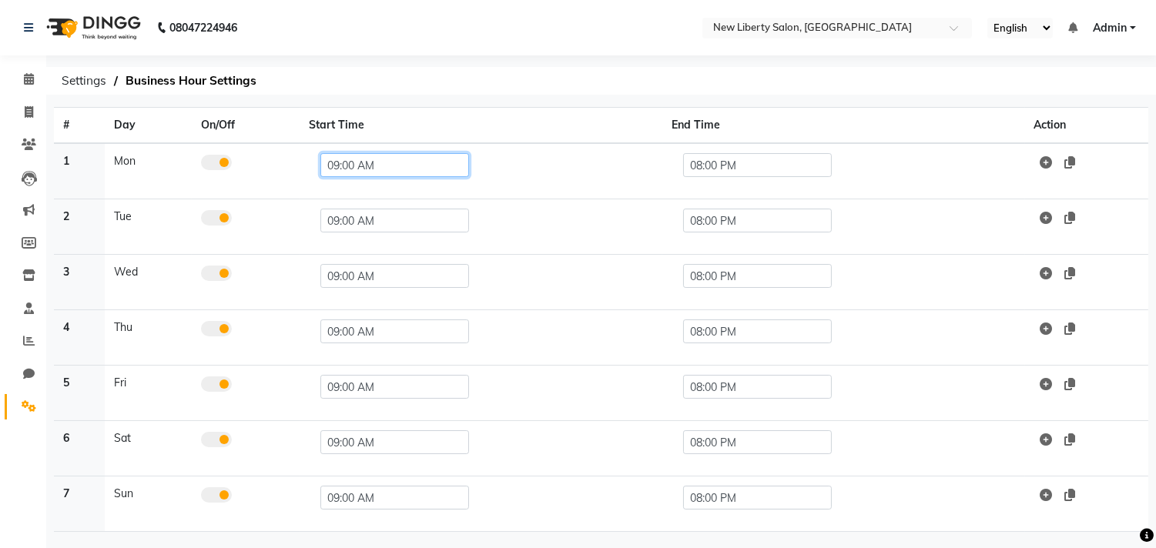
click at [395, 169] on input "09:00 AM" at bounding box center [394, 165] width 149 height 24
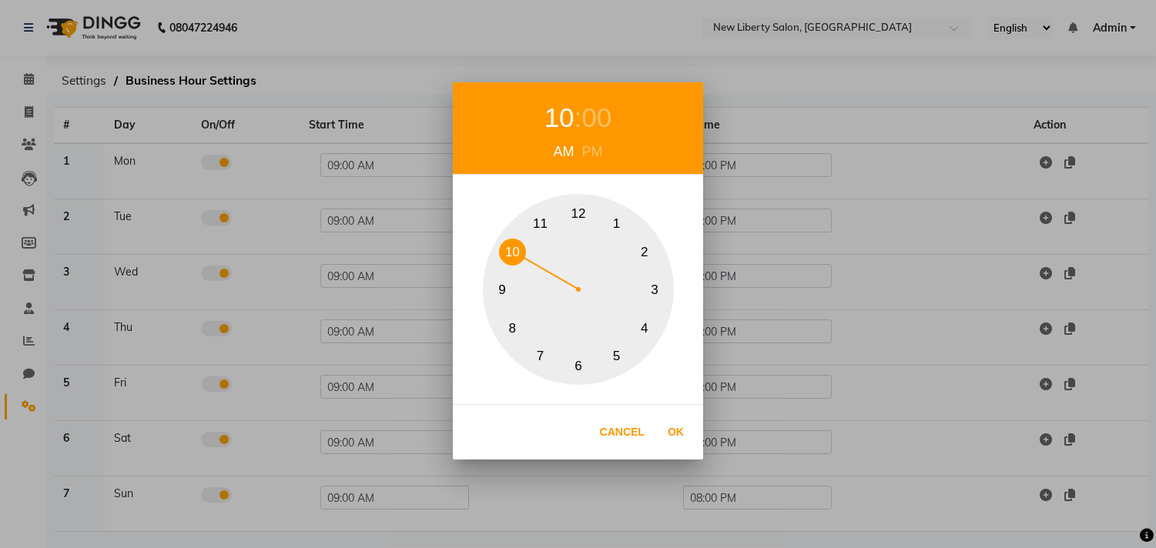
click at [506, 254] on button "10" at bounding box center [512, 252] width 27 height 27
click at [672, 431] on button "Ok" at bounding box center [676, 433] width 32 height 32
type input "10:00 AM"
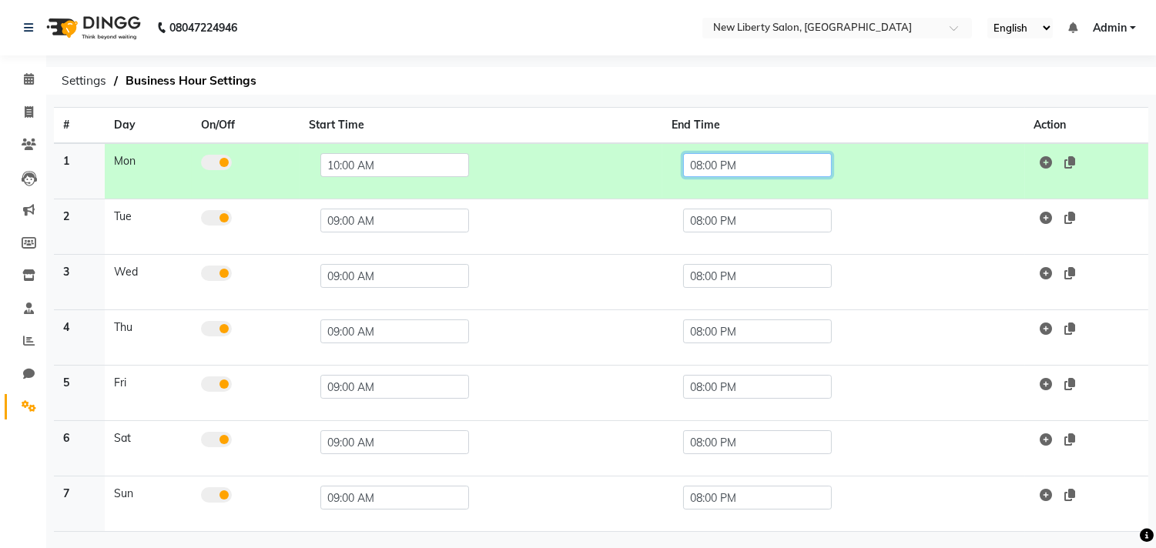
click at [720, 170] on input "08:00 PM" at bounding box center [757, 165] width 149 height 24
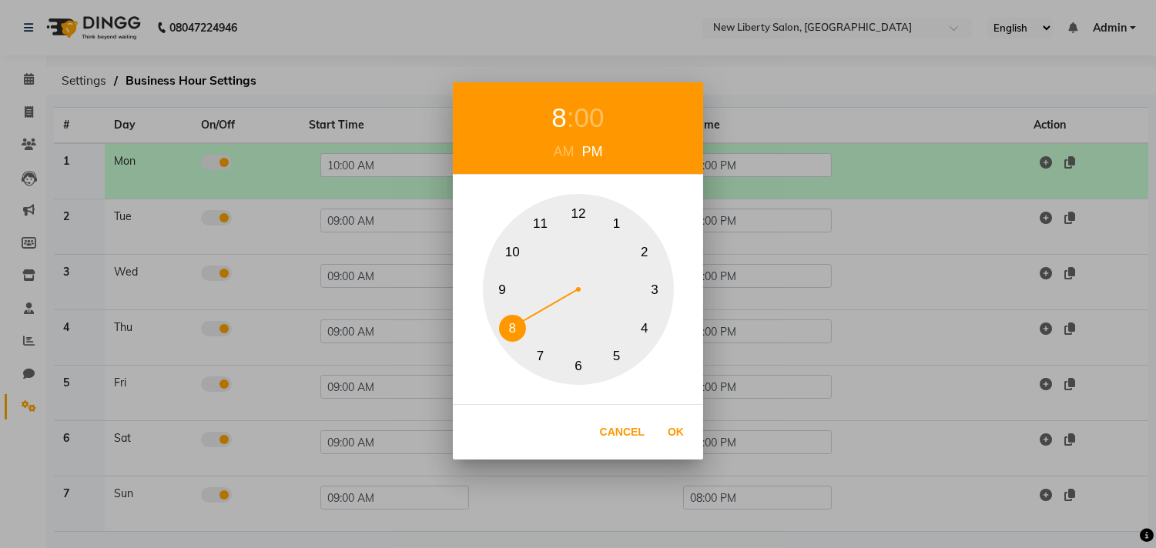
click at [545, 226] on button "11" at bounding box center [540, 224] width 27 height 27
click at [675, 437] on button "Ok" at bounding box center [676, 433] width 32 height 32
type input "11:00 PM"
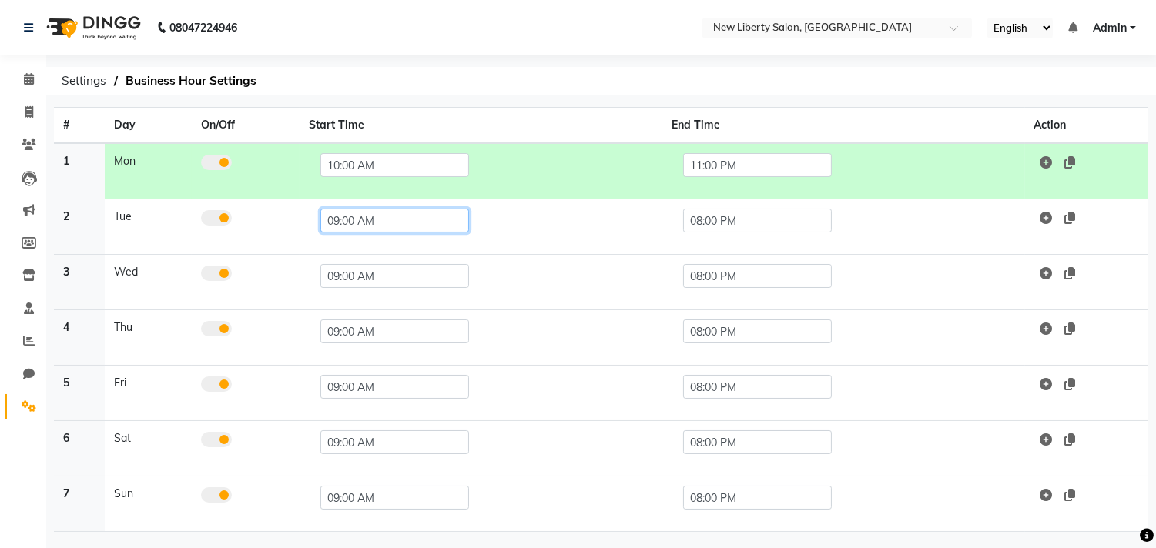
click at [380, 219] on input "09:00 AM" at bounding box center [394, 221] width 149 height 24
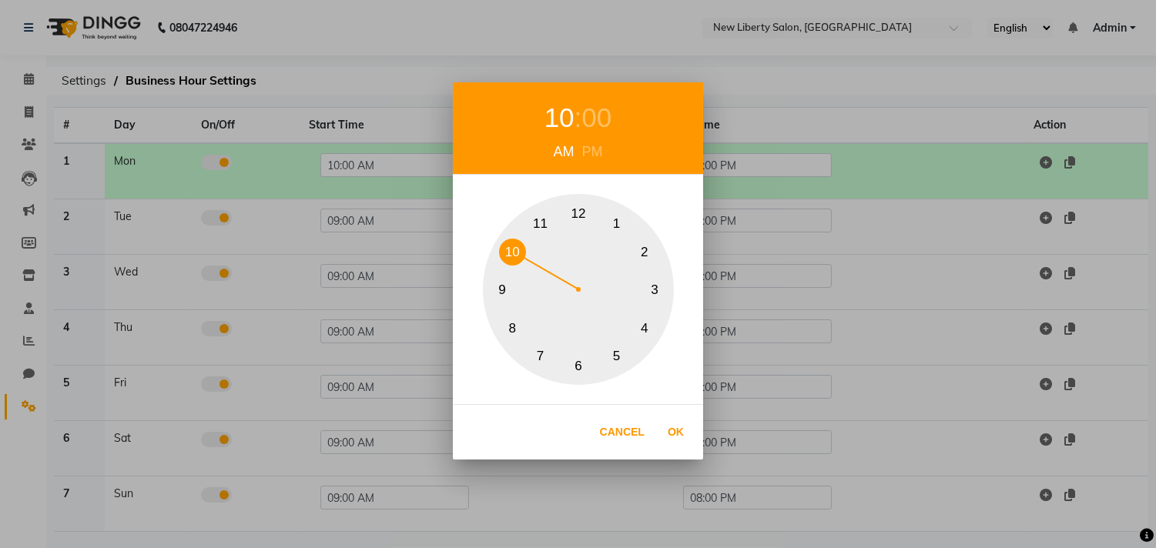
click at [507, 255] on button "10" at bounding box center [512, 252] width 27 height 27
click at [675, 431] on button "Ok" at bounding box center [676, 433] width 32 height 32
type input "10:00 AM"
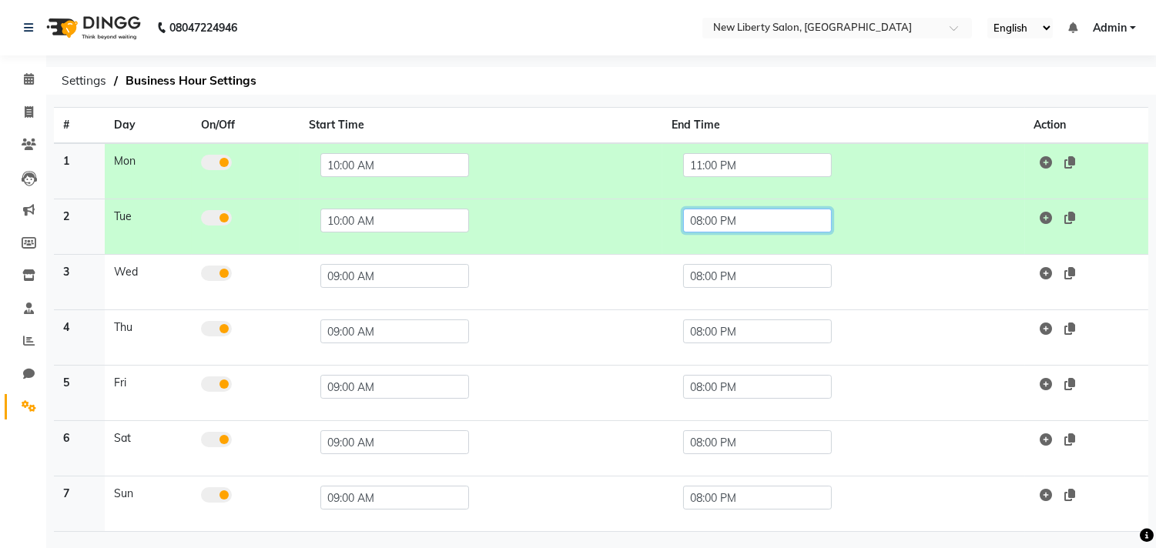
click at [725, 219] on input "08:00 PM" at bounding box center [757, 221] width 149 height 24
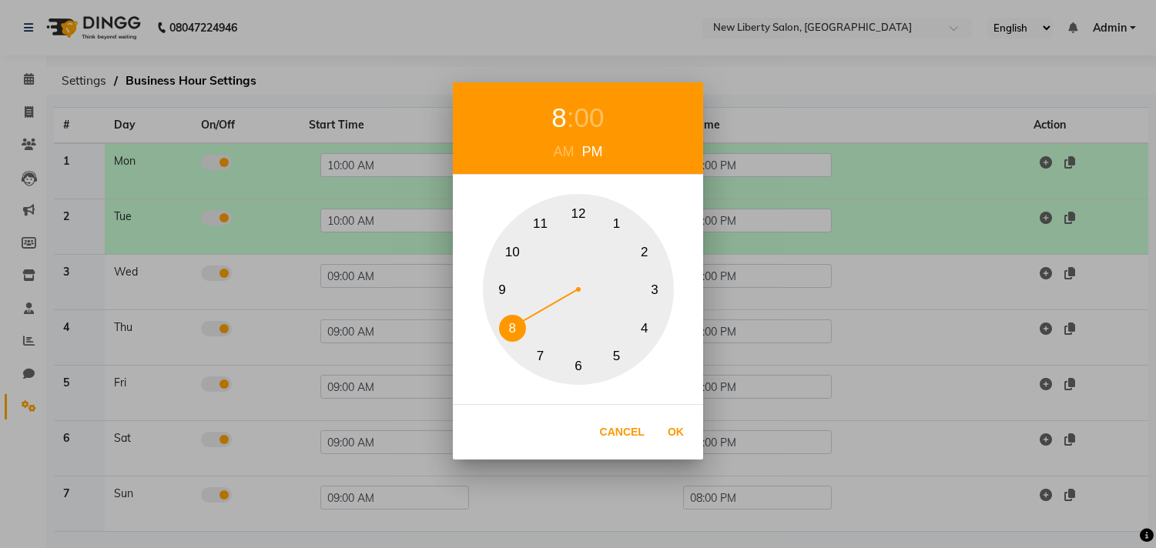
click at [543, 222] on button "11" at bounding box center [540, 224] width 27 height 27
click at [668, 441] on button "Ok" at bounding box center [676, 433] width 32 height 32
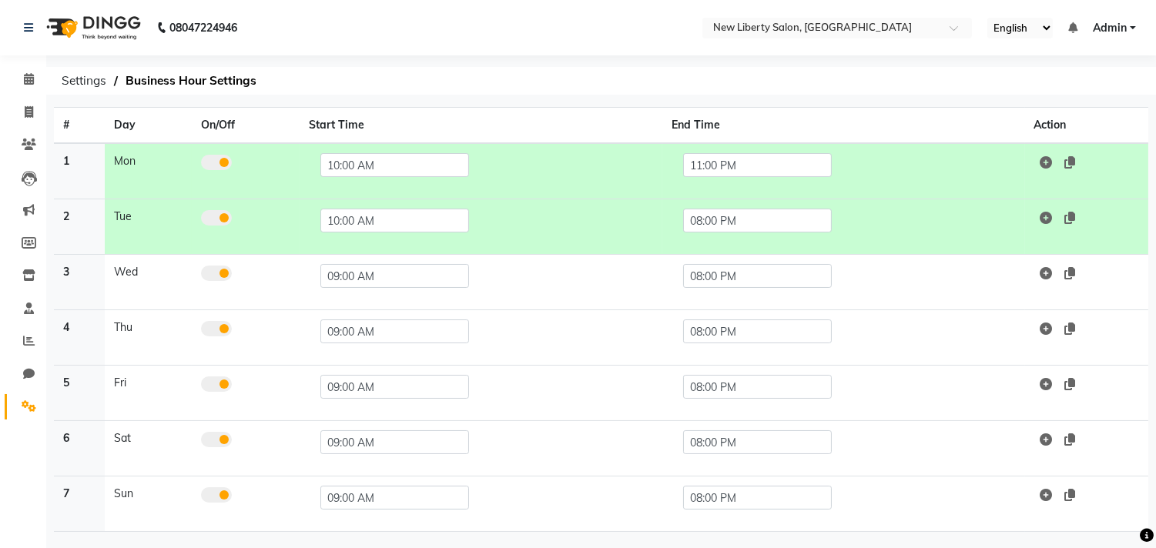
type input "11:00 PM"
click at [364, 280] on input "09:00 AM" at bounding box center [394, 276] width 149 height 24
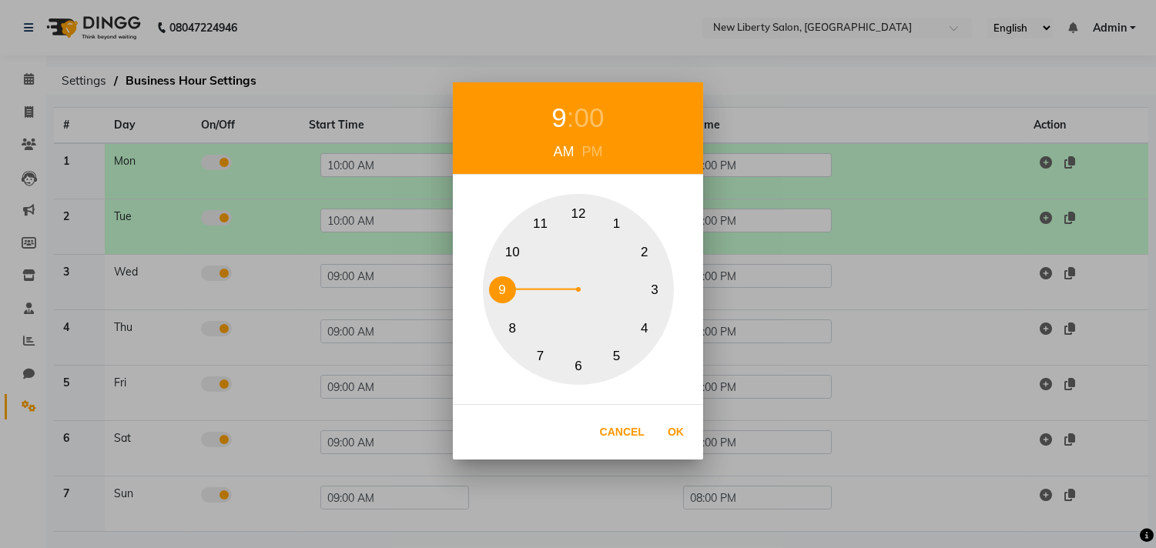
click at [518, 246] on button "10" at bounding box center [512, 252] width 27 height 27
click at [675, 424] on button "Ok" at bounding box center [676, 433] width 32 height 32
type input "10:00 AM"
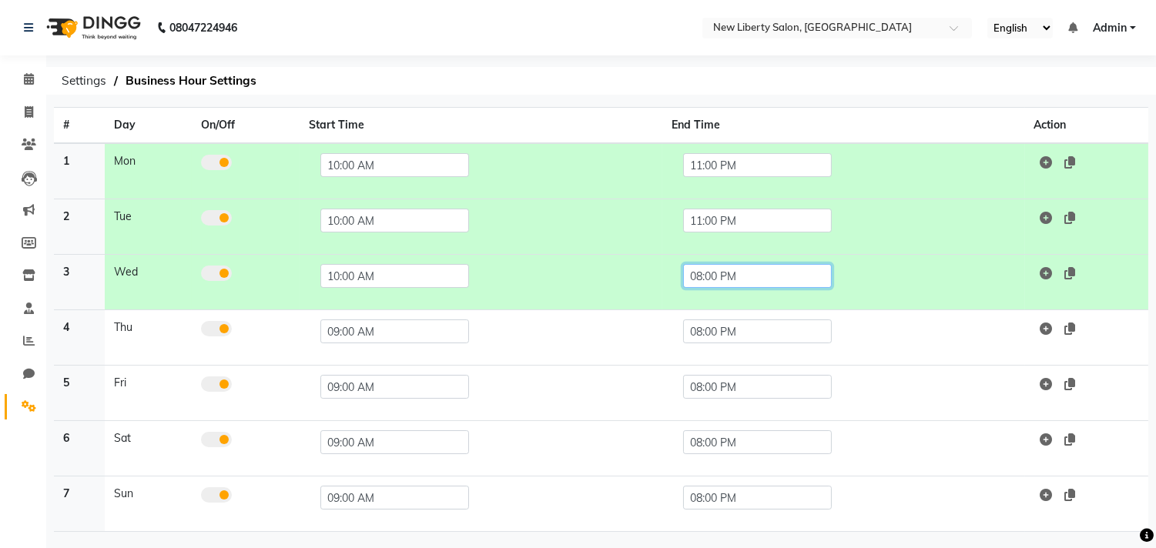
click at [751, 275] on input "08:00 PM" at bounding box center [757, 276] width 149 height 24
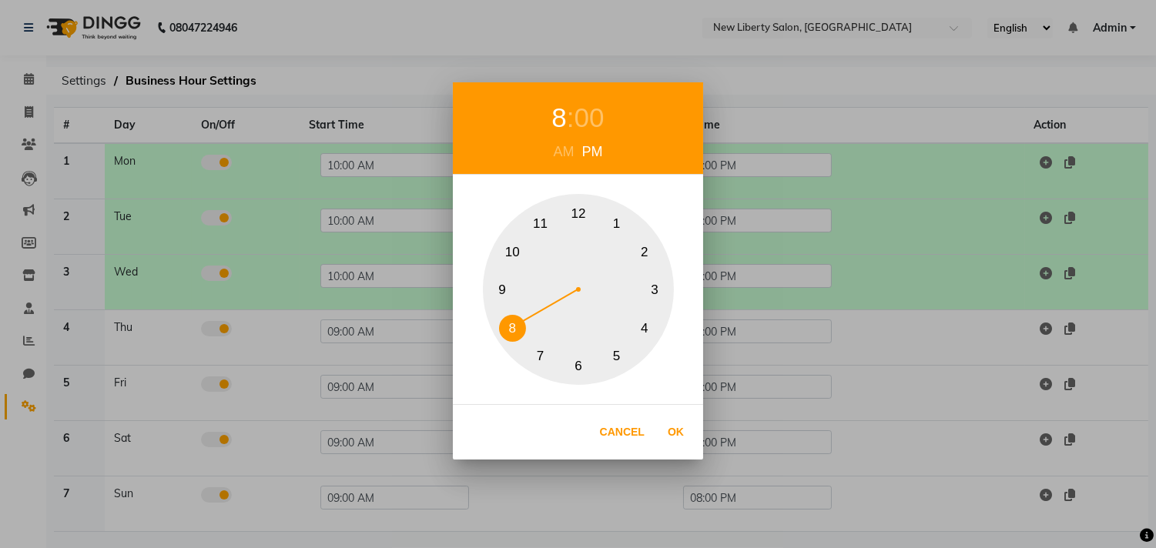
click at [539, 214] on button "11" at bounding box center [540, 224] width 27 height 27
click at [676, 429] on button "Ok" at bounding box center [676, 433] width 32 height 32
type input "11:00 PM"
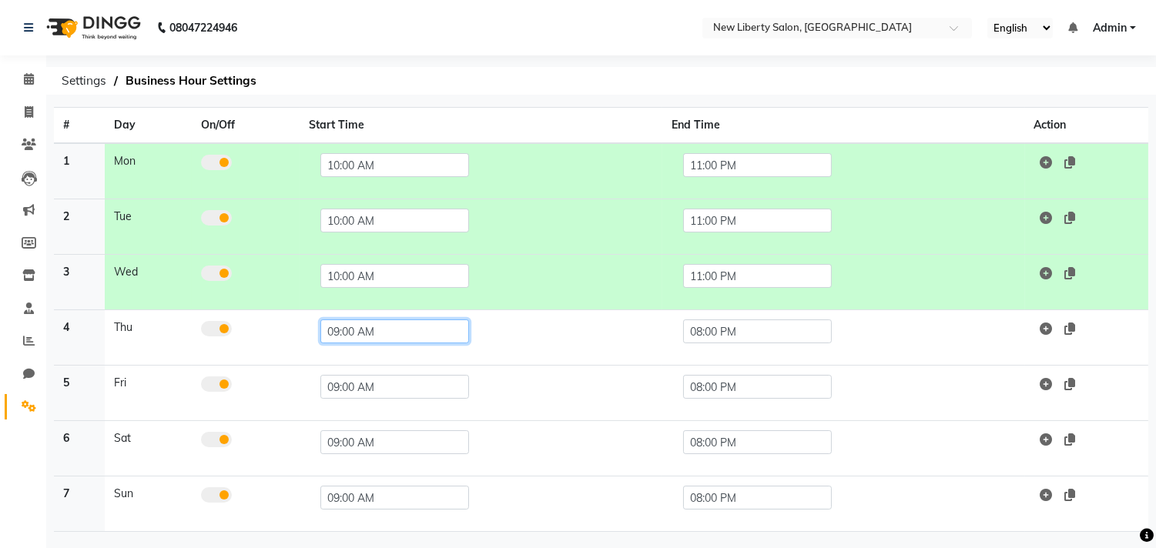
click at [377, 330] on input "09:00 AM" at bounding box center [394, 332] width 149 height 24
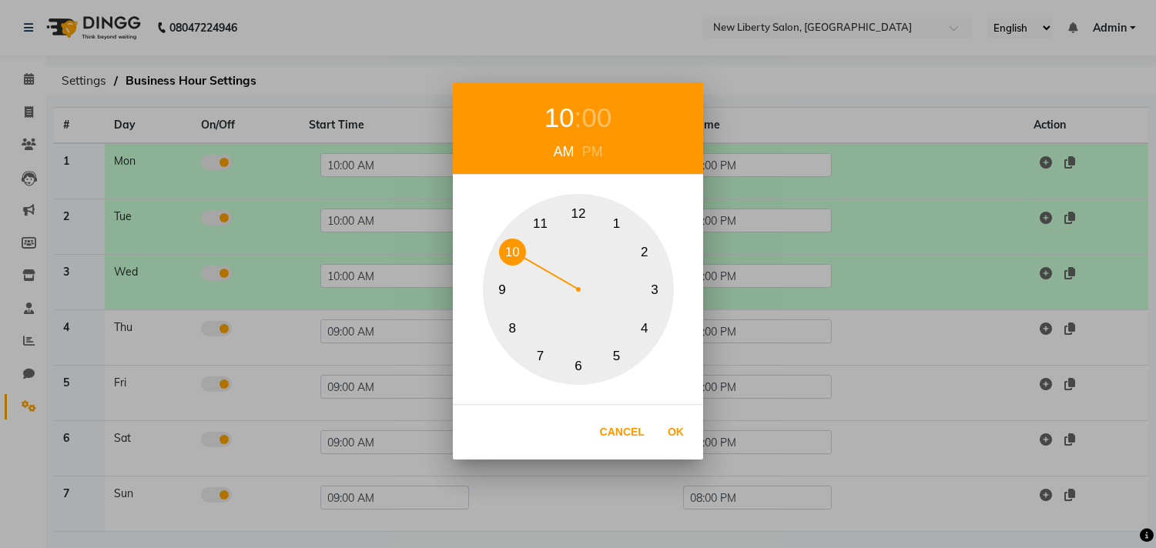
click at [509, 255] on button "10" at bounding box center [512, 252] width 27 height 27
click at [668, 429] on button "Ok" at bounding box center [676, 433] width 32 height 32
type input "10:00 AM"
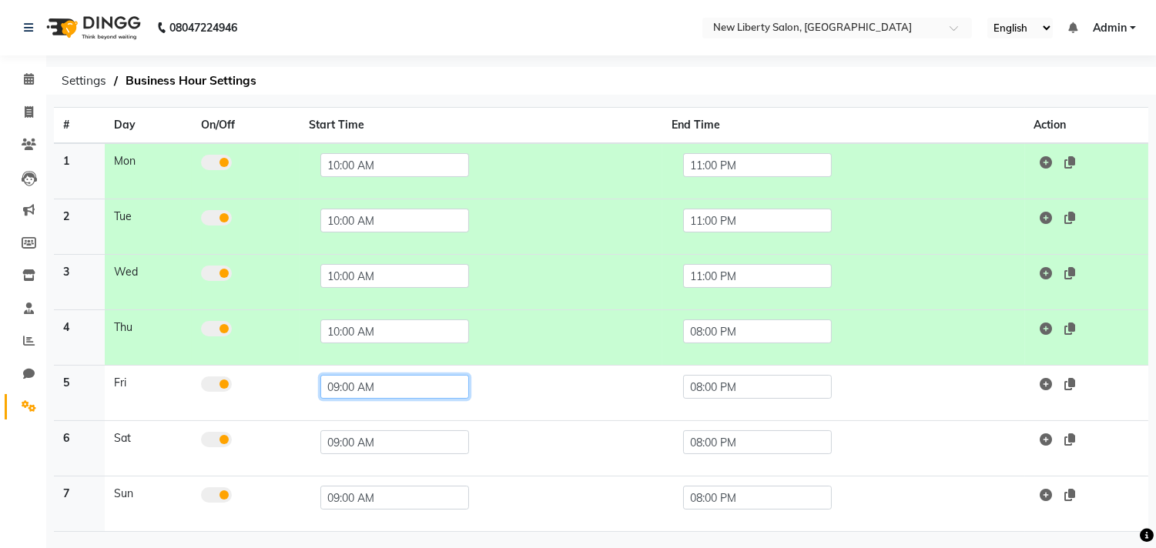
click at [336, 380] on input "09:00 AM" at bounding box center [394, 387] width 149 height 24
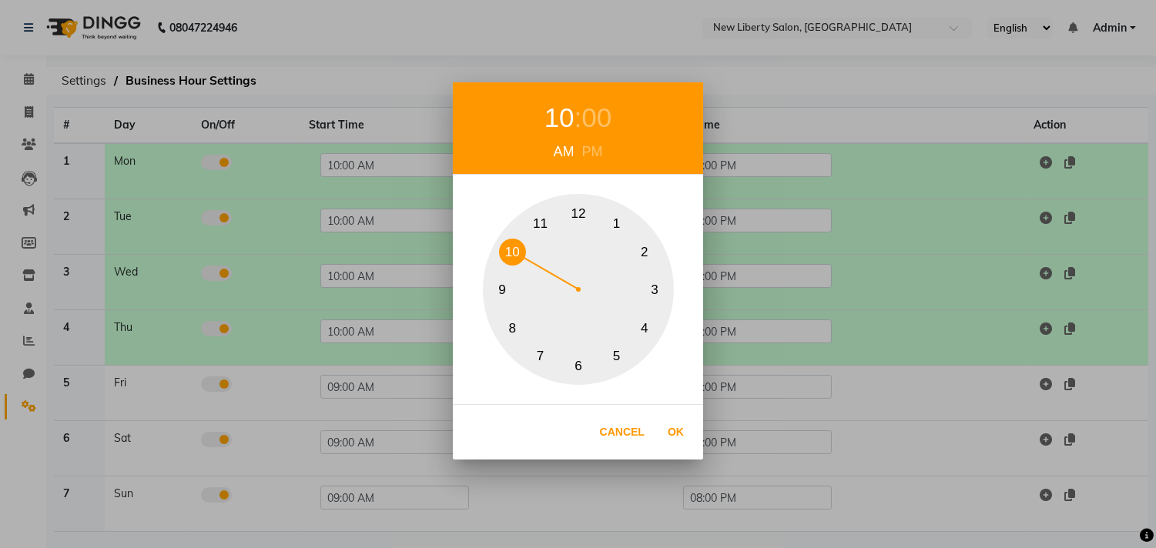
click at [504, 256] on button "10" at bounding box center [512, 252] width 27 height 27
click at [675, 435] on button "Ok" at bounding box center [676, 433] width 32 height 32
type input "10:00 AM"
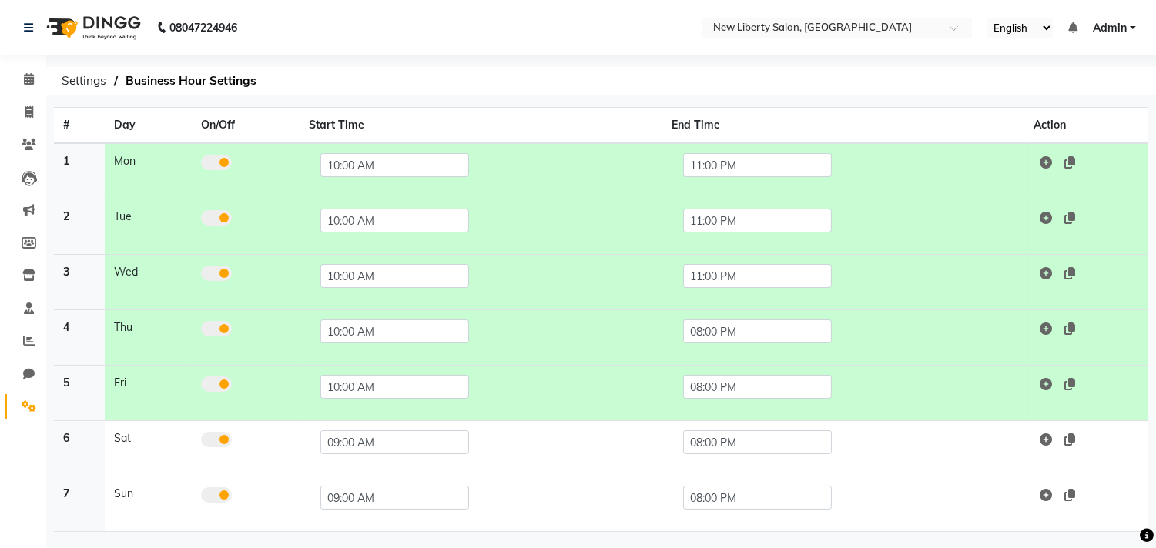
scroll to position [55, 0]
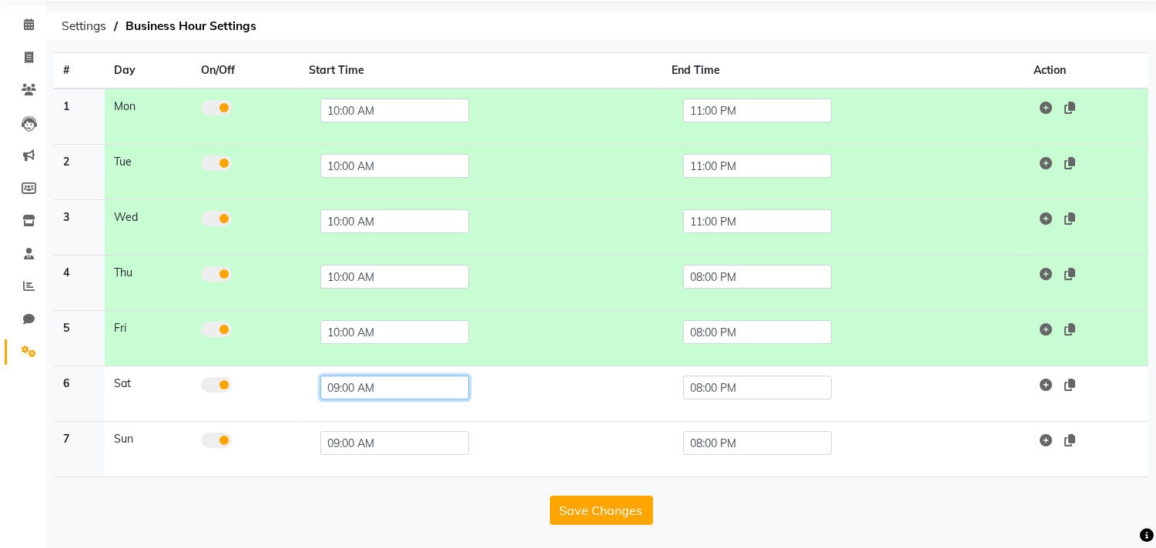
click at [377, 385] on input "09:00 AM" at bounding box center [394, 388] width 149 height 24
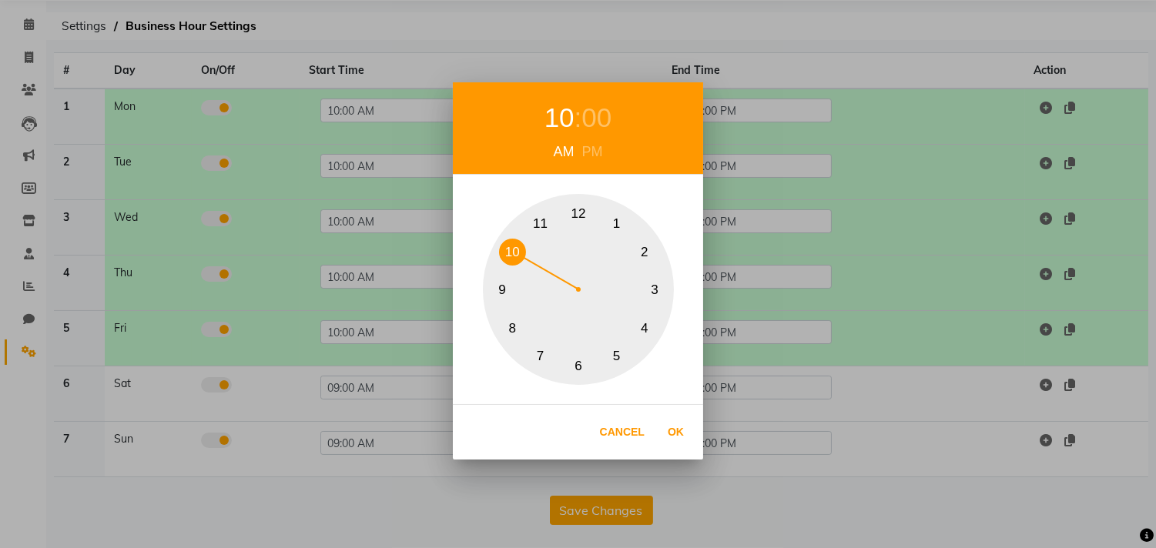
click at [513, 236] on div "1 2 3 4 5 6 7 8 9 10 11 12" at bounding box center [578, 289] width 191 height 191
click at [685, 432] on button "Ok" at bounding box center [676, 433] width 32 height 32
type input "10:00 AM"
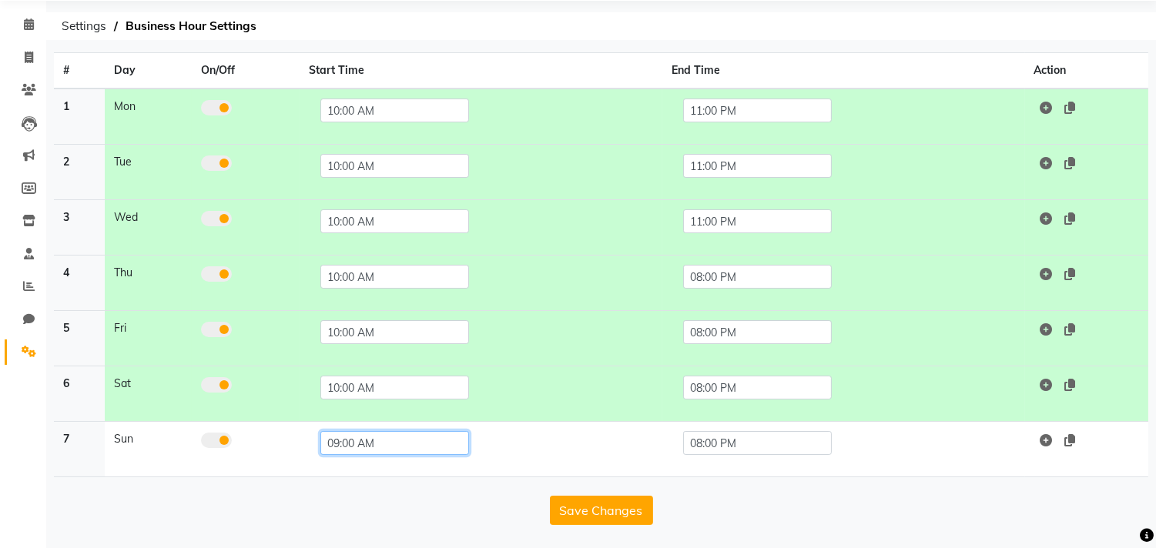
click at [432, 452] on input "09:00 AM" at bounding box center [394, 443] width 149 height 24
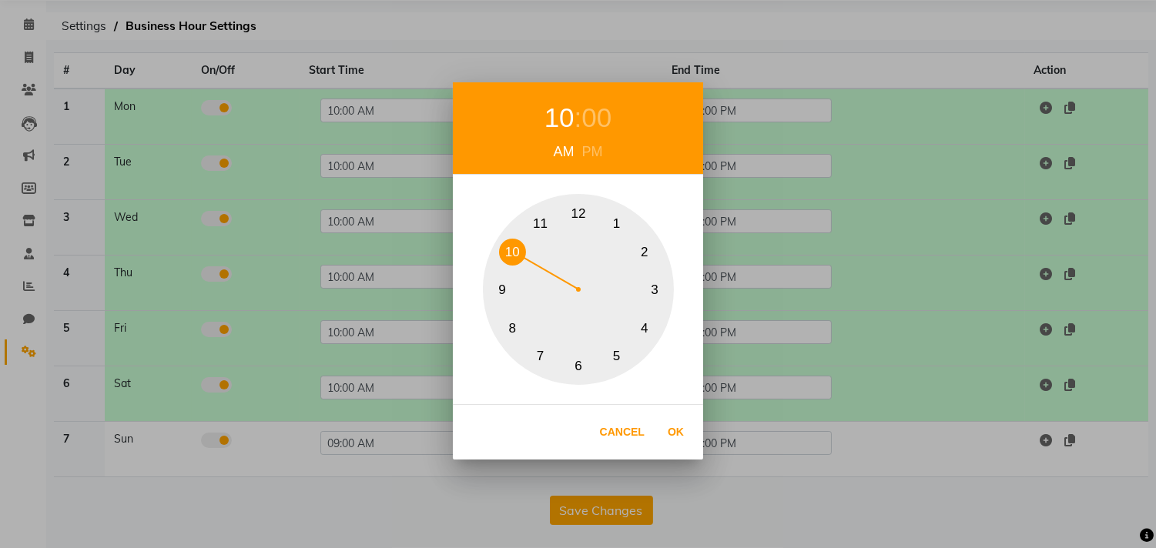
click at [511, 260] on button "10" at bounding box center [512, 252] width 27 height 27
click at [678, 433] on button "Ok" at bounding box center [676, 433] width 32 height 32
type input "10:00 AM"
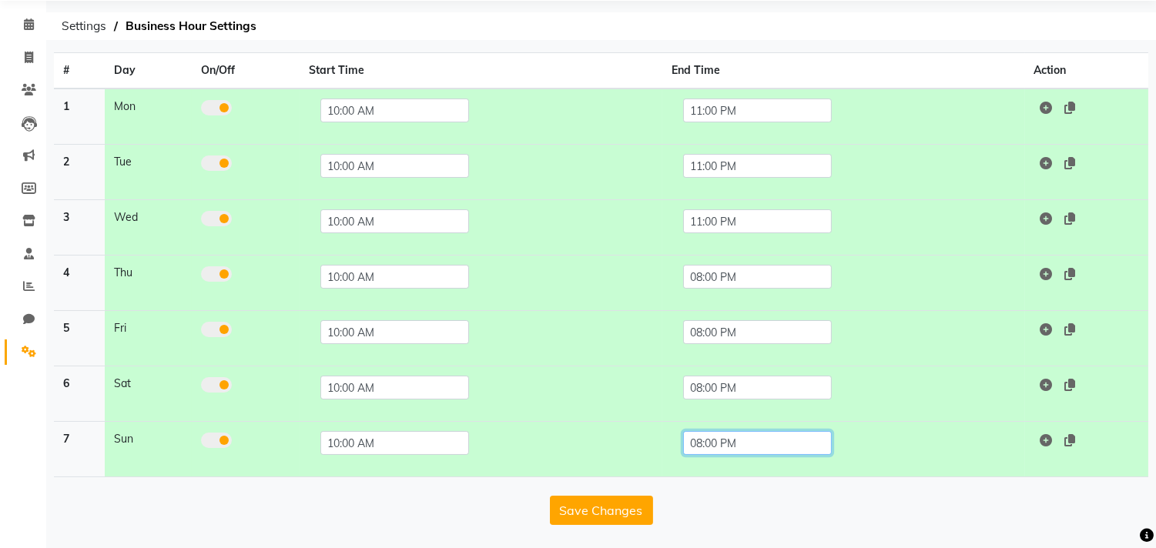
click at [721, 448] on input "08:00 PM" at bounding box center [757, 443] width 149 height 24
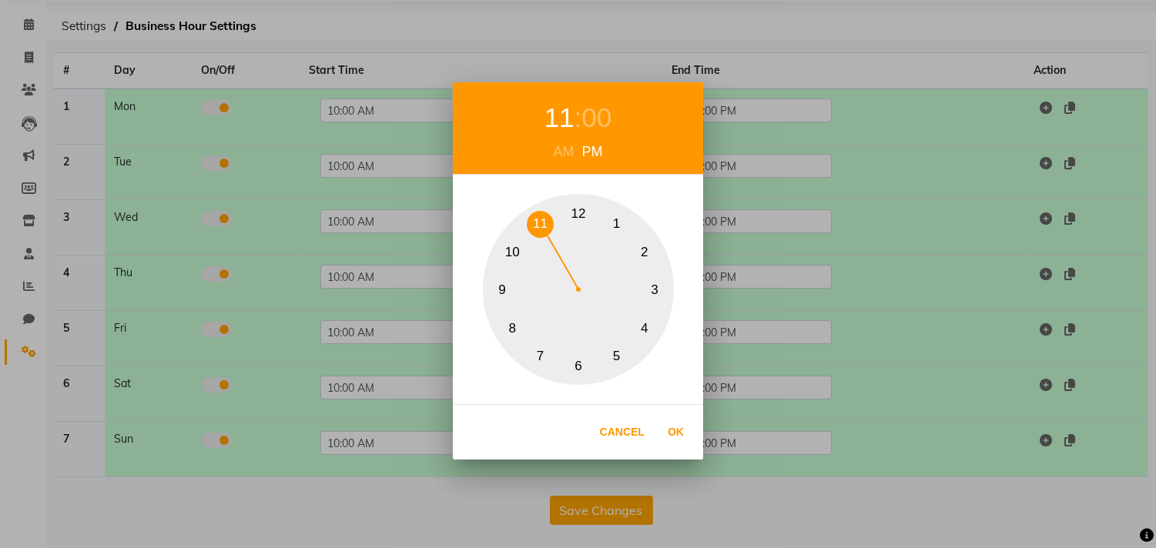
click at [536, 226] on button "11" at bounding box center [540, 224] width 27 height 27
click at [672, 434] on button "Ok" at bounding box center [676, 433] width 32 height 32
type input "11:00 PM"
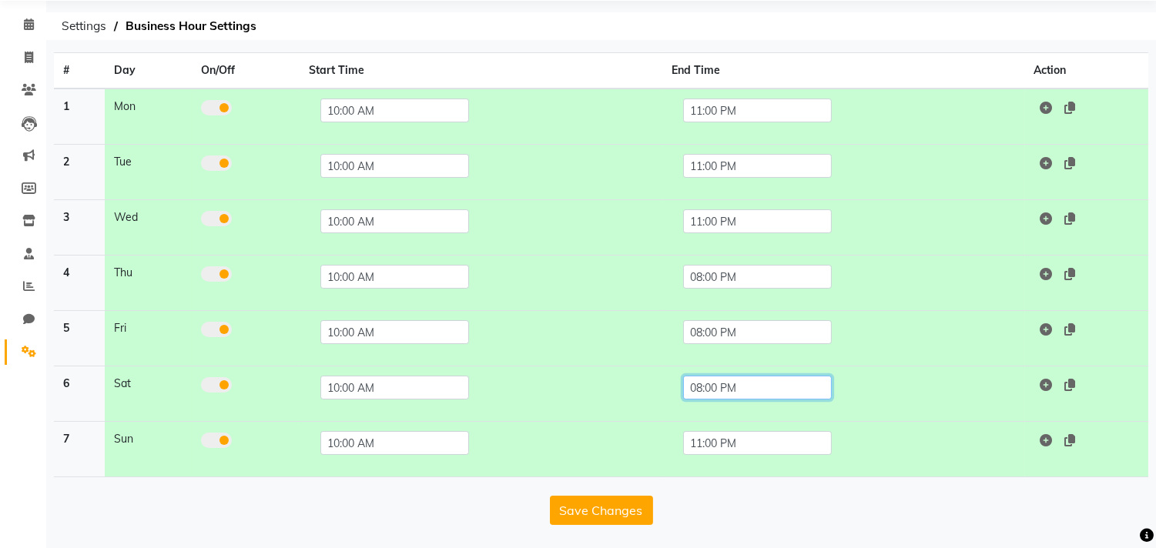
click at [711, 389] on input "08:00 PM" at bounding box center [757, 388] width 149 height 24
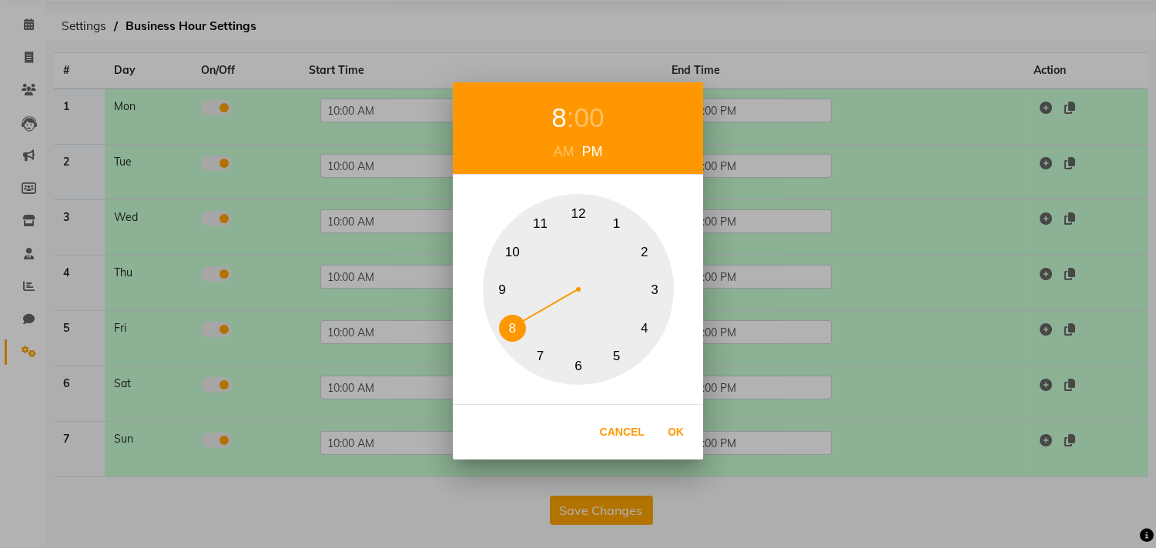
click at [538, 219] on button "11" at bounding box center [540, 224] width 27 height 27
click at [676, 422] on button "Ok" at bounding box center [676, 433] width 32 height 32
type input "11:00 PM"
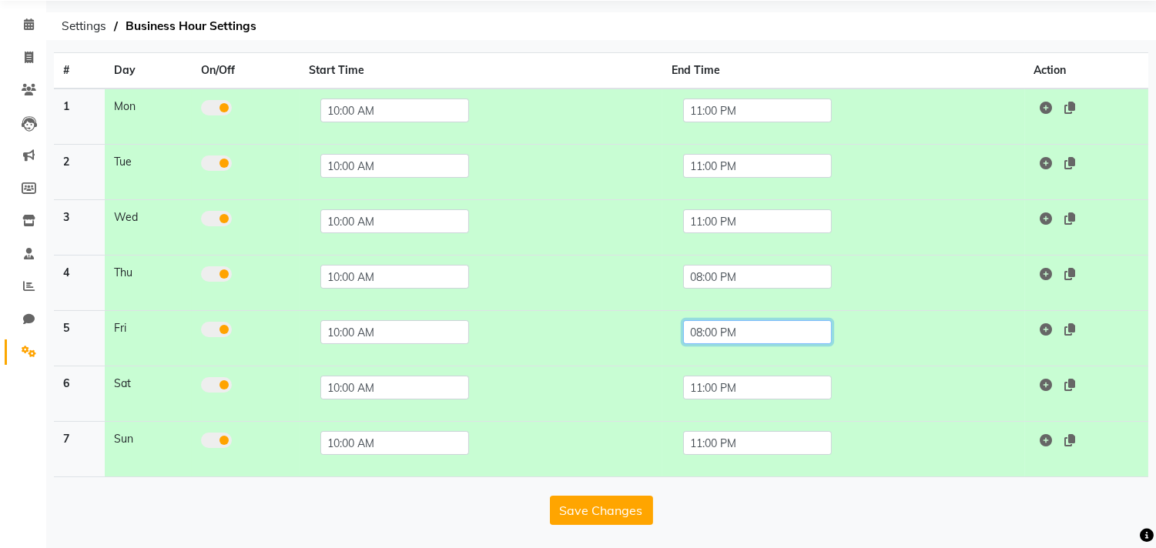
click at [726, 333] on input "08:00 PM" at bounding box center [757, 332] width 149 height 24
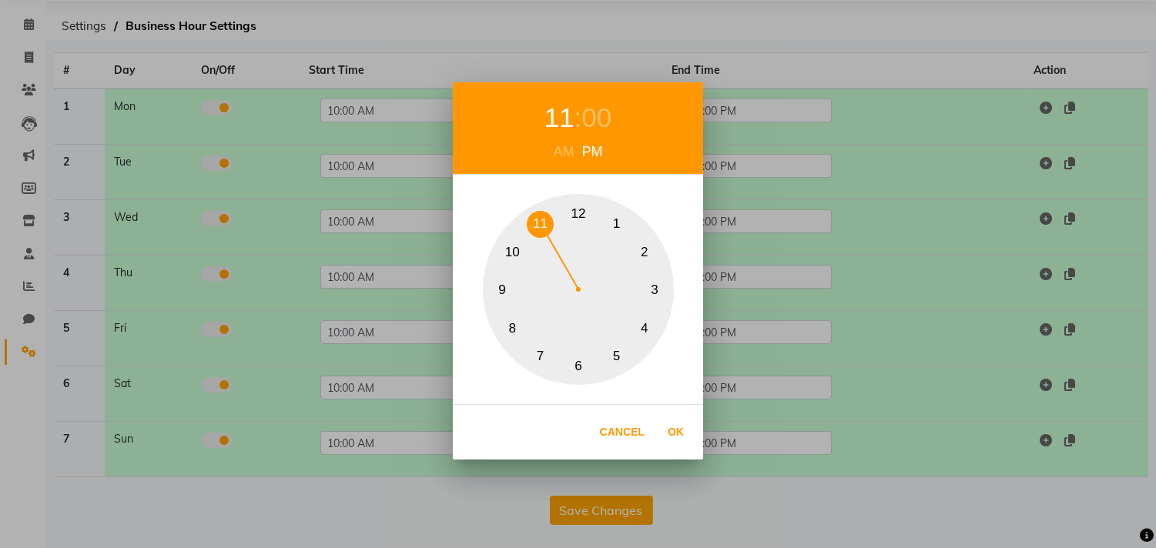
click at [538, 219] on button "11" at bounding box center [540, 224] width 27 height 27
click at [674, 431] on button "Ok" at bounding box center [676, 433] width 32 height 32
type input "11:00 PM"
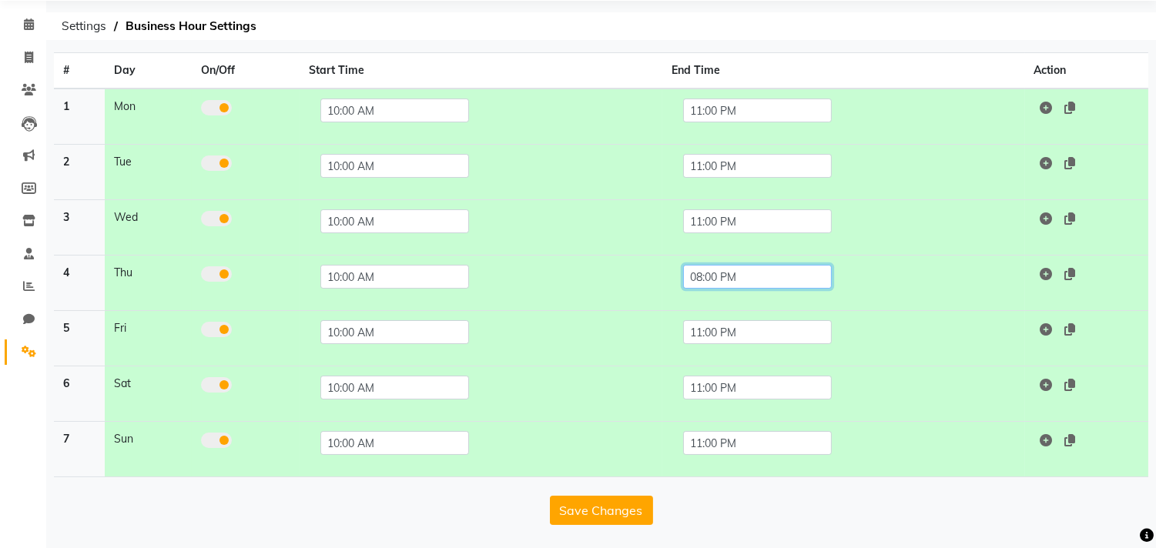
click at [743, 273] on input "08:00 PM" at bounding box center [757, 277] width 149 height 24
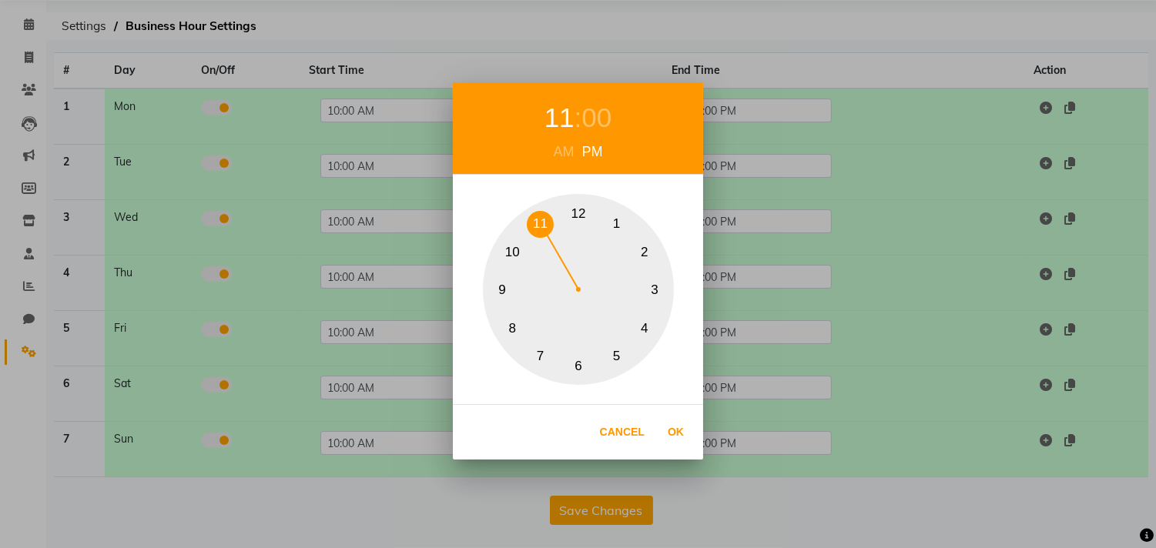
click at [541, 212] on button "11" at bounding box center [540, 224] width 27 height 27
click at [671, 431] on button "Ok" at bounding box center [676, 433] width 32 height 32
type input "11:00 PM"
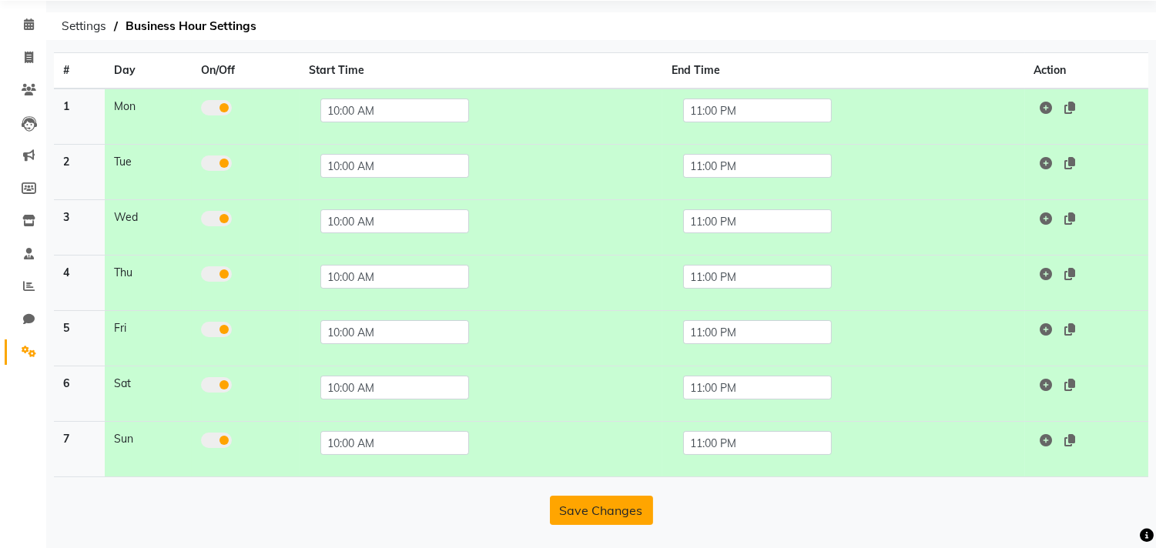
click at [611, 506] on button "Save Changes" at bounding box center [601, 510] width 103 height 29
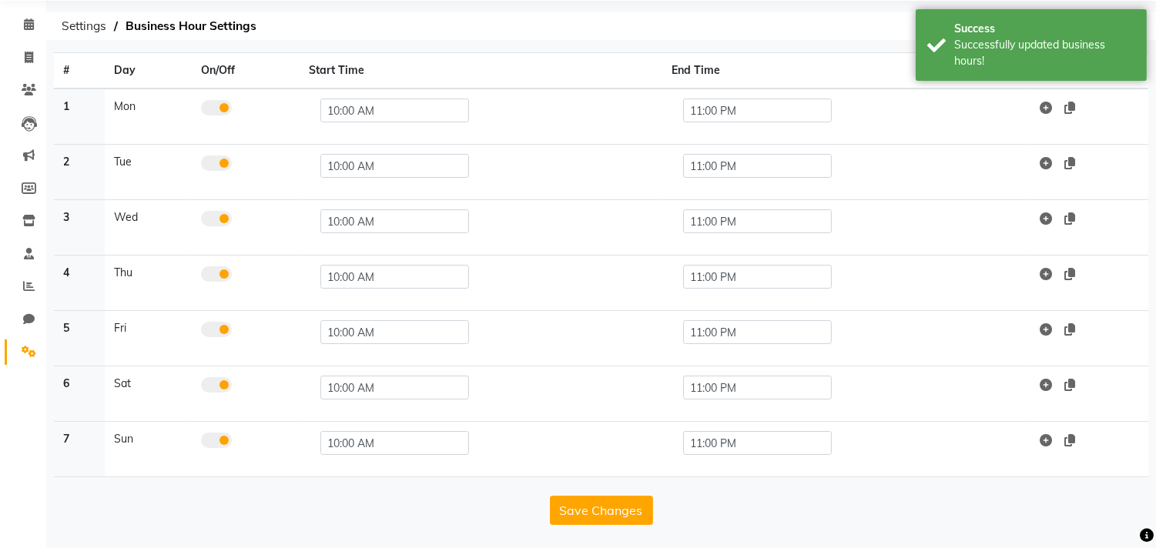
scroll to position [0, 0]
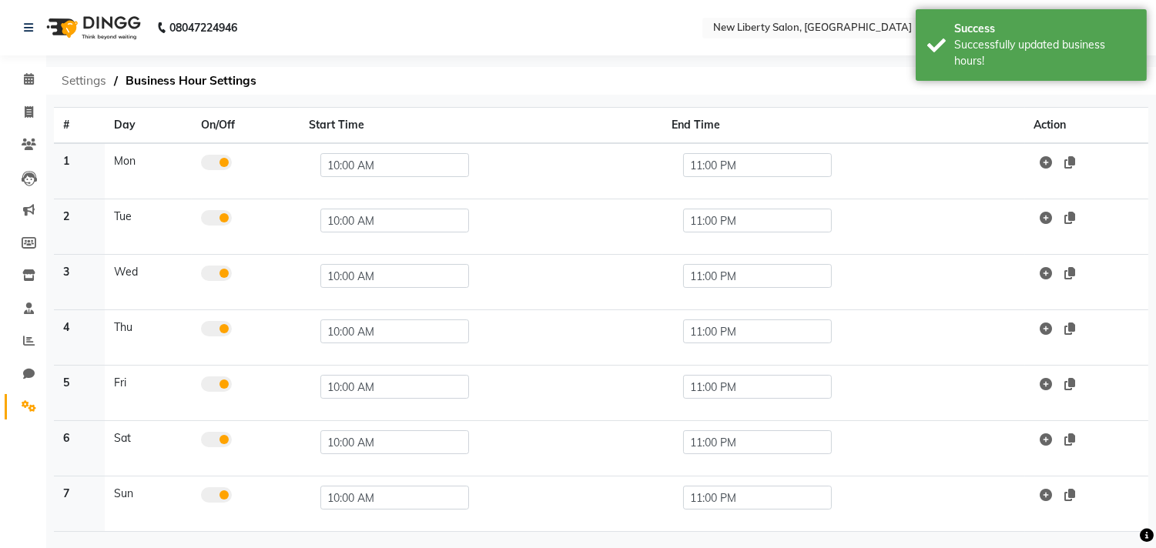
click at [69, 82] on span "Settings" at bounding box center [84, 81] width 60 height 28
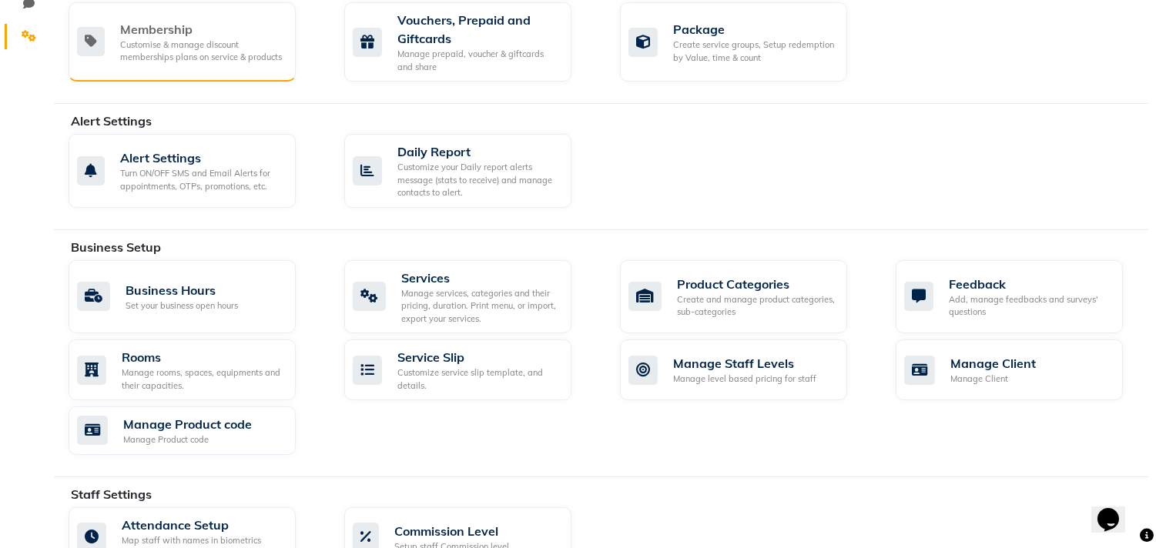
scroll to position [373, 0]
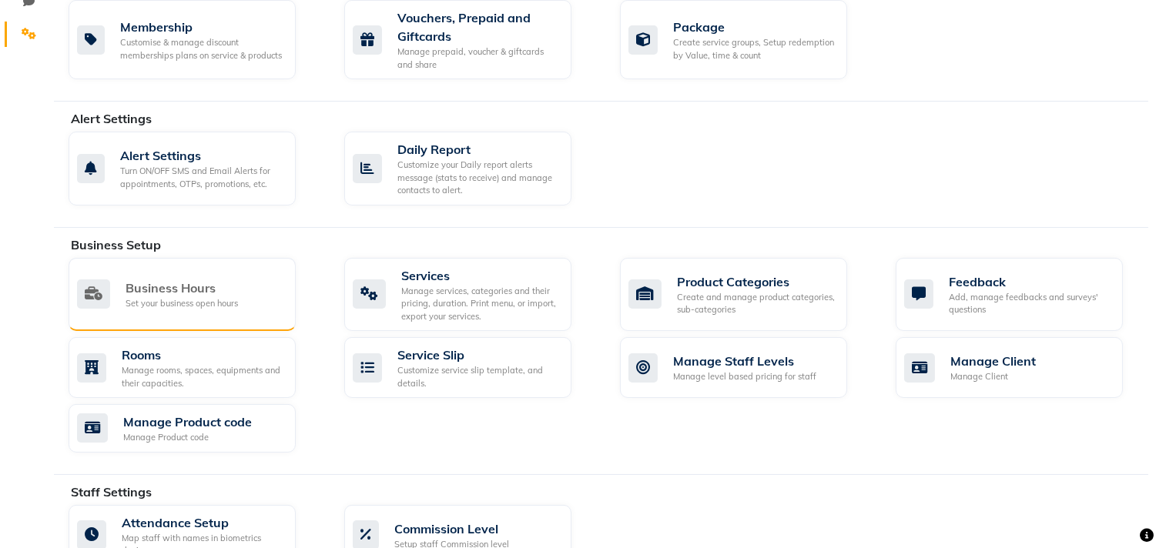
click at [165, 279] on div "Business Hours" at bounding box center [182, 288] width 112 height 18
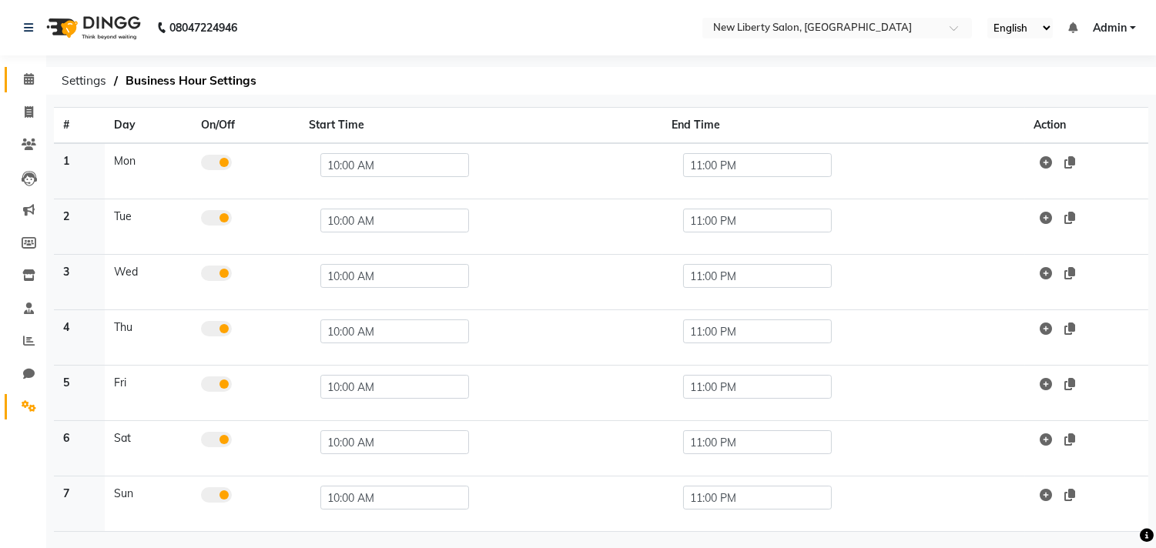
click at [25, 67] on link "Calendar" at bounding box center [23, 79] width 37 height 25
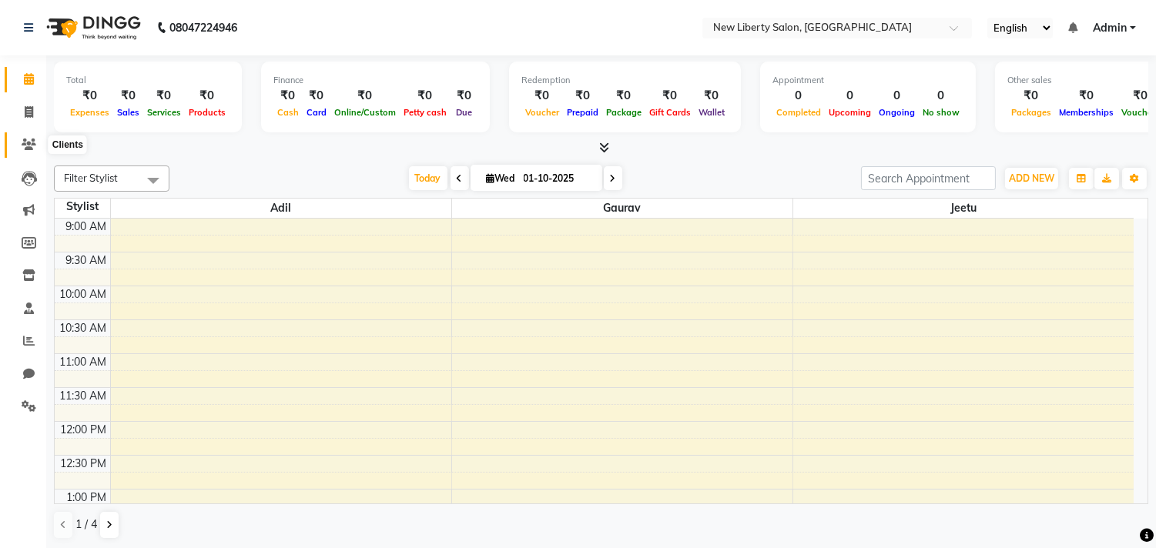
click at [23, 146] on icon at bounding box center [29, 145] width 15 height 12
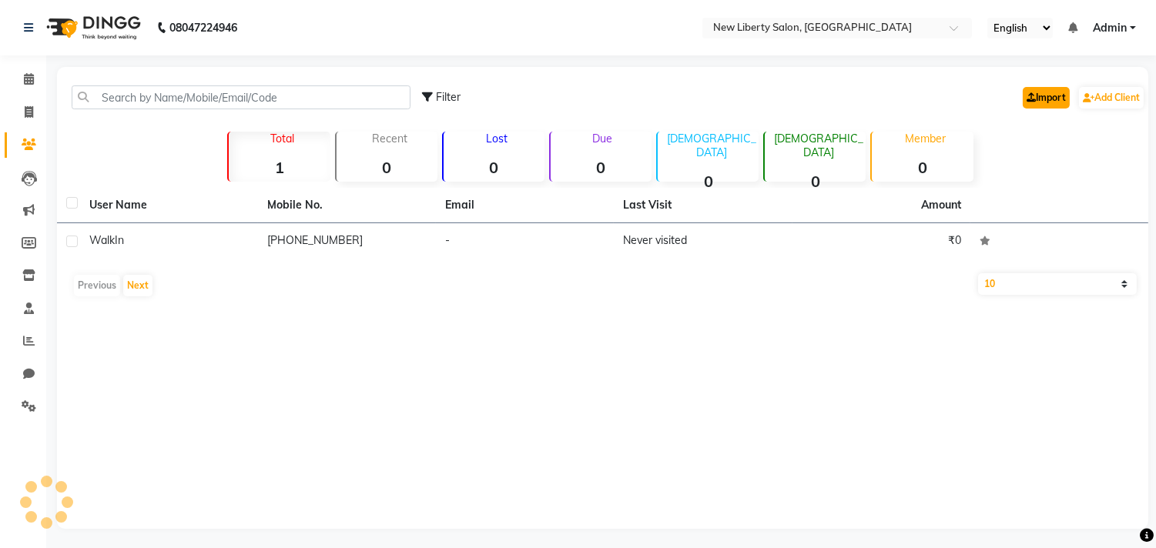
click at [1029, 95] on icon at bounding box center [1031, 97] width 9 height 9
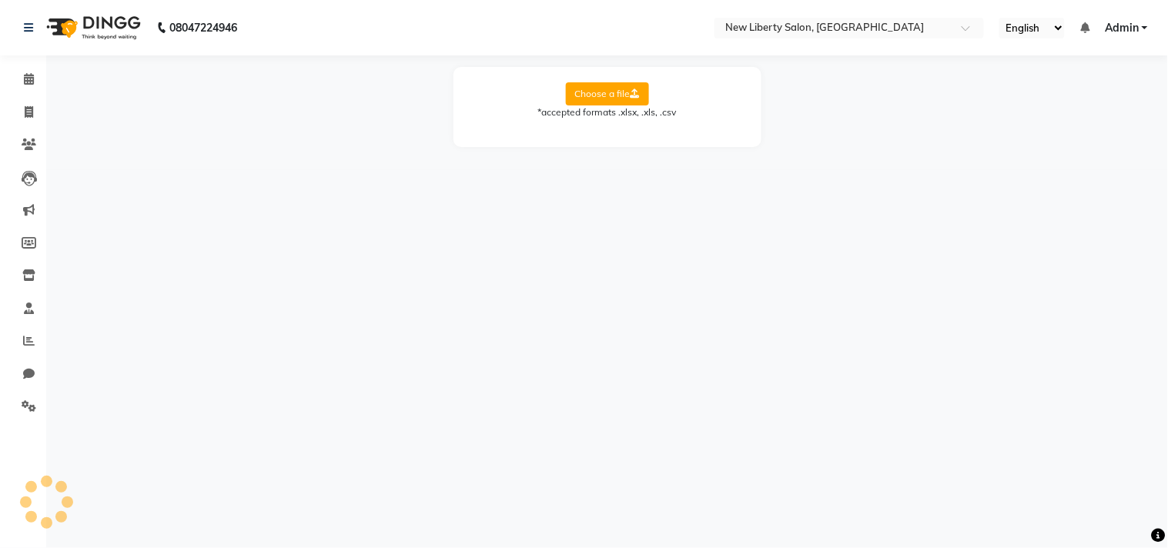
click at [588, 89] on label "Choose a file" at bounding box center [607, 93] width 83 height 23
click at [0, 0] on input "Choose a file" at bounding box center [0, 0] width 0 height 0
click at [642, 146] on select "Select Sheet Sheet1 Client List Report Client List Report (2) Sheet2" at bounding box center [677, 144] width 116 height 24
select select "Client List Report (2)"
click at [619, 132] on select "Select Sheet Sheet1 Client List Report Client List Report (2) Sheet2" at bounding box center [677, 144] width 116 height 24
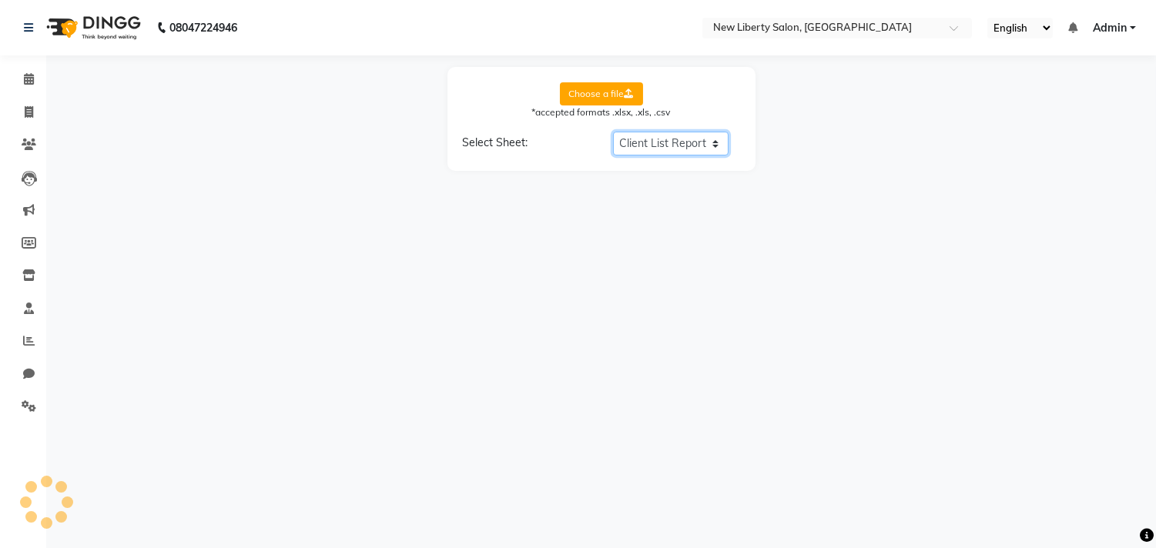
select select "Full Name"
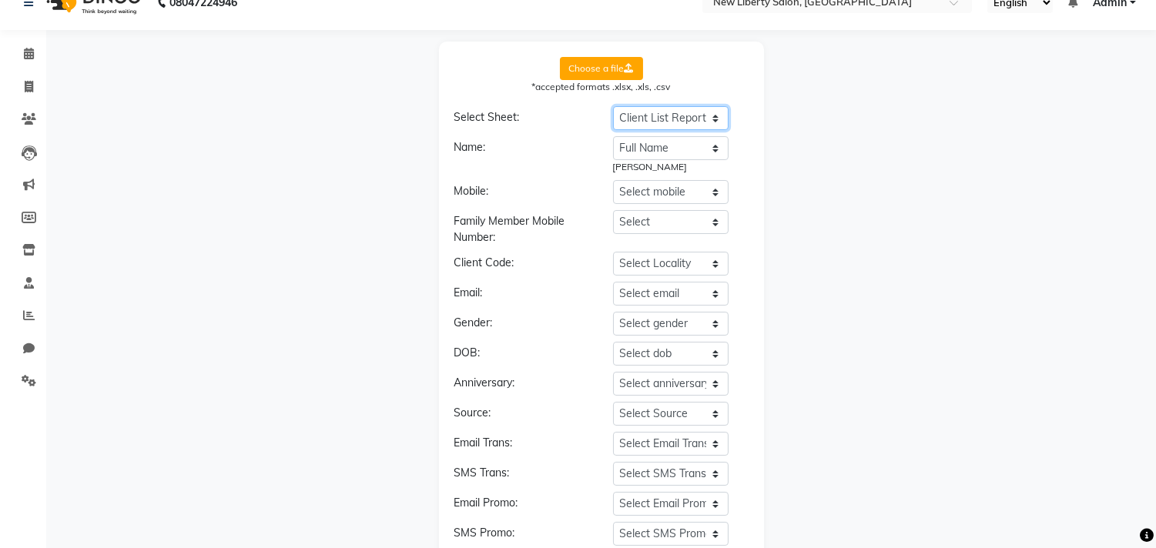
scroll to position [26, 0]
click at [635, 143] on select "Select name Full Name Mobile Number" at bounding box center [671, 148] width 116 height 24
click at [634, 197] on select "Select mobile Full Name Mobile Number" at bounding box center [671, 191] width 116 height 24
select select "Mobile Number"
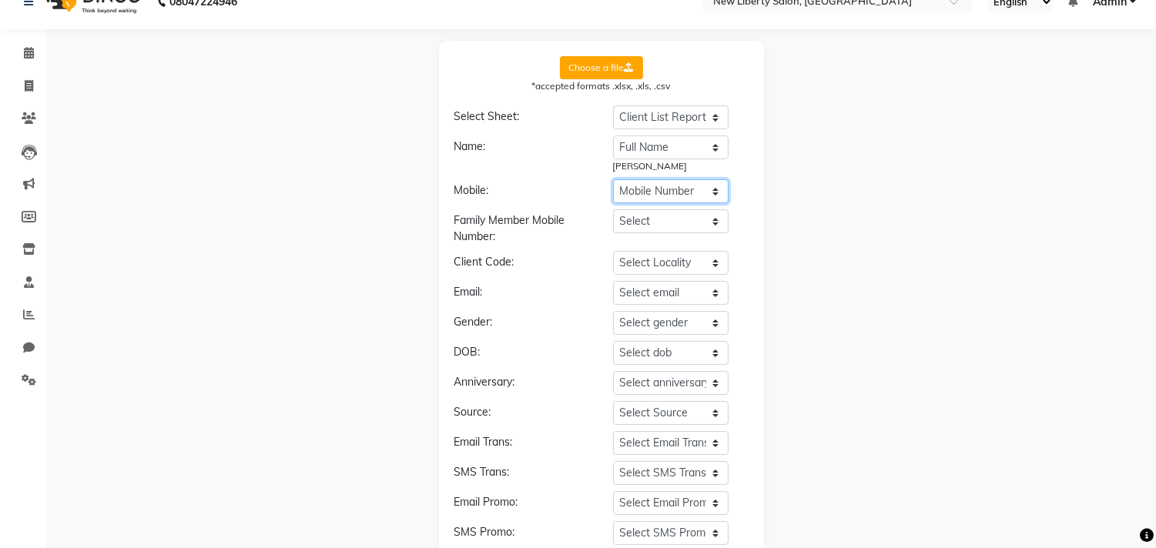
click at [613, 179] on select "Select mobile Full Name Mobile Number" at bounding box center [671, 191] width 116 height 24
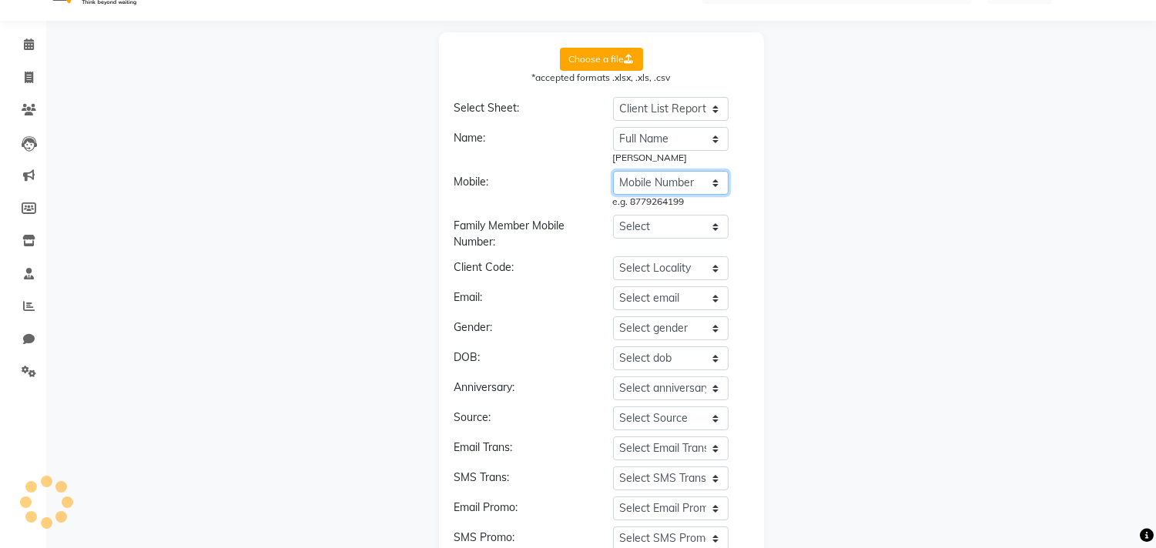
scroll to position [46, 0]
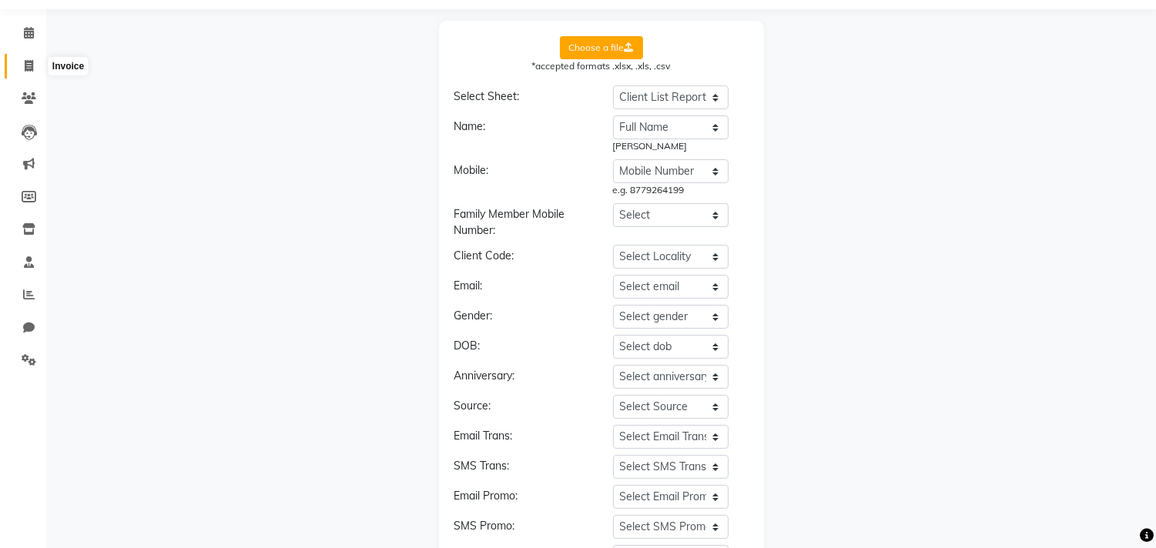
click at [25, 60] on icon at bounding box center [29, 66] width 8 height 12
select select "service"
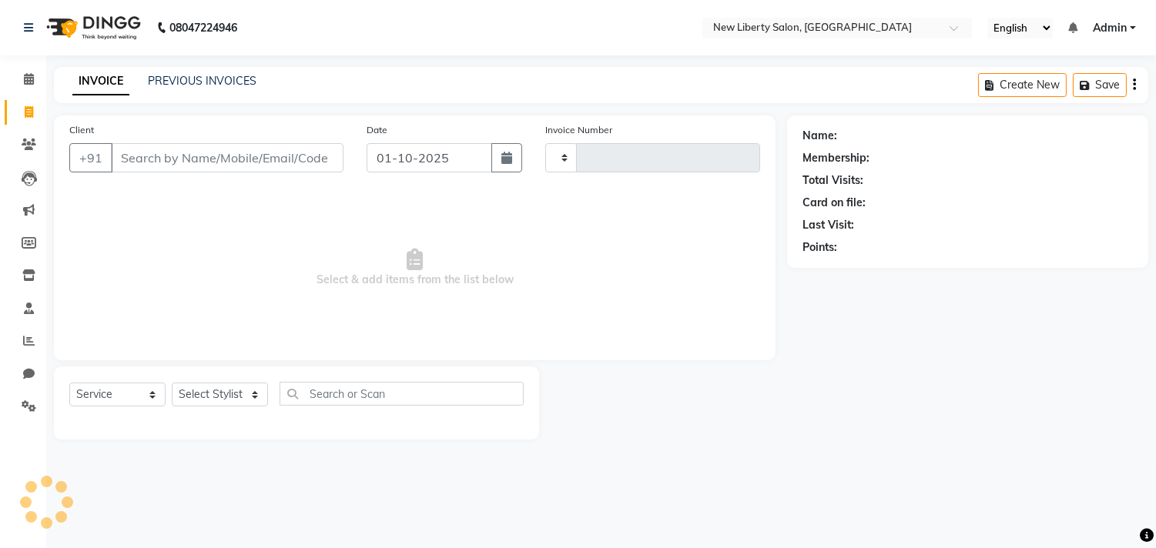
type input "0001"
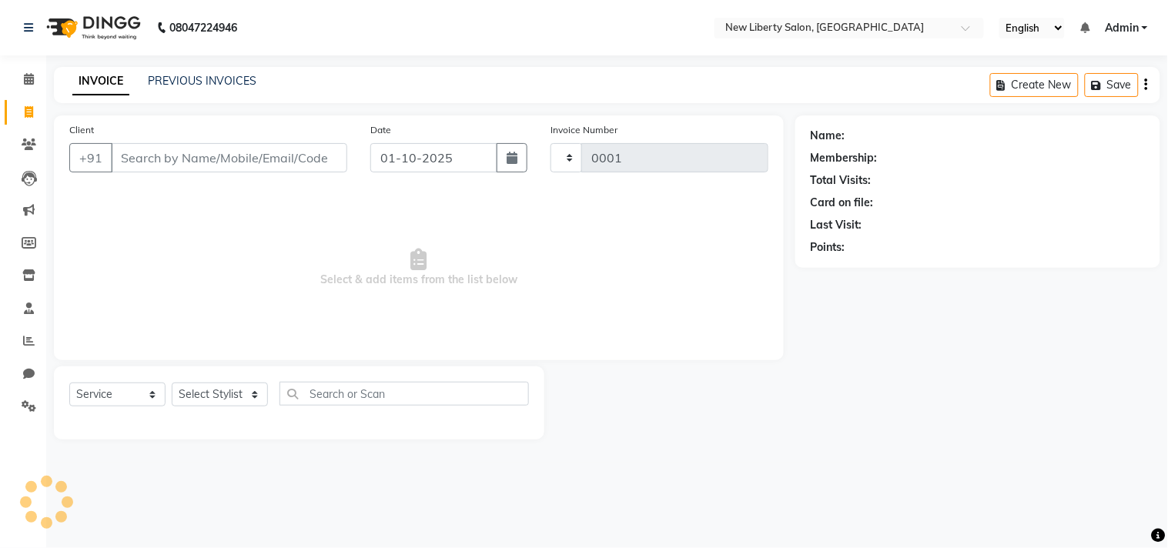
select select "9126"
click at [25, 398] on span at bounding box center [28, 407] width 27 height 18
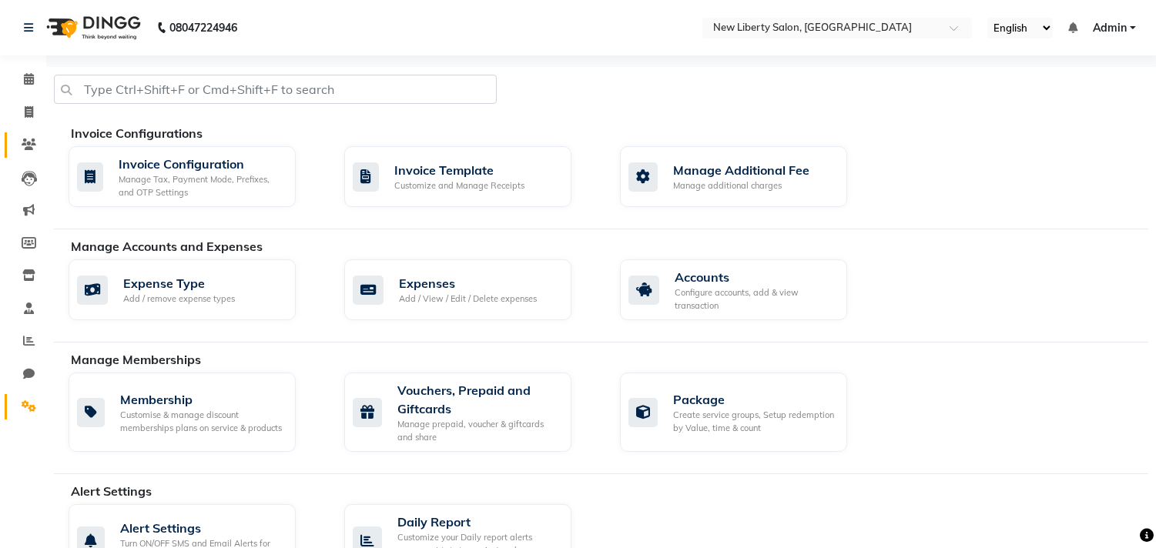
click at [25, 133] on link "Clients" at bounding box center [23, 144] width 37 height 25
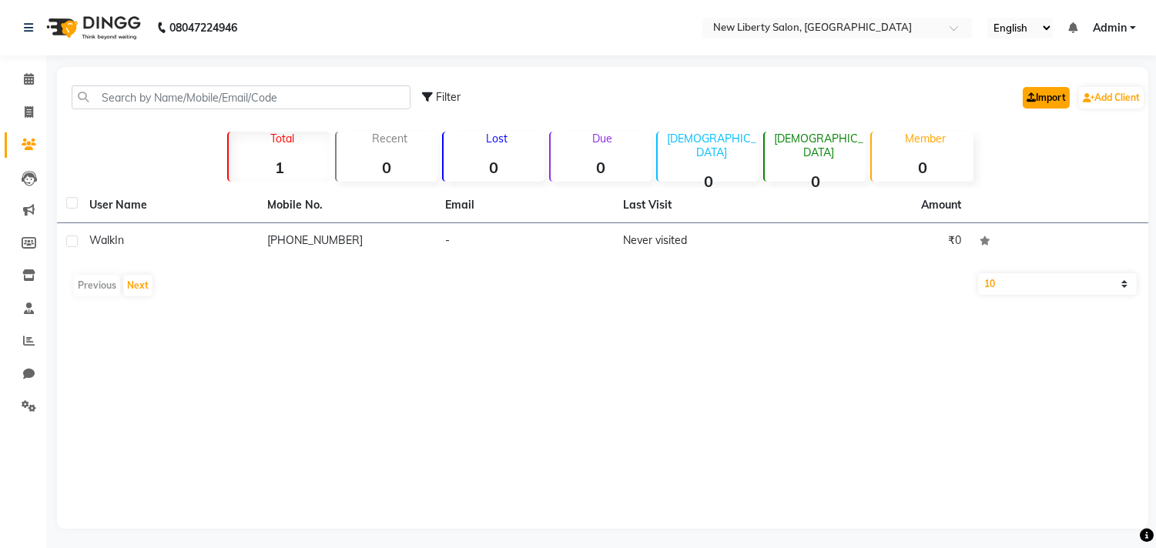
click at [1044, 108] on link "Import" at bounding box center [1046, 98] width 47 height 22
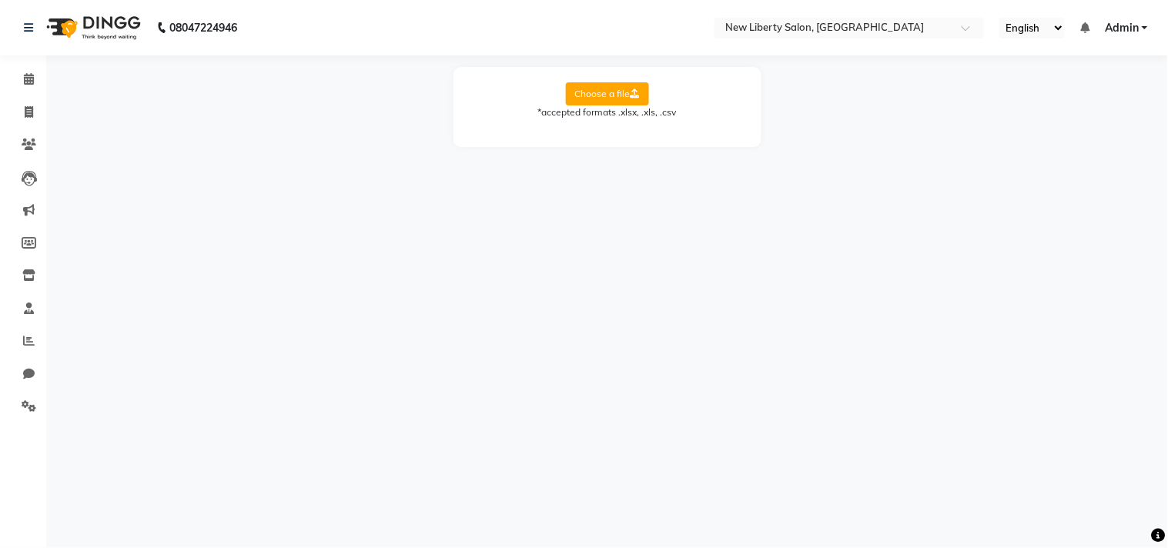
click at [614, 94] on label "Choose a file" at bounding box center [607, 93] width 83 height 23
click at [0, 0] on input "Choose a file" at bounding box center [0, 0] width 0 height 0
click at [664, 142] on select "Select Sheet Sheet1 Client List Report Client List Report (2) Sheet2" at bounding box center [677, 144] width 116 height 24
select select "Client List Report (2)"
click at [619, 132] on select "Select Sheet Sheet1 Client List Report Client List Report (2) Sheet2" at bounding box center [677, 144] width 116 height 24
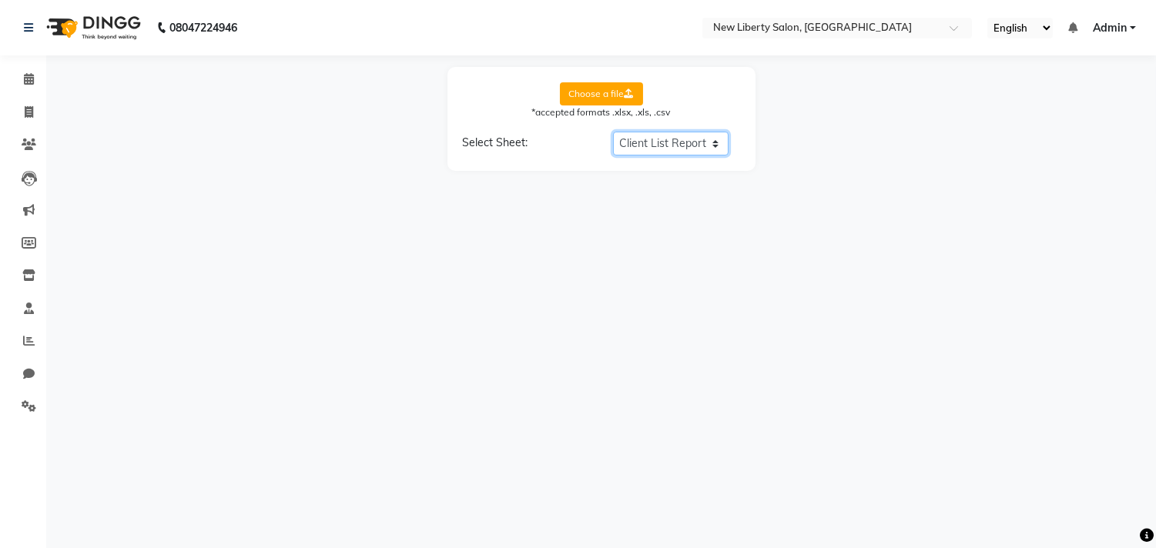
select select "Full Name"
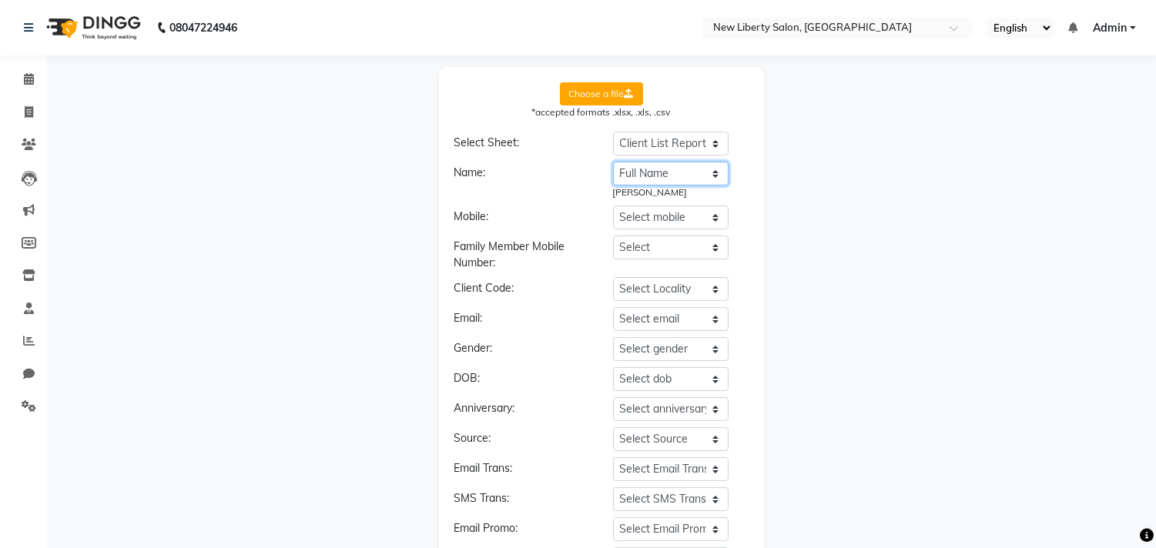
click at [652, 180] on select "Select name Full Name Mobile Number" at bounding box center [671, 174] width 116 height 24
click at [640, 218] on select "Select mobile Full Name Mobile Number" at bounding box center [671, 218] width 116 height 24
select select "Mobile Number"
click at [613, 206] on select "Select mobile Full Name Mobile Number" at bounding box center [671, 218] width 116 height 24
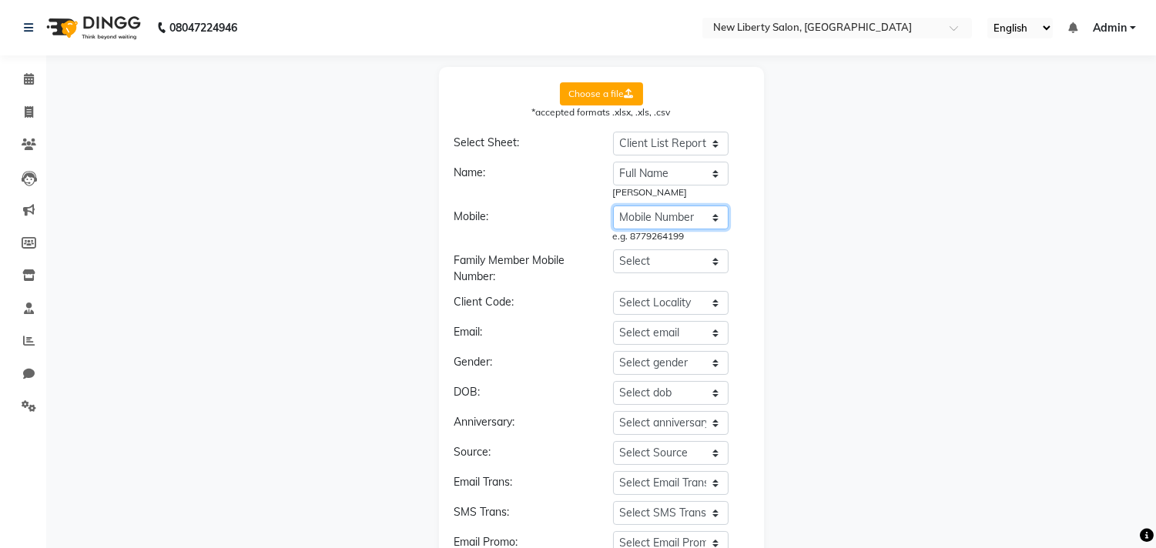
scroll to position [170, 0]
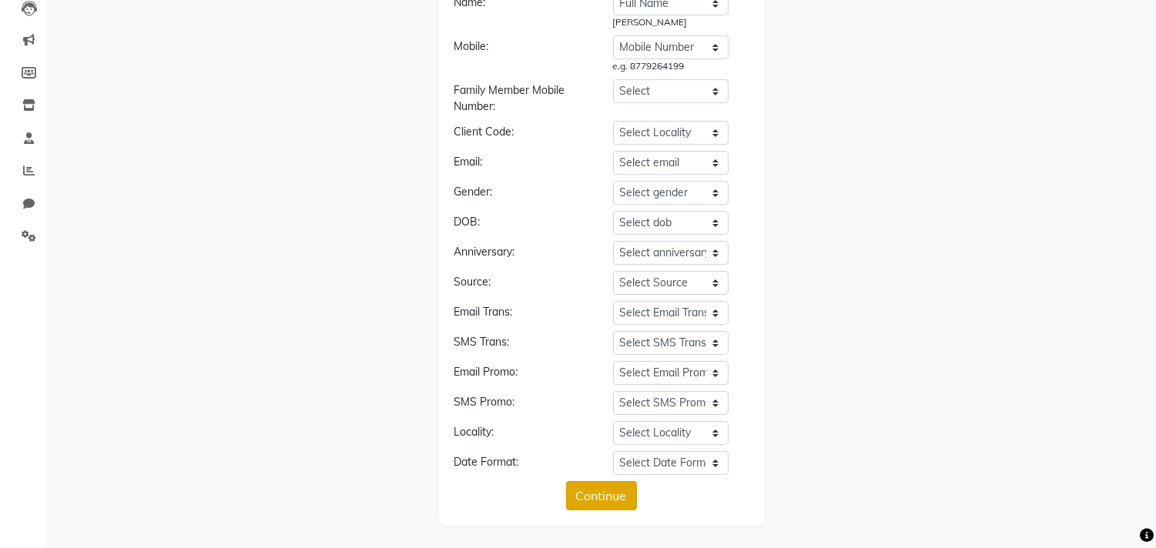
click at [581, 494] on button "Continue" at bounding box center [601, 495] width 71 height 29
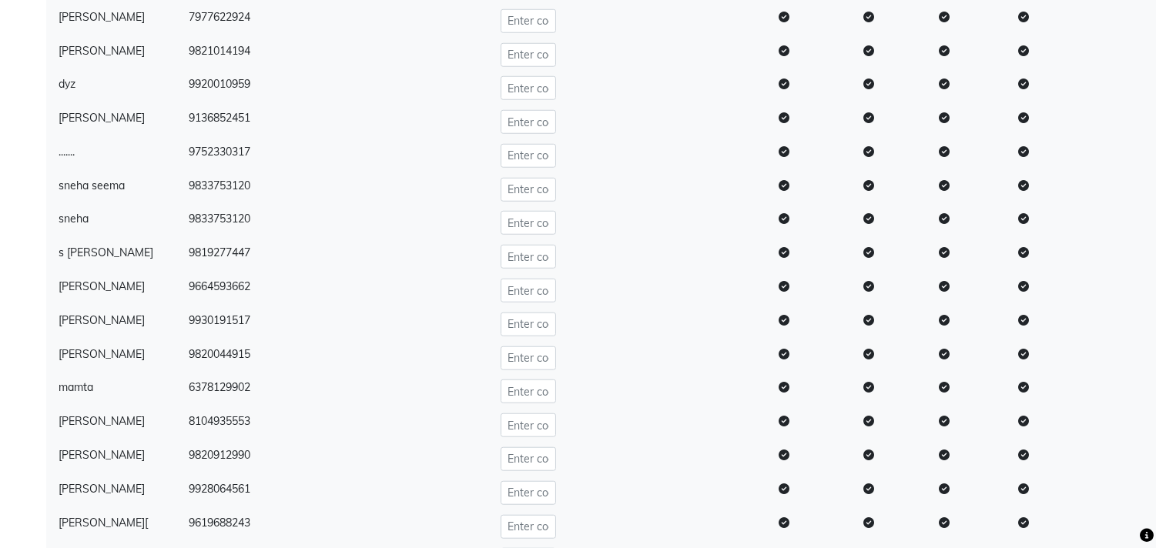
scroll to position [3755, 0]
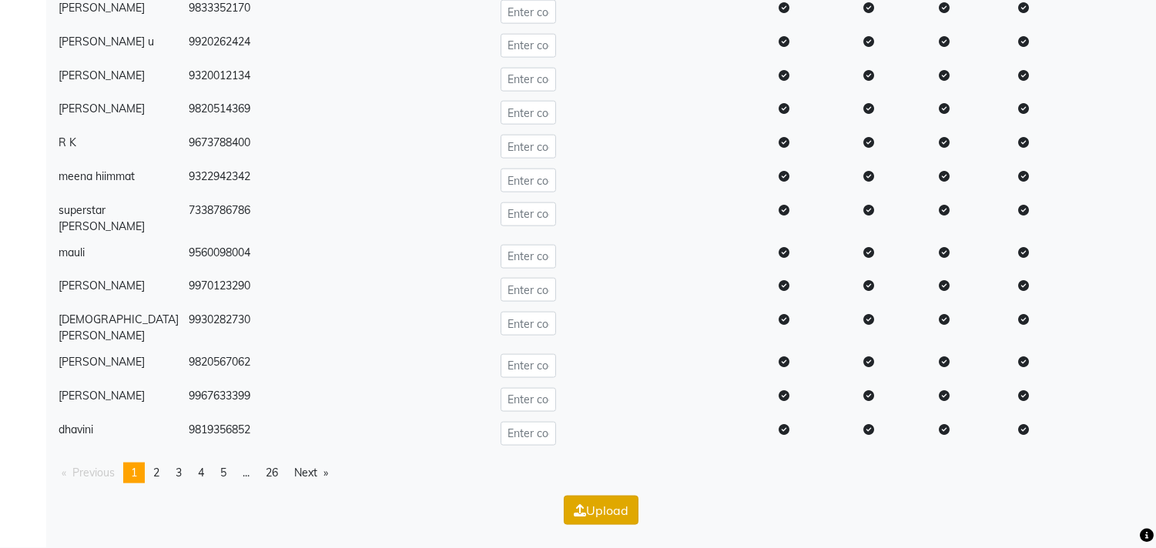
click at [632, 502] on button "Upload" at bounding box center [601, 510] width 75 height 29
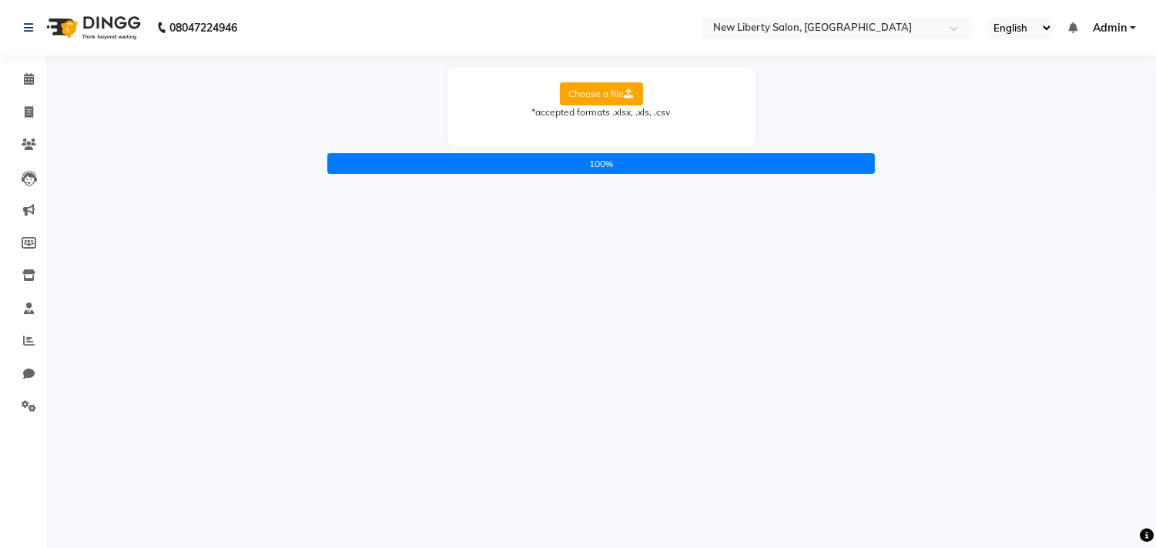
scroll to position [0, 0]
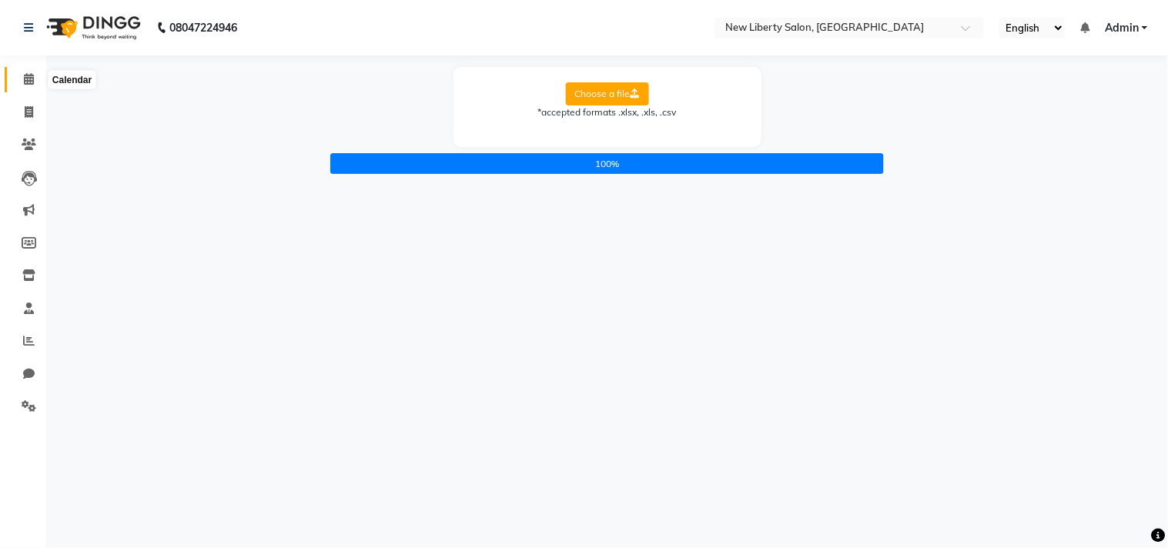
click at [18, 82] on span at bounding box center [28, 80] width 27 height 18
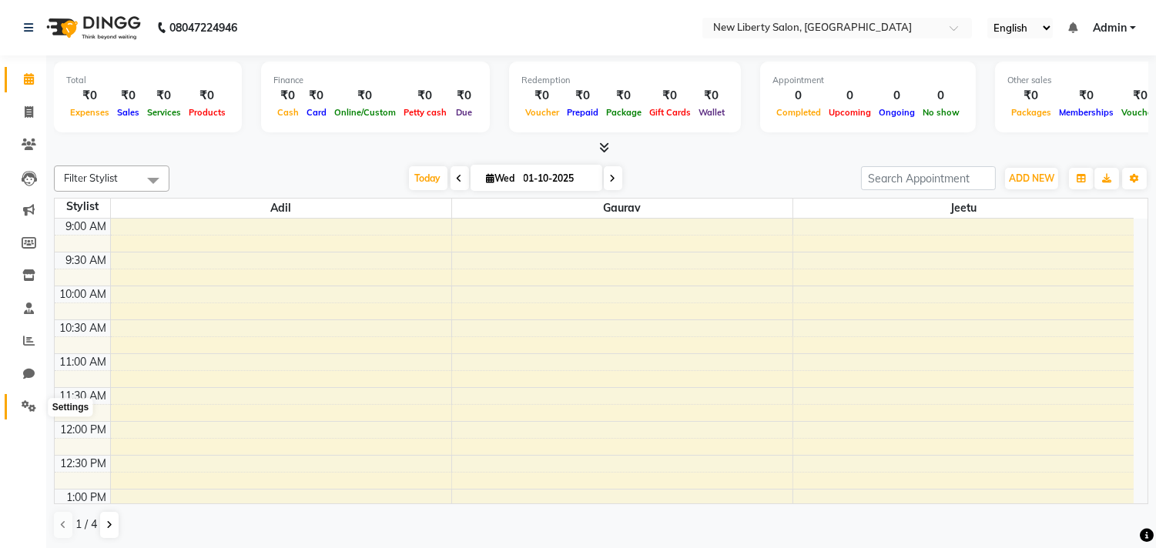
click at [25, 401] on icon at bounding box center [29, 406] width 15 height 12
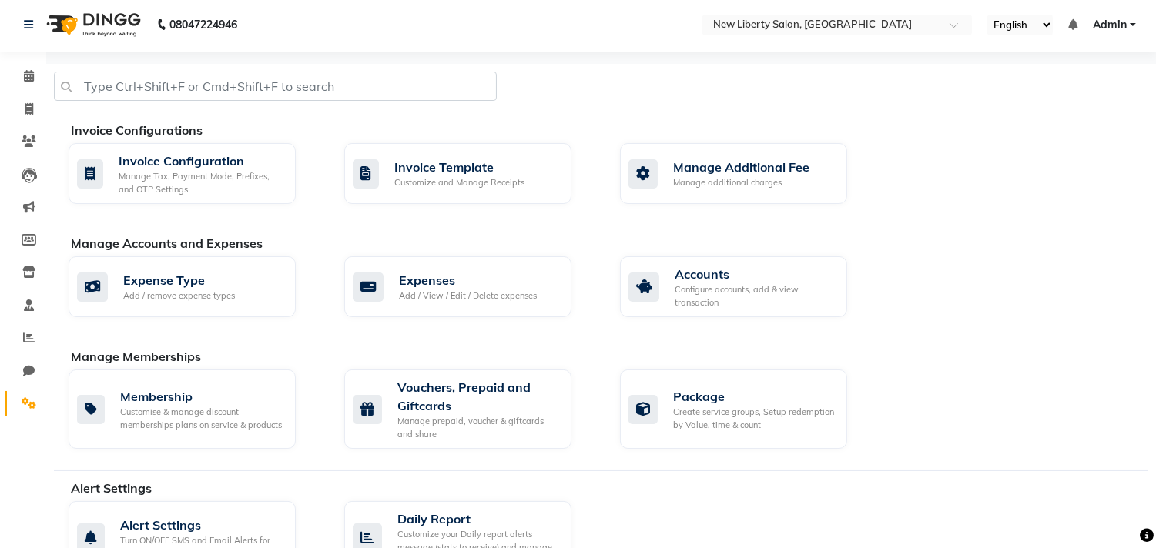
scroll to position [720, 0]
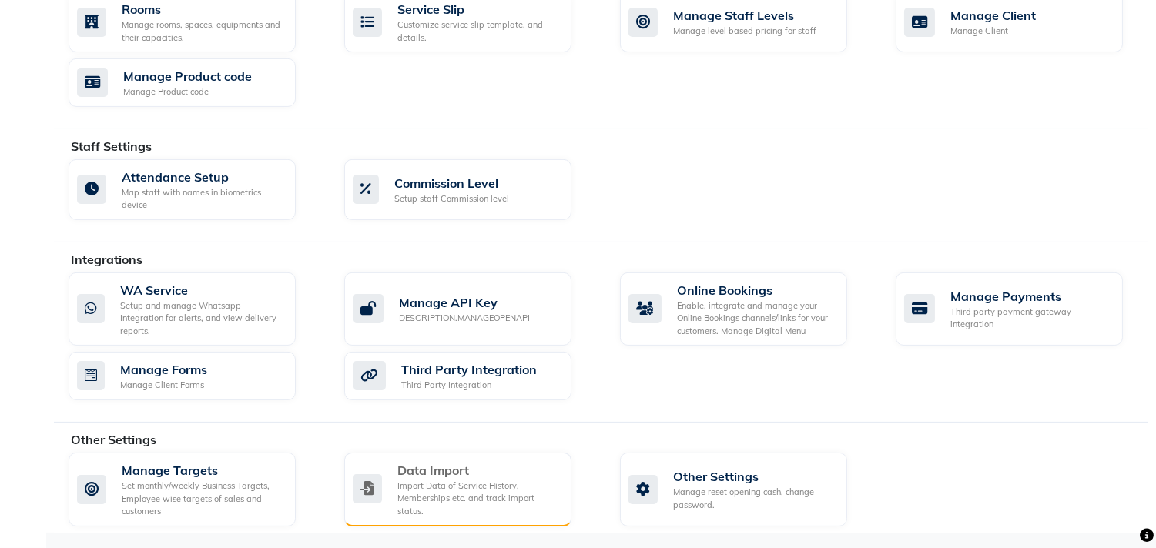
click at [439, 487] on div "Import Data of Service History, Memberships etc. and track import status." at bounding box center [478, 499] width 162 height 39
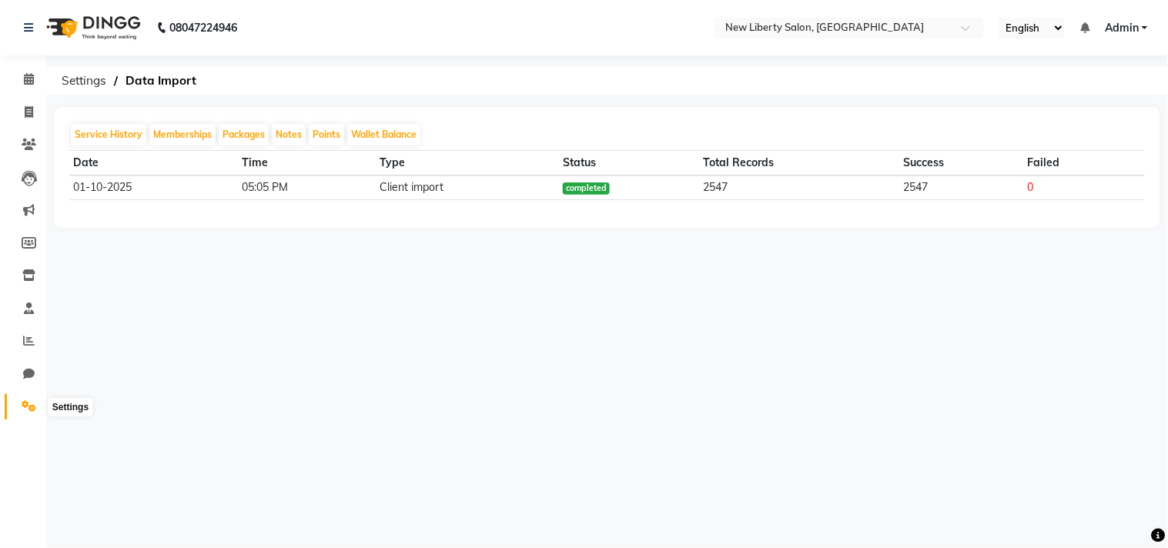
click at [24, 411] on icon at bounding box center [29, 406] width 15 height 12
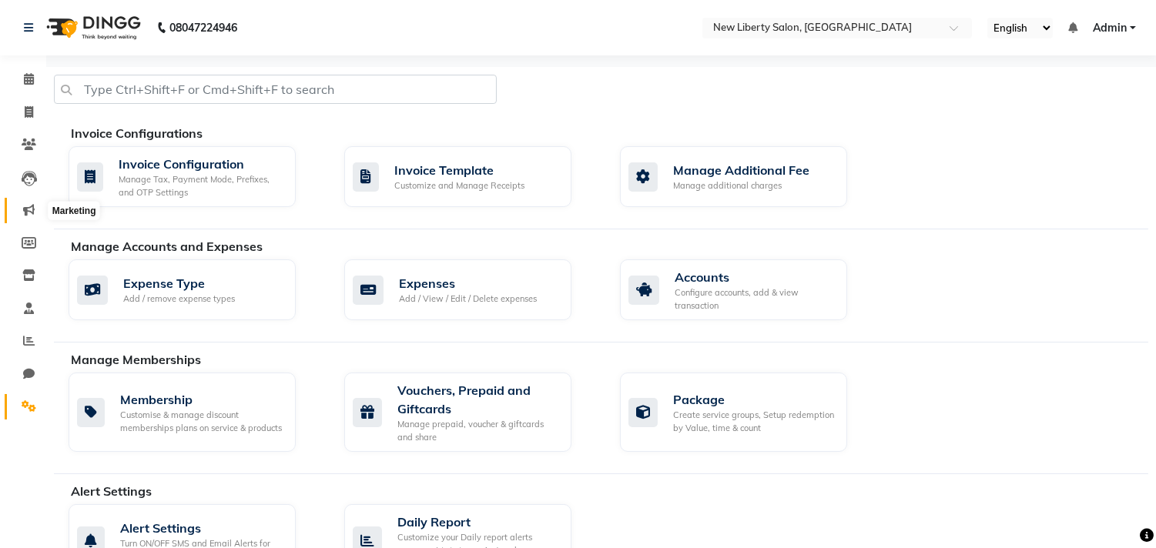
click at [23, 203] on span at bounding box center [28, 211] width 27 height 18
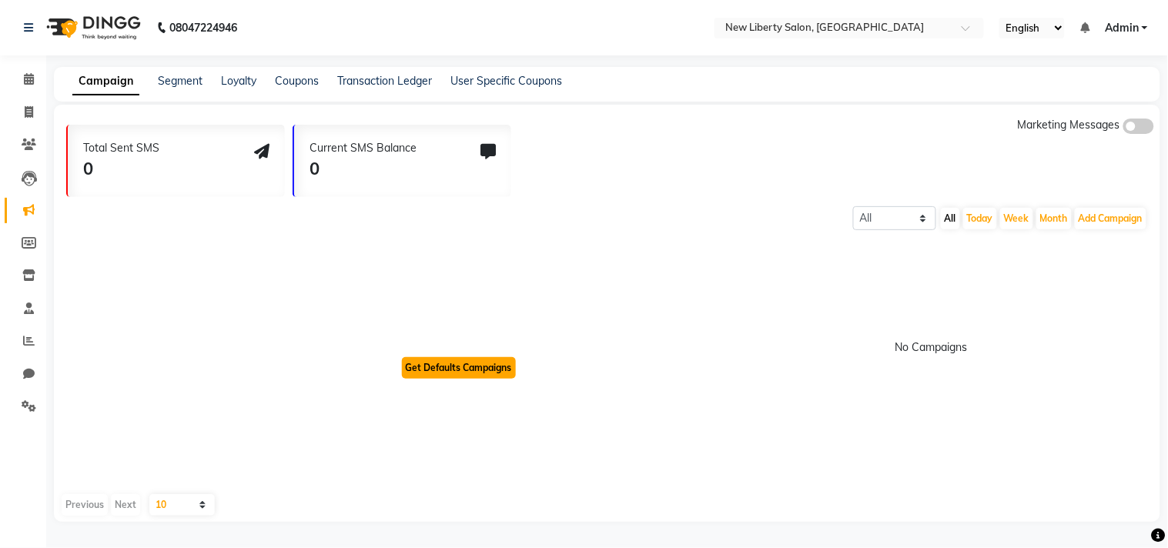
click at [410, 372] on button "Get Defaults Campaigns" at bounding box center [459, 368] width 114 height 22
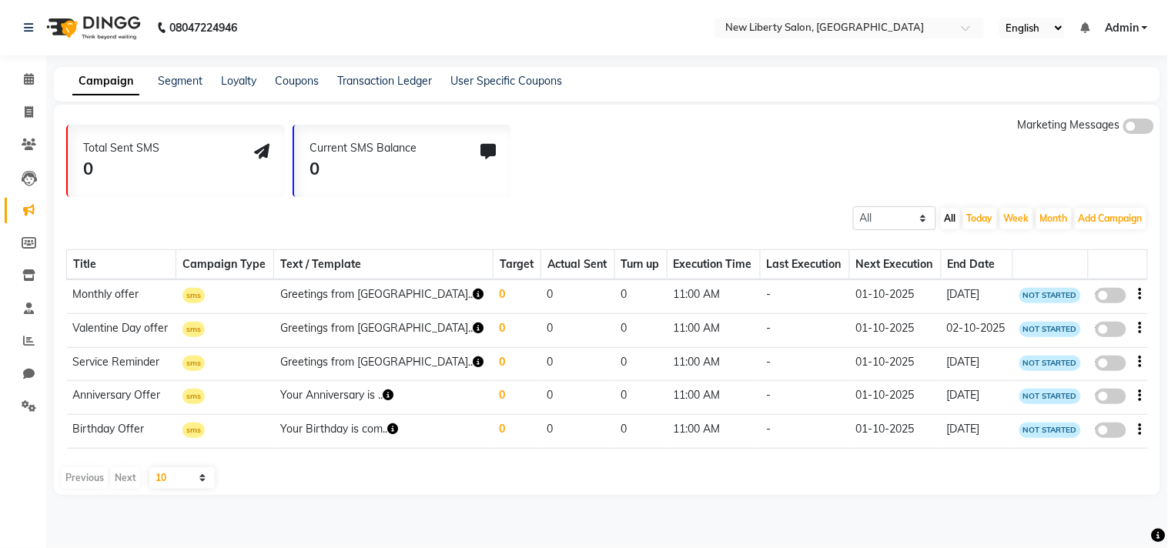
click at [1134, 122] on span at bounding box center [1139, 126] width 31 height 15
click at [1124, 129] on input "checkbox" at bounding box center [1124, 129] width 0 height 0
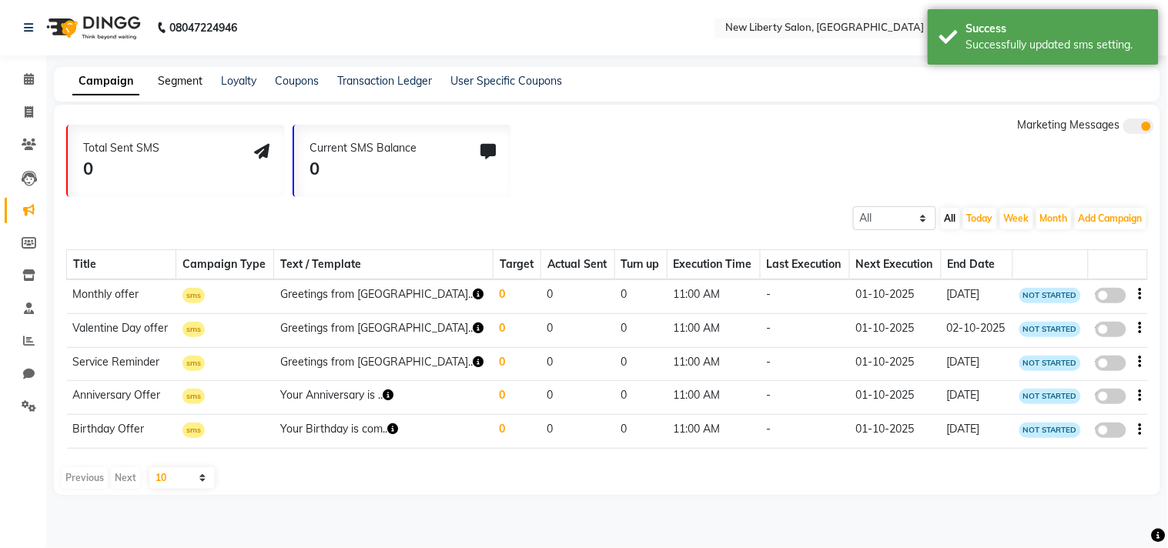
click at [174, 79] on link "Segment" at bounding box center [180, 81] width 45 height 14
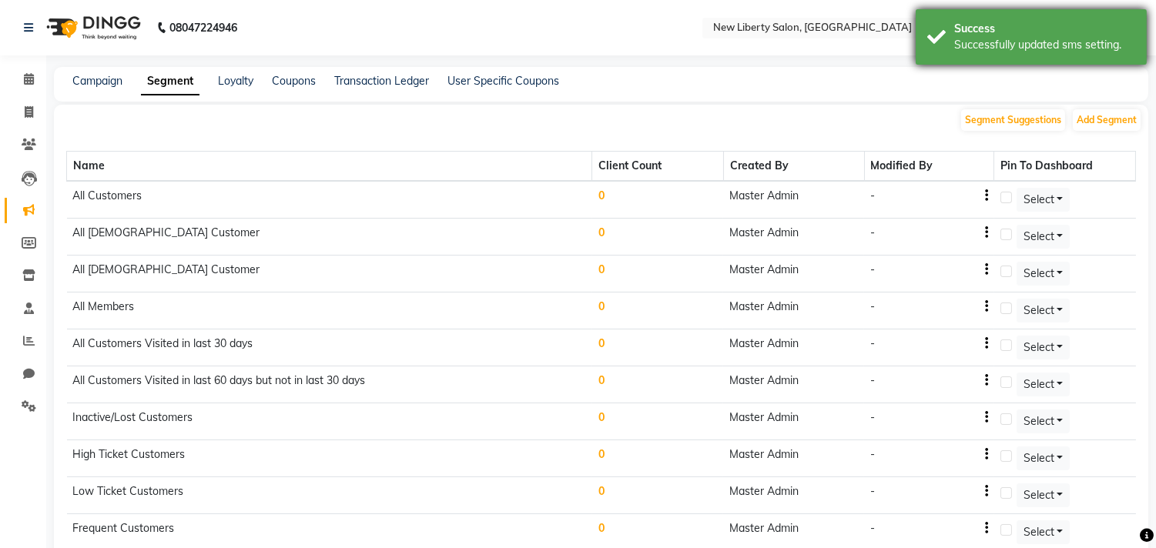
click at [975, 49] on div "Successfully updated sms setting." at bounding box center [1044, 45] width 181 height 16
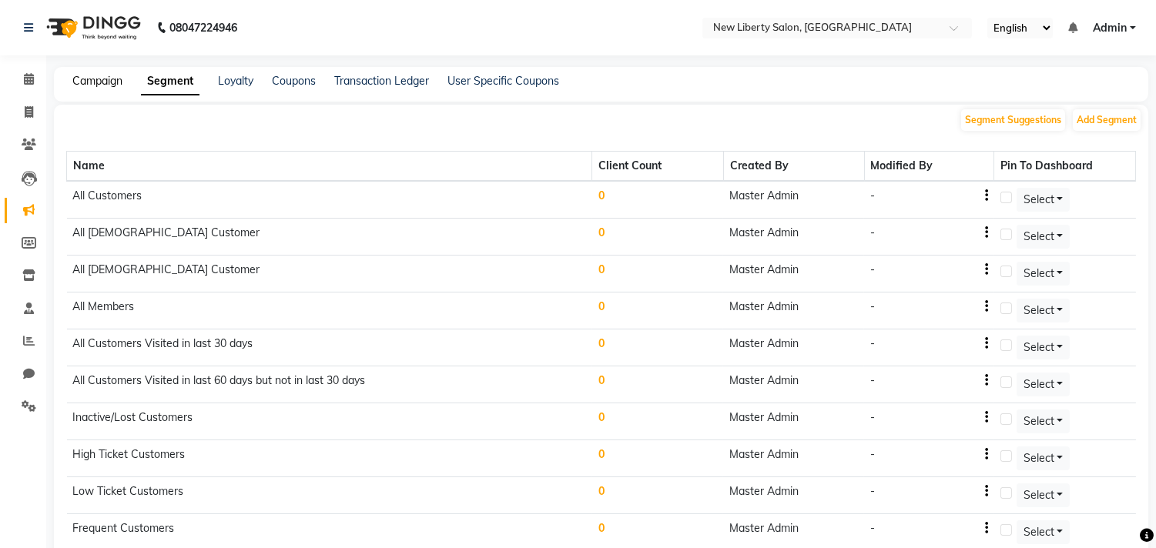
click at [96, 78] on link "Campaign" at bounding box center [97, 81] width 50 height 14
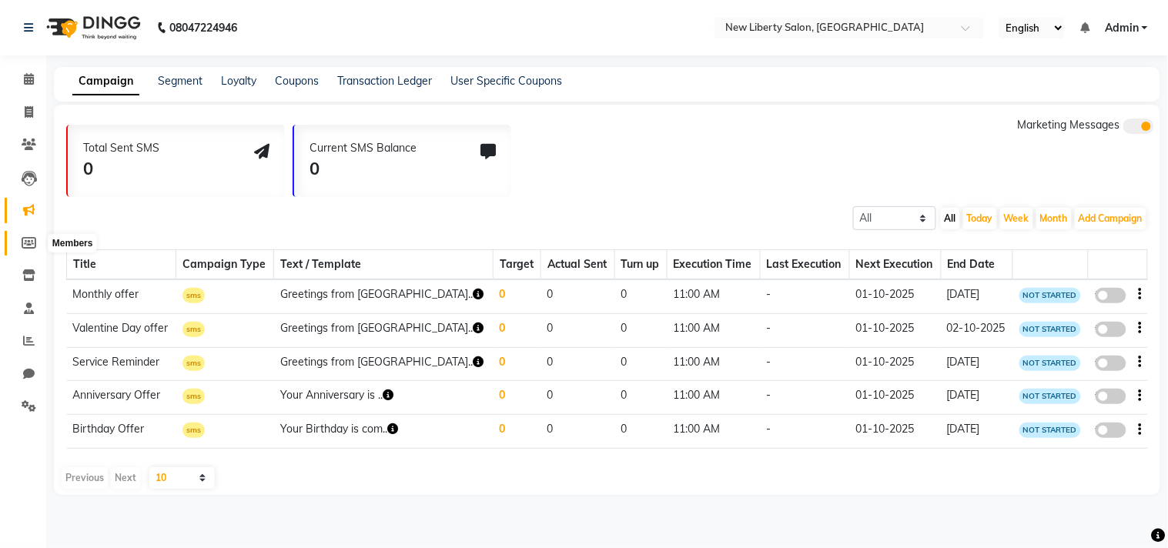
click at [32, 241] on icon at bounding box center [29, 243] width 15 height 12
select select
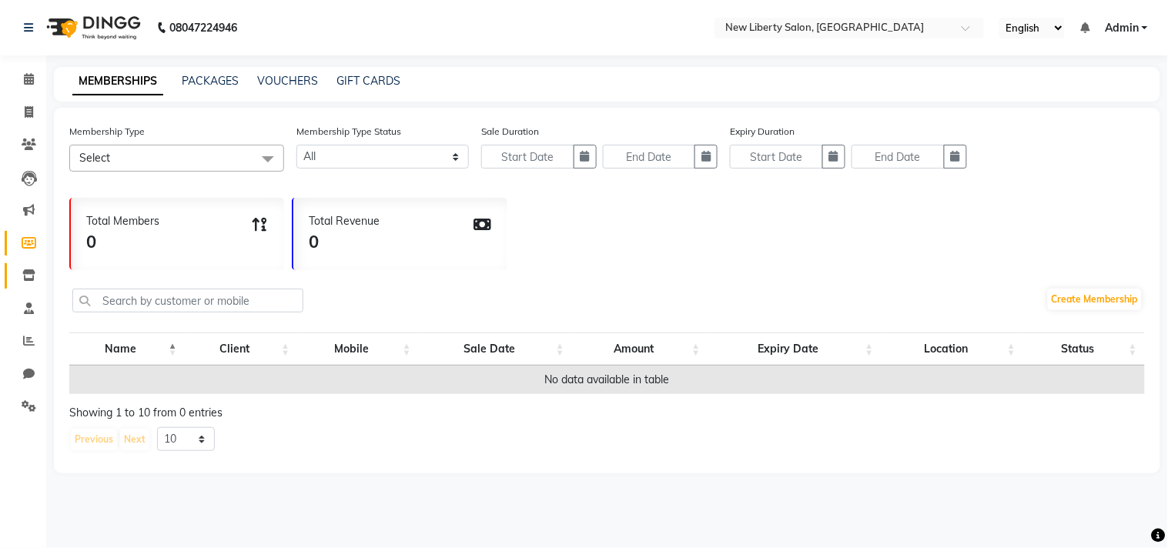
click at [21, 285] on link "Inventory" at bounding box center [23, 275] width 37 height 25
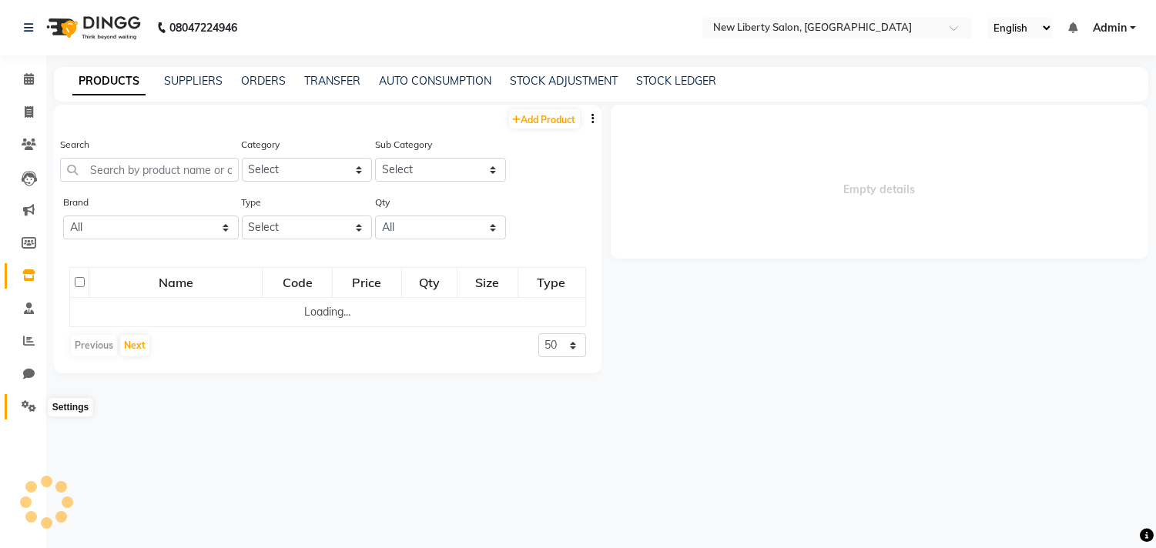
click at [29, 410] on icon at bounding box center [29, 406] width 15 height 12
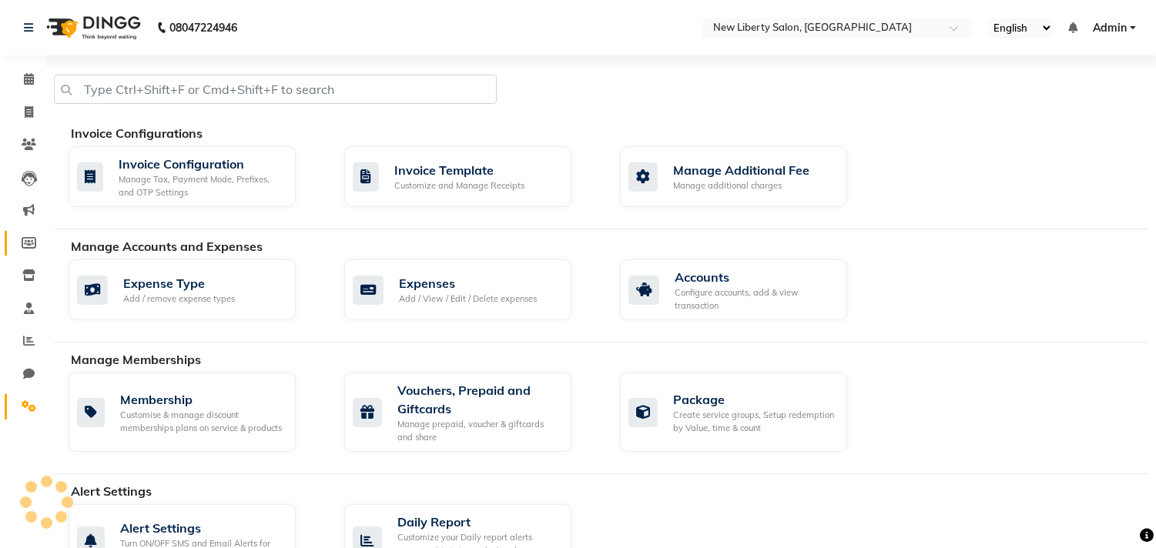
select select "en"
click at [24, 219] on link "Marketing" at bounding box center [23, 210] width 37 height 25
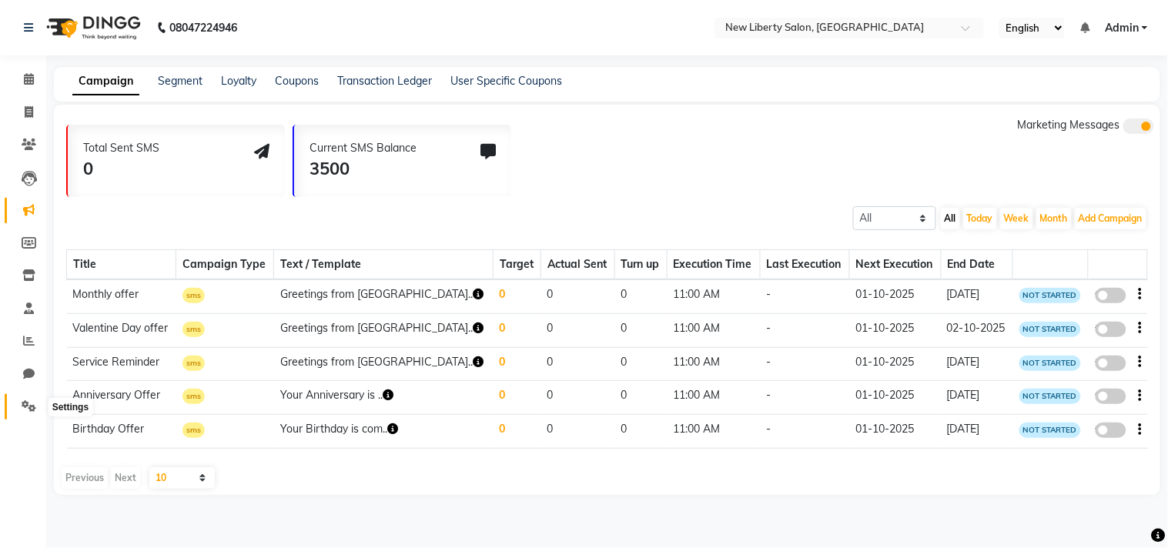
click at [25, 404] on icon at bounding box center [29, 406] width 15 height 12
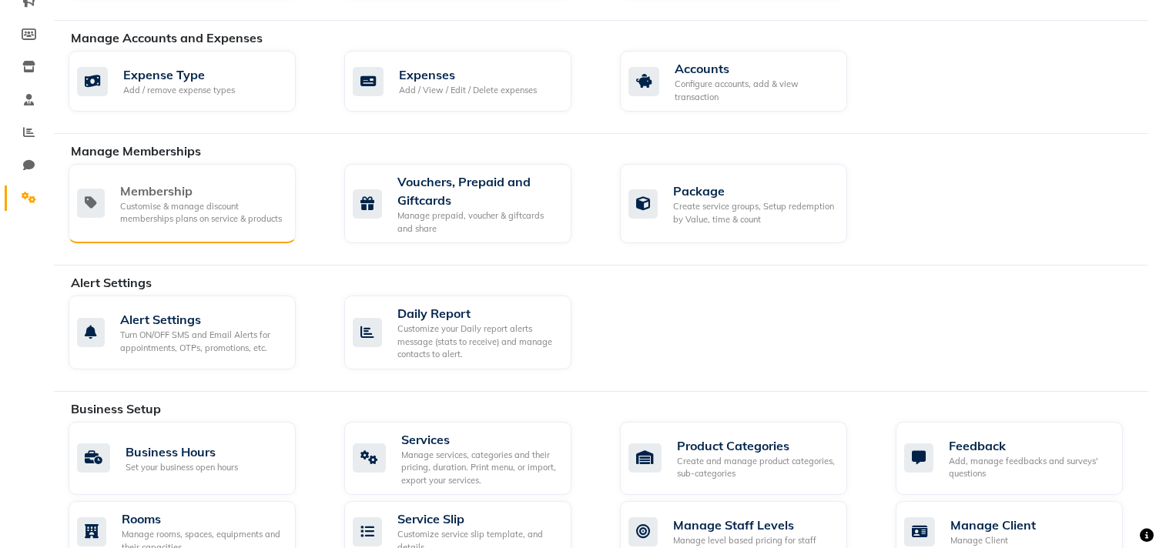
scroll to position [213, 0]
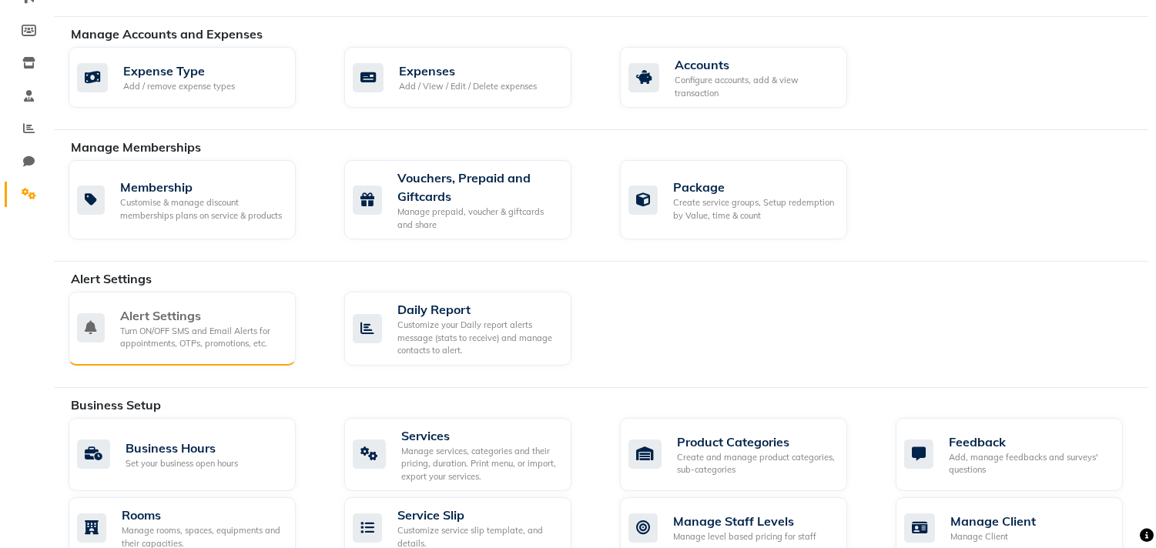
click at [159, 331] on div "Turn ON/OFF SMS and Email Alerts for appointments, OTPs, promotions, etc." at bounding box center [201, 337] width 163 height 25
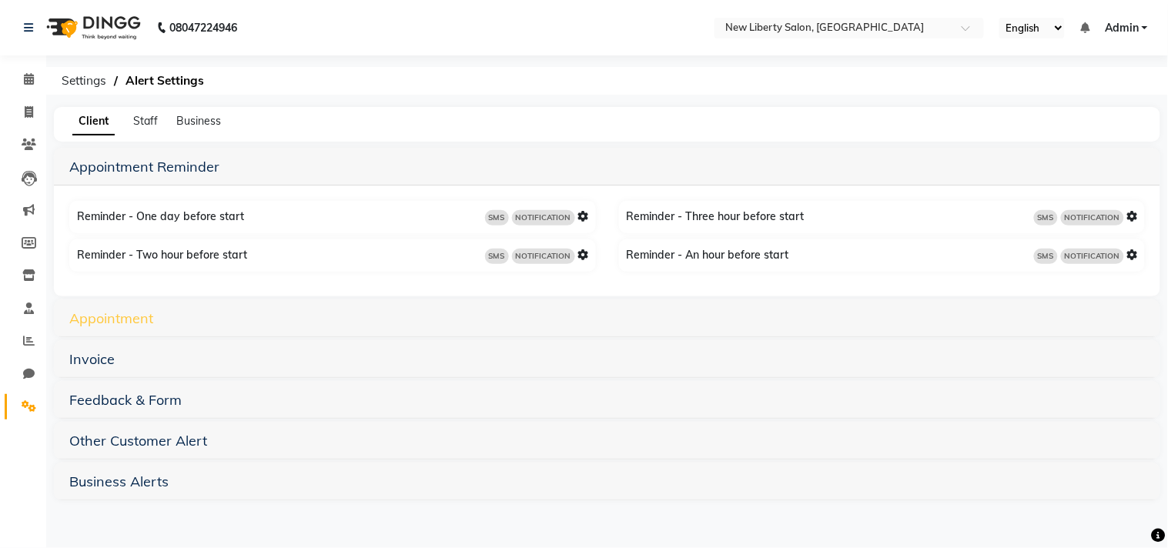
click at [103, 312] on link "Appointment" at bounding box center [111, 319] width 84 height 18
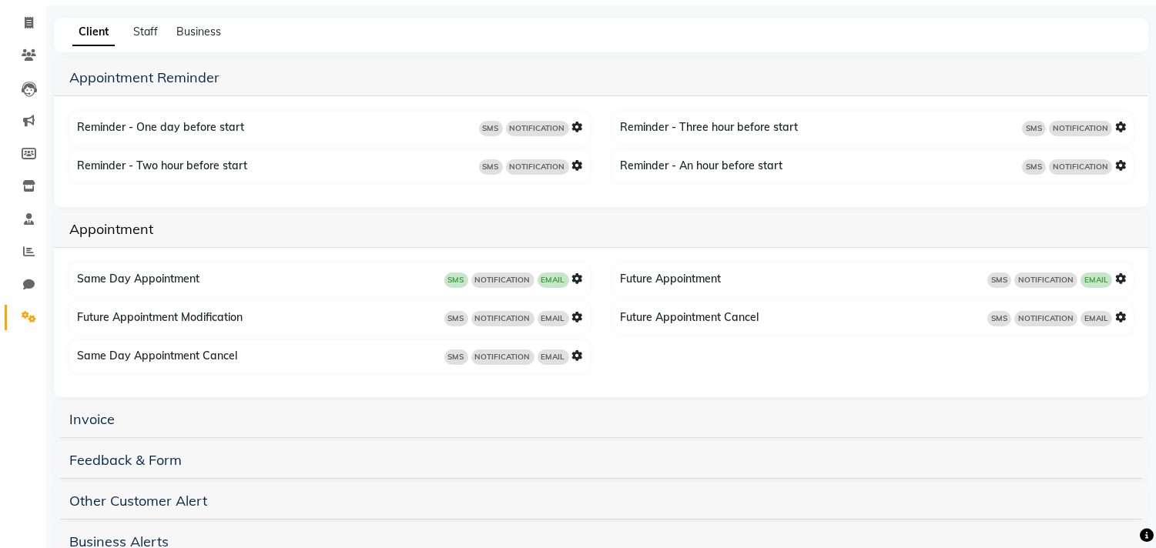
scroll to position [93, 0]
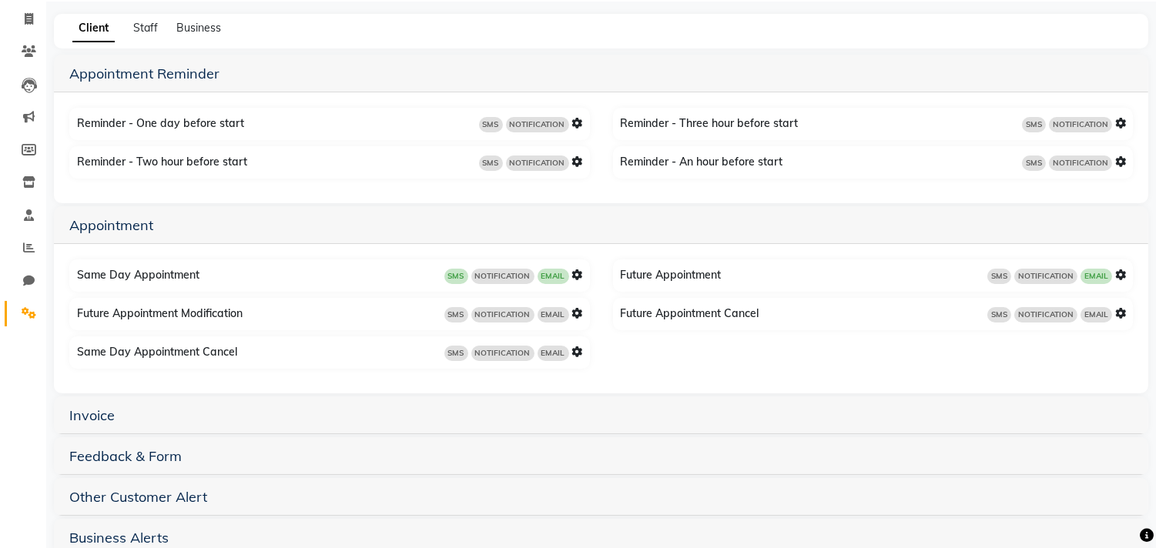
click at [1124, 273] on icon at bounding box center [1120, 275] width 11 height 11
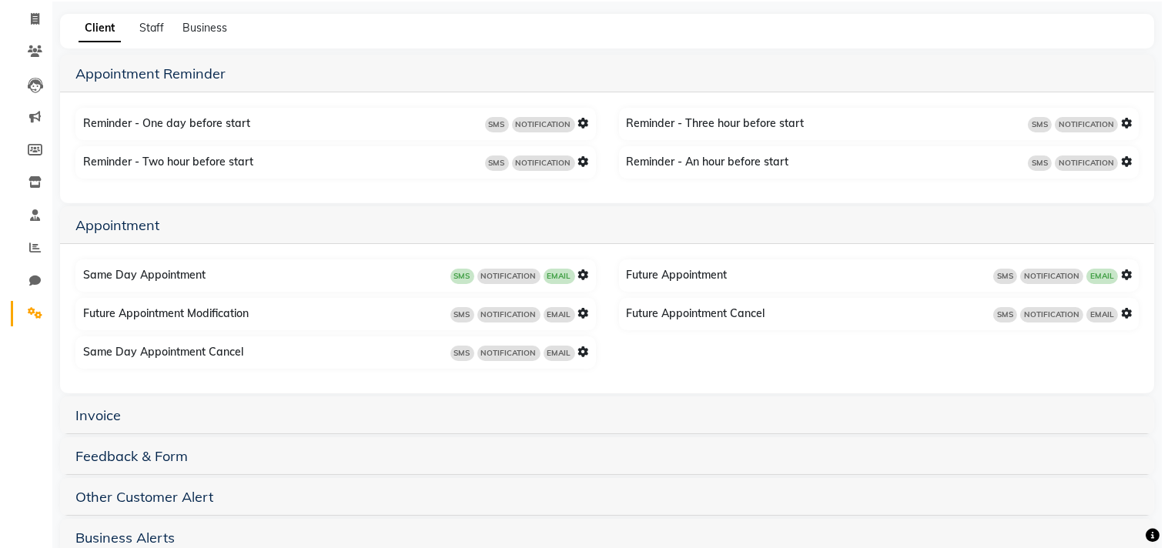
scroll to position [16, 0]
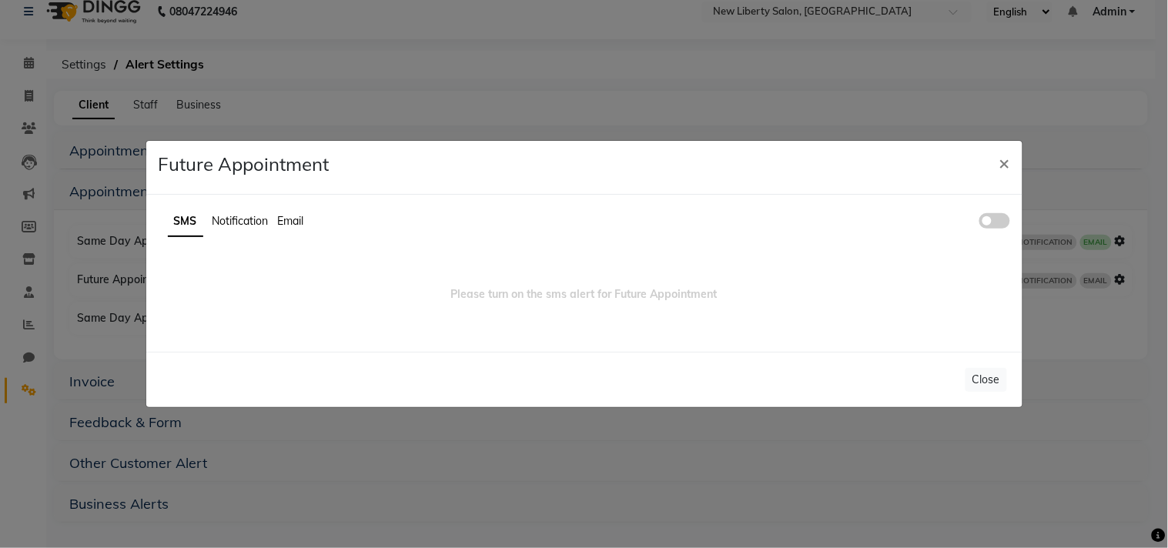
click at [998, 218] on span at bounding box center [995, 220] width 31 height 15
click at [980, 223] on input "checkbox" at bounding box center [980, 223] width 0 height 0
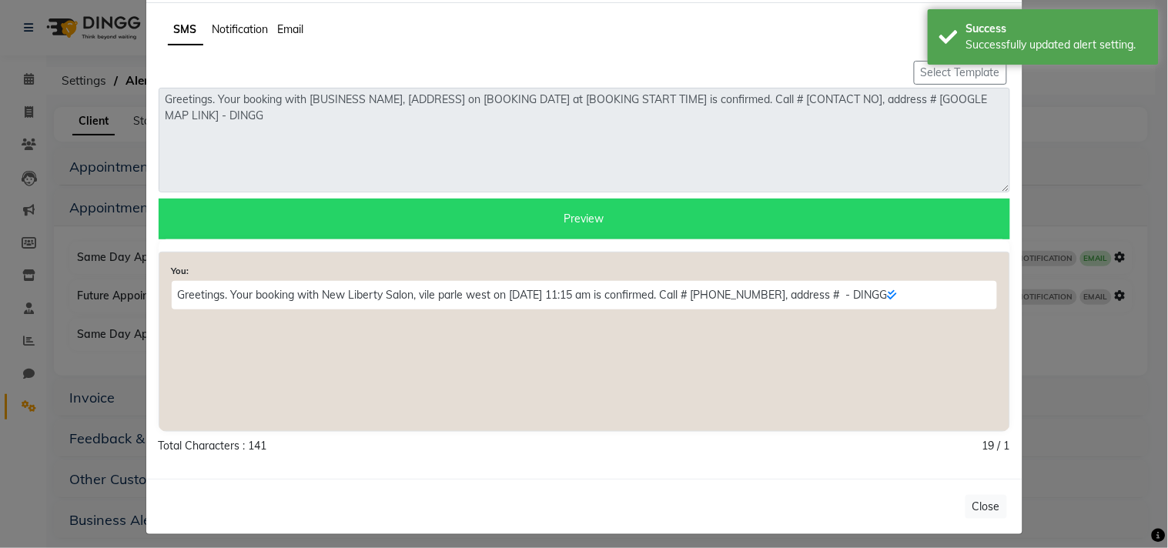
scroll to position [81, 0]
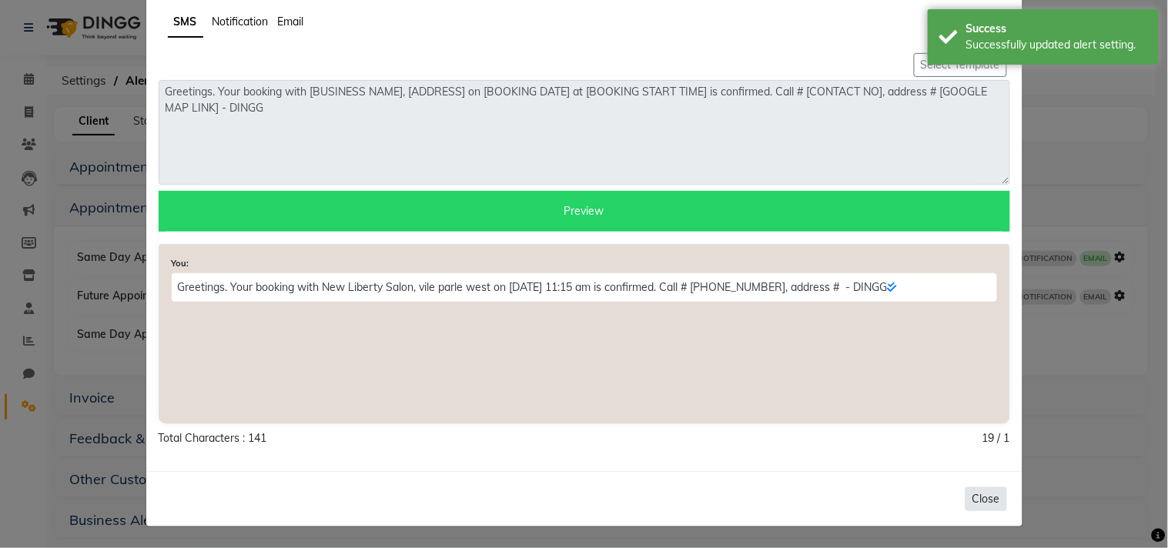
click at [980, 495] on button "Close" at bounding box center [987, 500] width 42 height 24
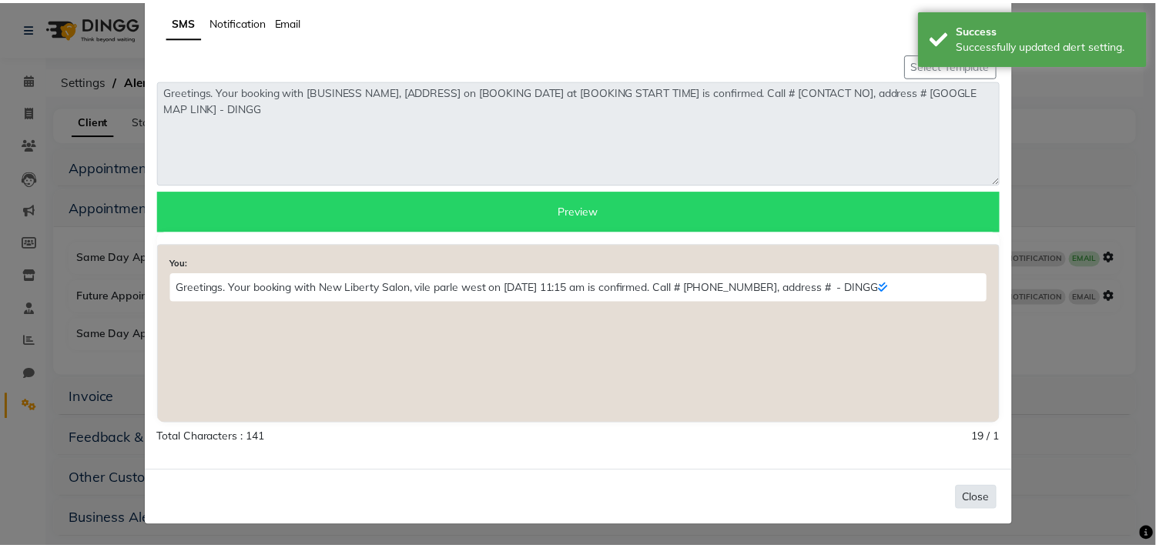
scroll to position [0, 0]
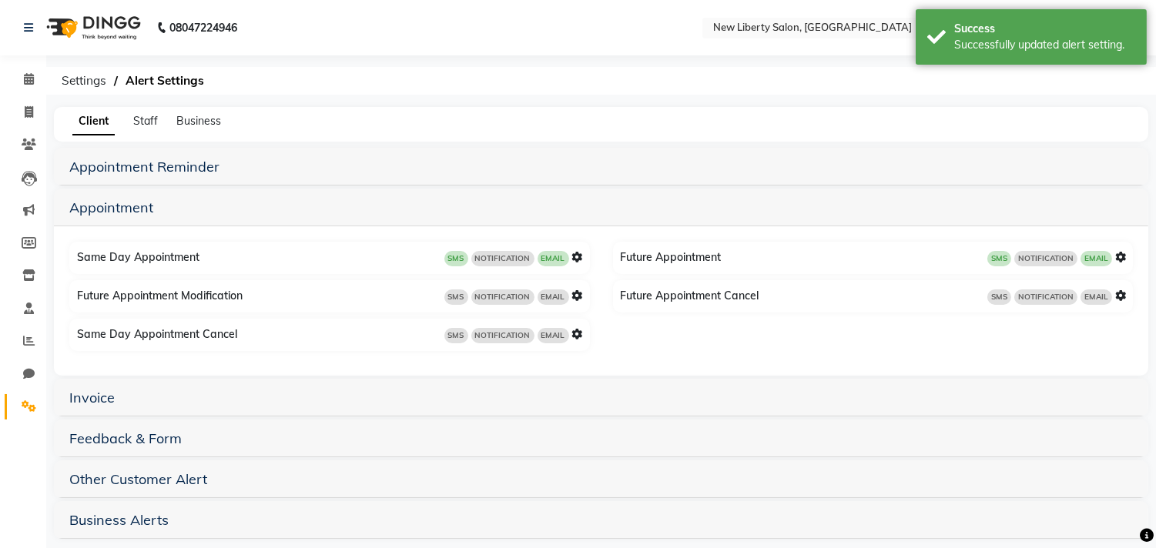
click at [108, 405] on h5 "Invoice" at bounding box center [601, 397] width 1064 height 18
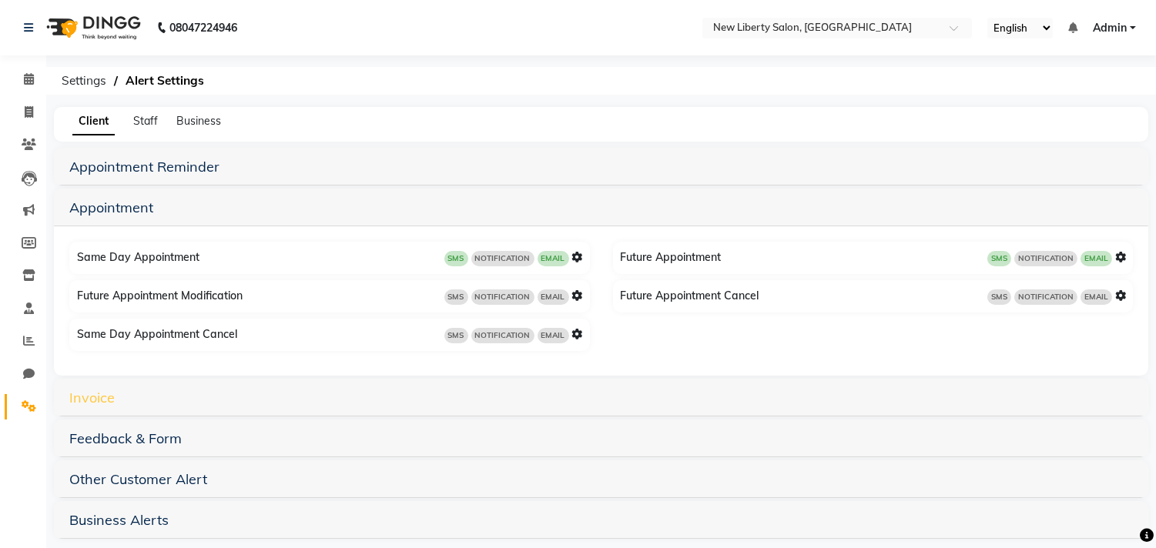
click at [100, 397] on link "Invoice" at bounding box center [91, 398] width 45 height 18
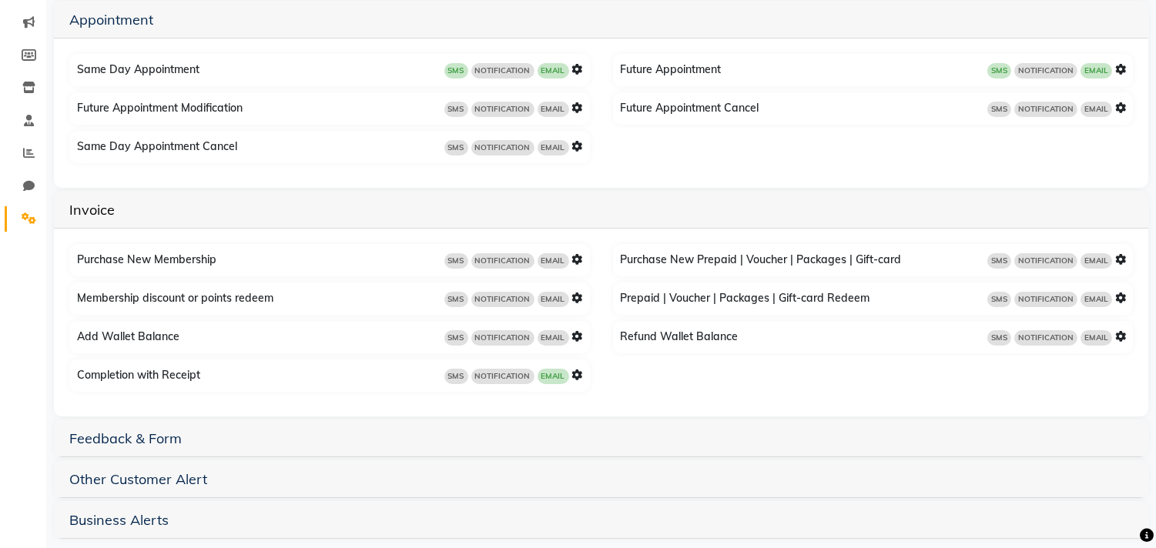
scroll to position [203, 0]
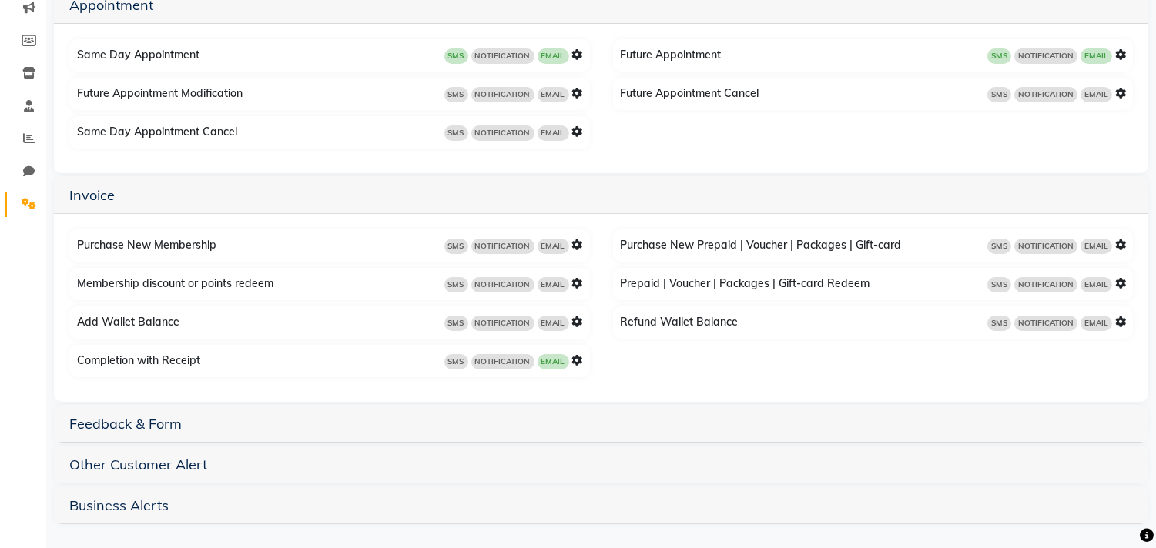
click at [571, 358] on div "SMS NOTIFICATION EMAIL" at bounding box center [513, 361] width 139 height 17
click at [575, 357] on icon at bounding box center [577, 360] width 11 height 11
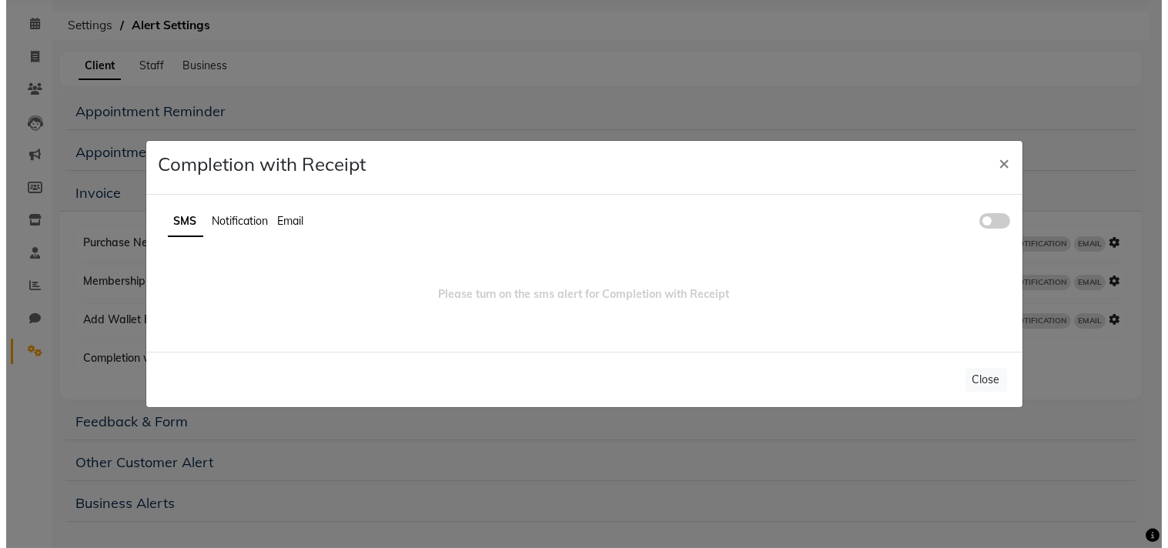
scroll to position [55, 0]
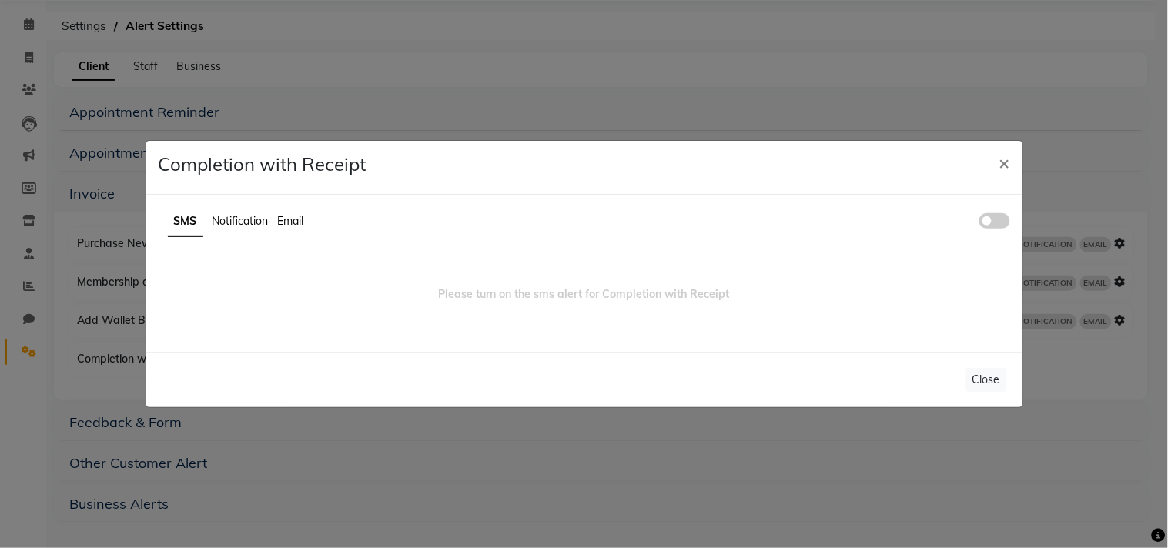
click at [1001, 226] on span at bounding box center [995, 220] width 31 height 15
click at [980, 223] on input "checkbox" at bounding box center [980, 223] width 0 height 0
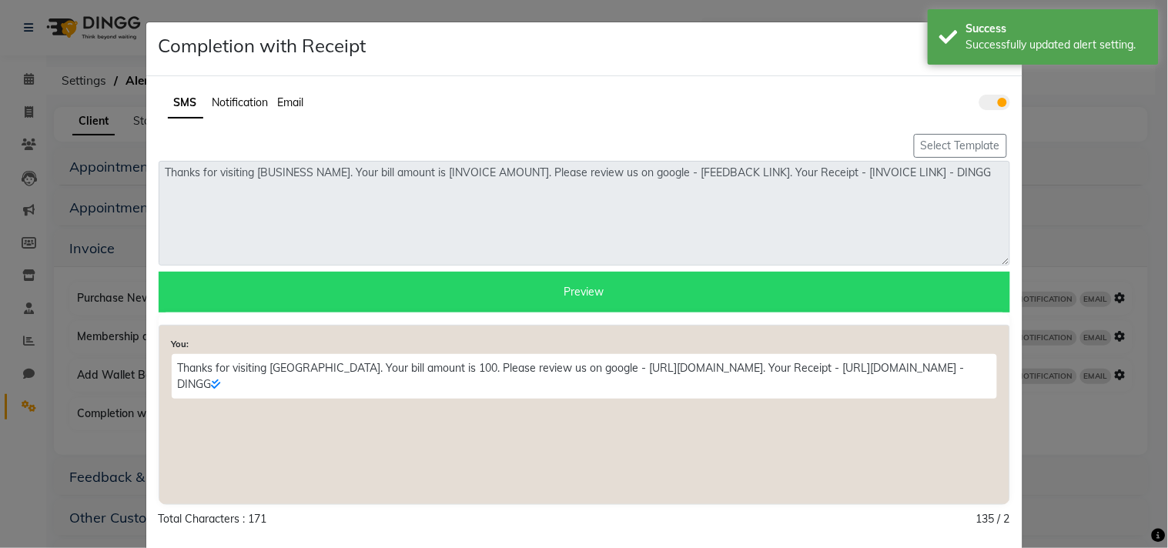
scroll to position [81, 0]
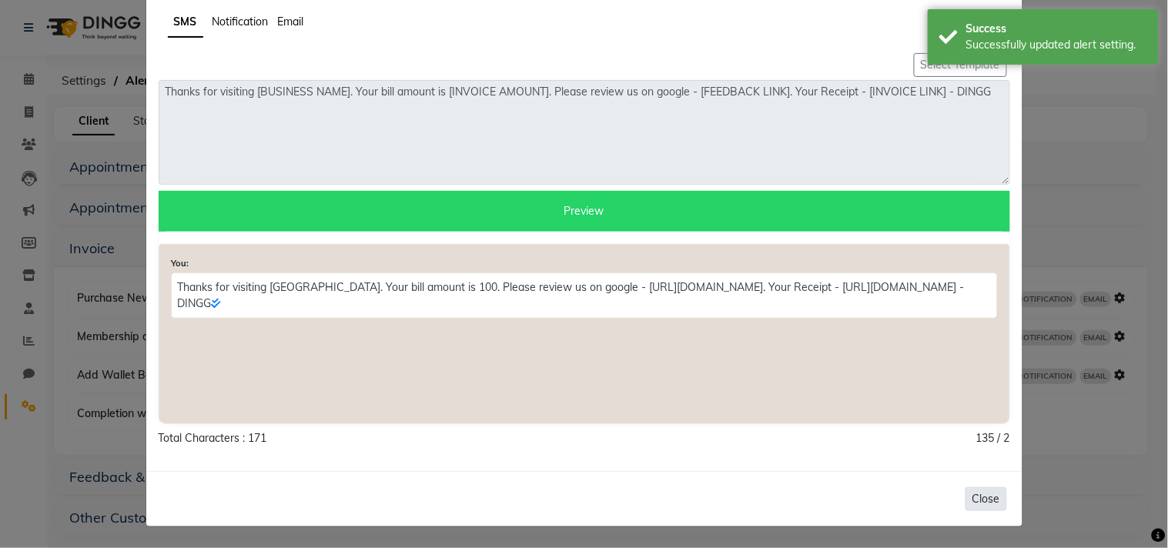
click at [979, 496] on button "Close" at bounding box center [987, 500] width 42 height 24
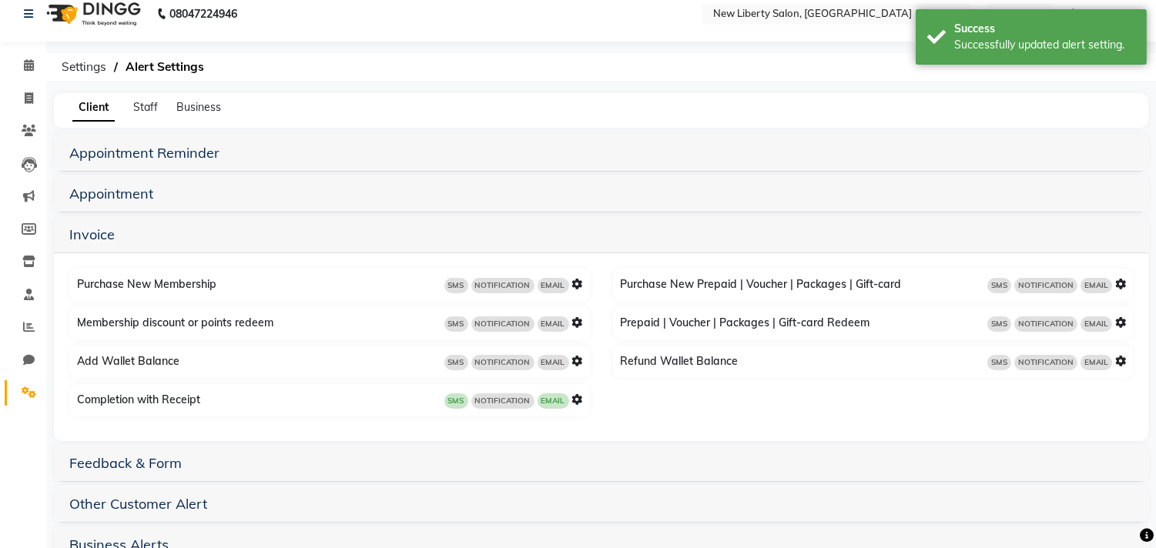
scroll to position [55, 0]
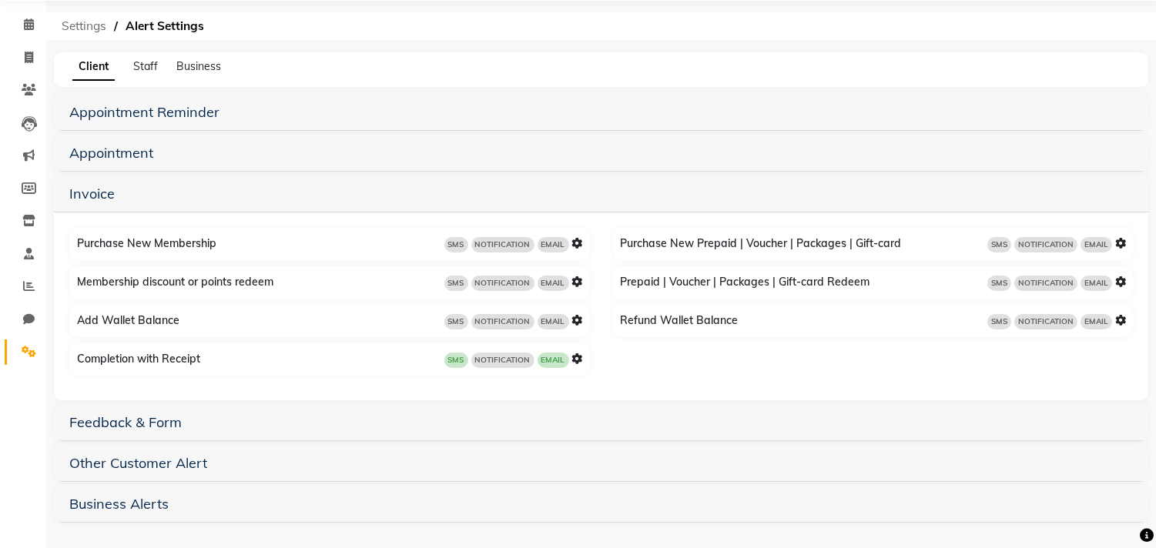
click at [70, 28] on span "Settings" at bounding box center [84, 26] width 60 height 28
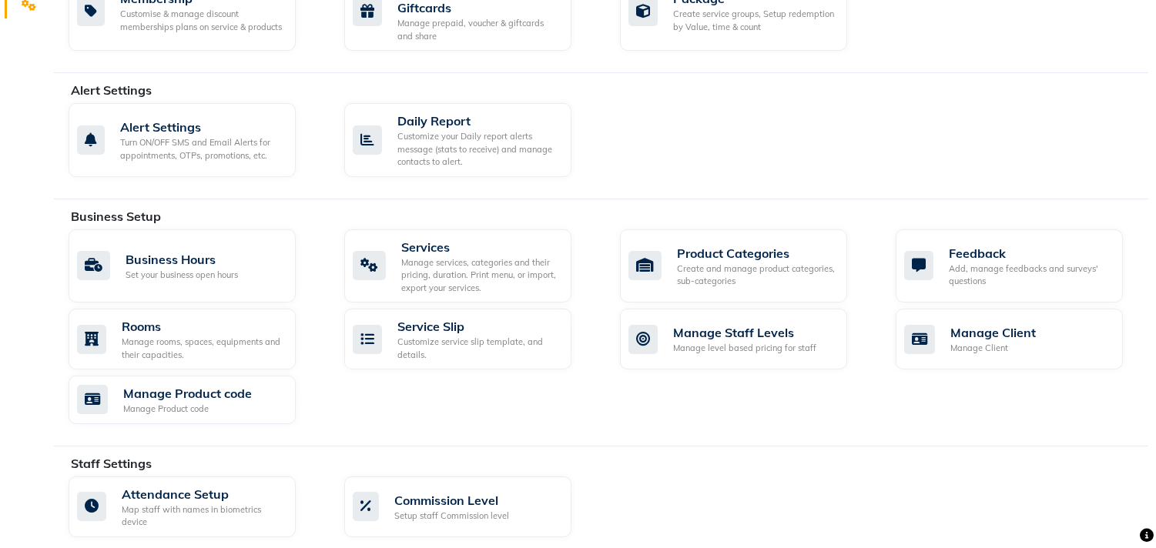
scroll to position [501, 0]
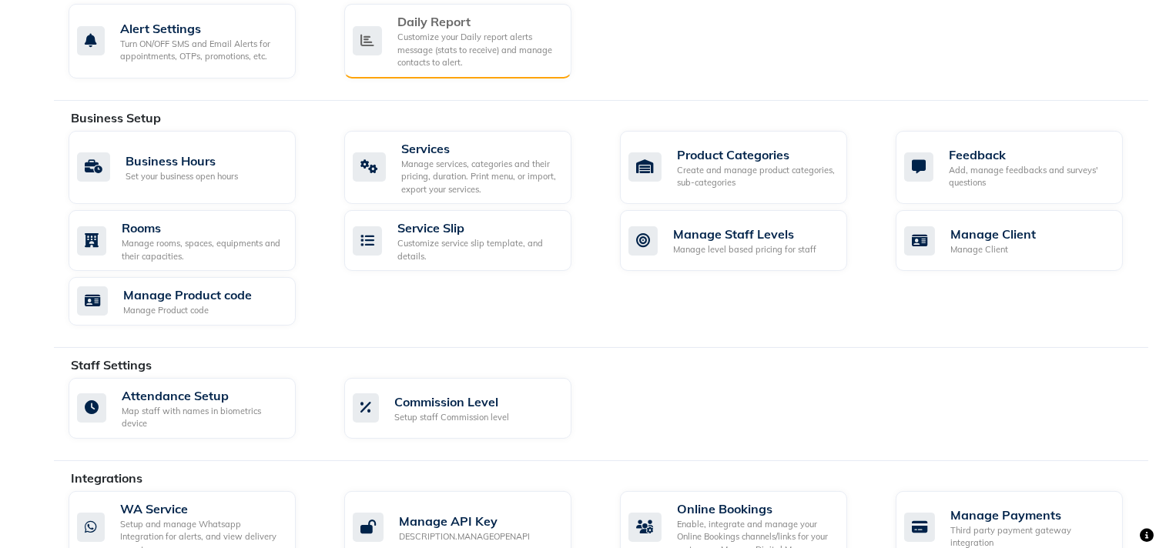
click at [447, 40] on div "Customize your Daily report alerts message (stats to receive) and manage contac…" at bounding box center [478, 50] width 162 height 39
select select "1260"
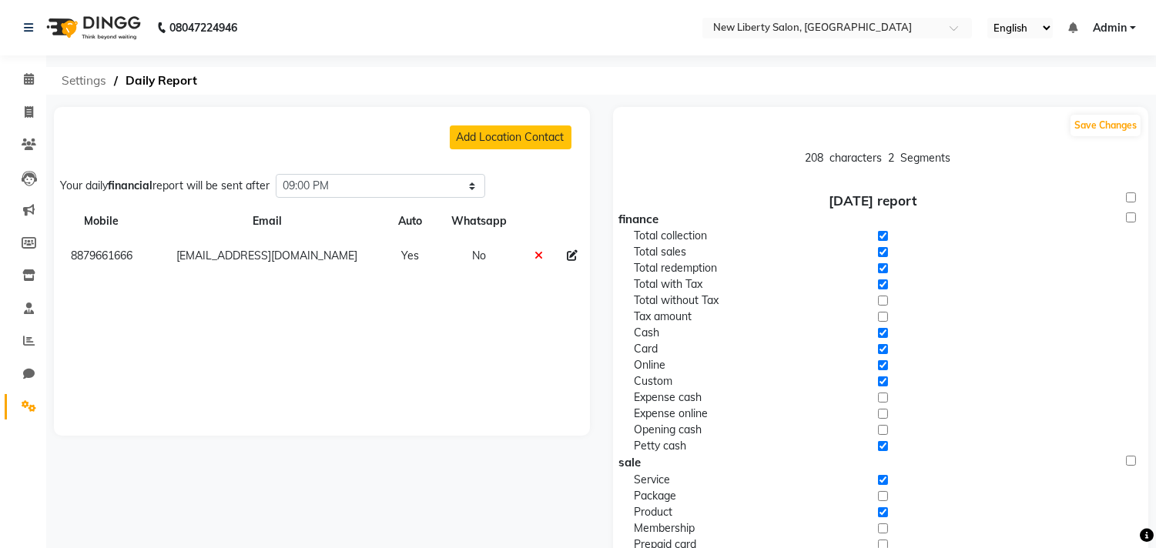
click at [75, 81] on span "Settings" at bounding box center [84, 81] width 60 height 28
